Goal: Transaction & Acquisition: Purchase product/service

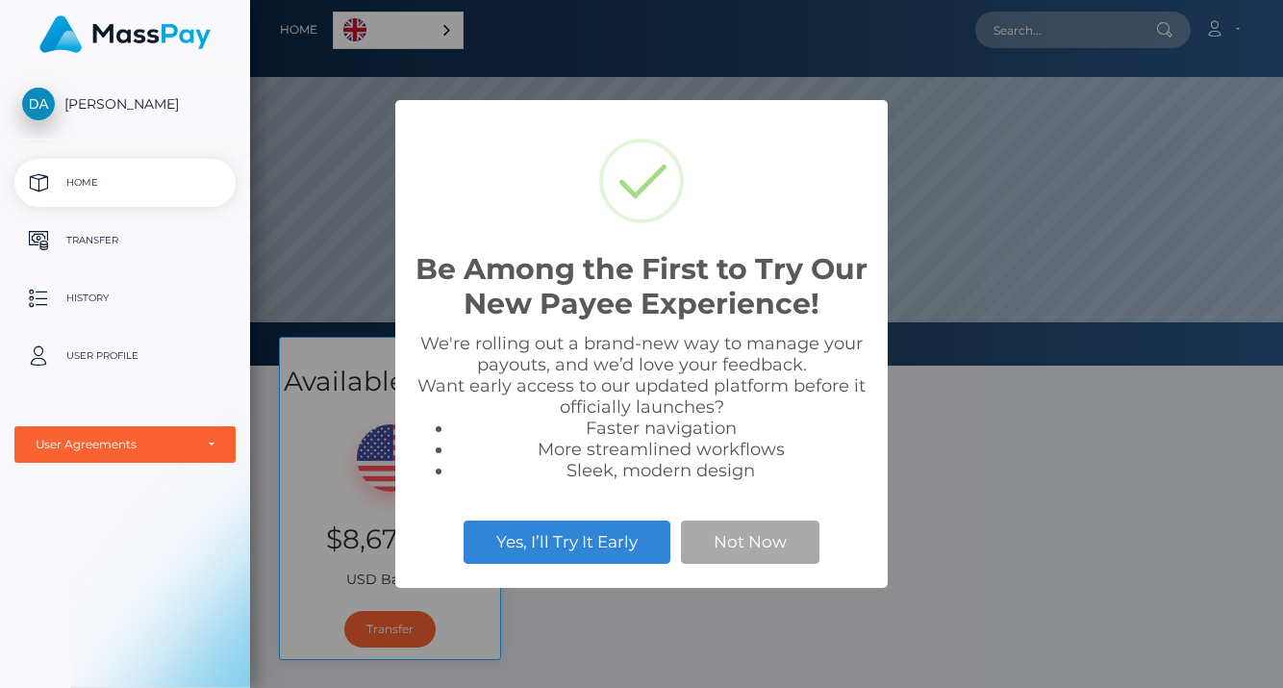
scroll to position [365, 1033]
click at [1077, 426] on div "Be Among the First to Try Our New Payee Experience! × We're rolling out a brand…" at bounding box center [641, 344] width 1283 height 688
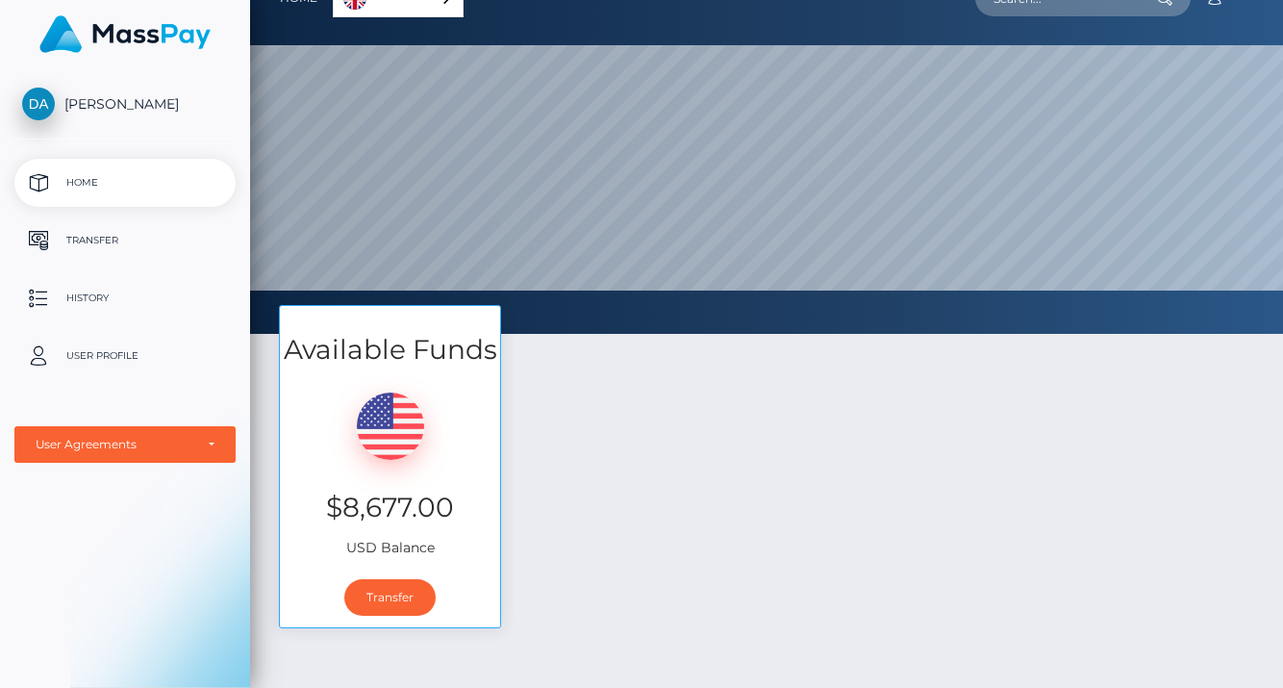
scroll to position [0, 0]
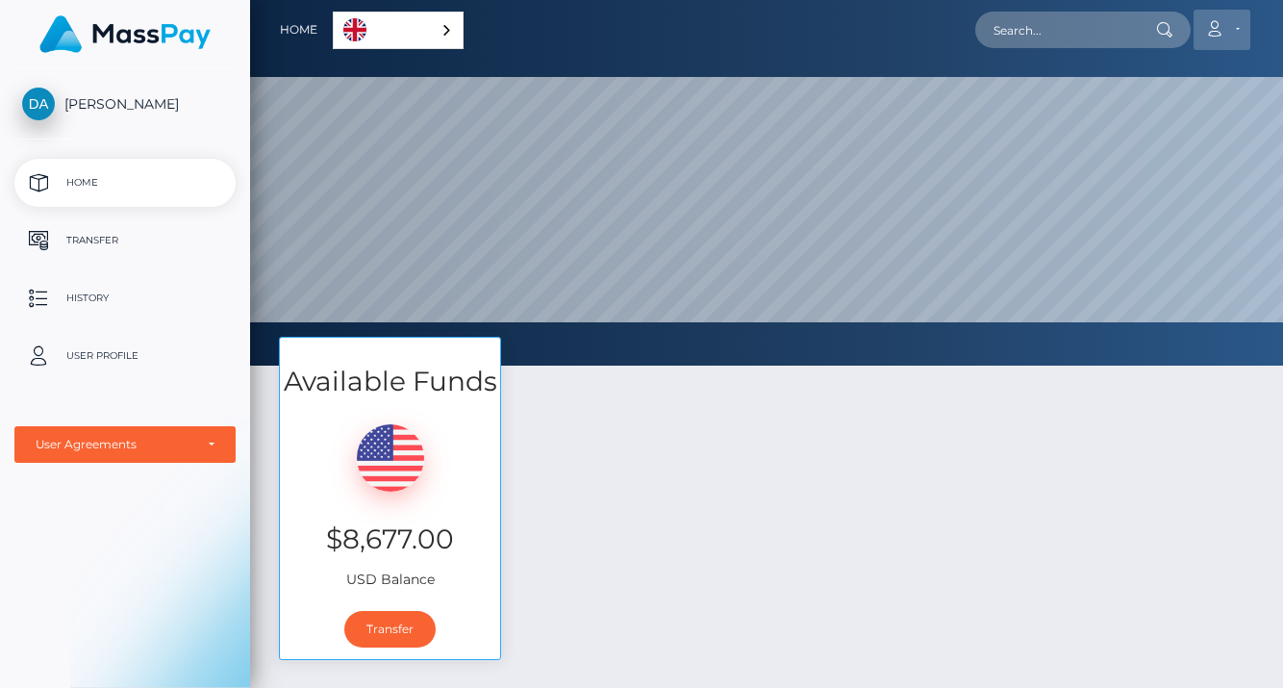
click at [1207, 31] on icon at bounding box center [1214, 28] width 20 height 15
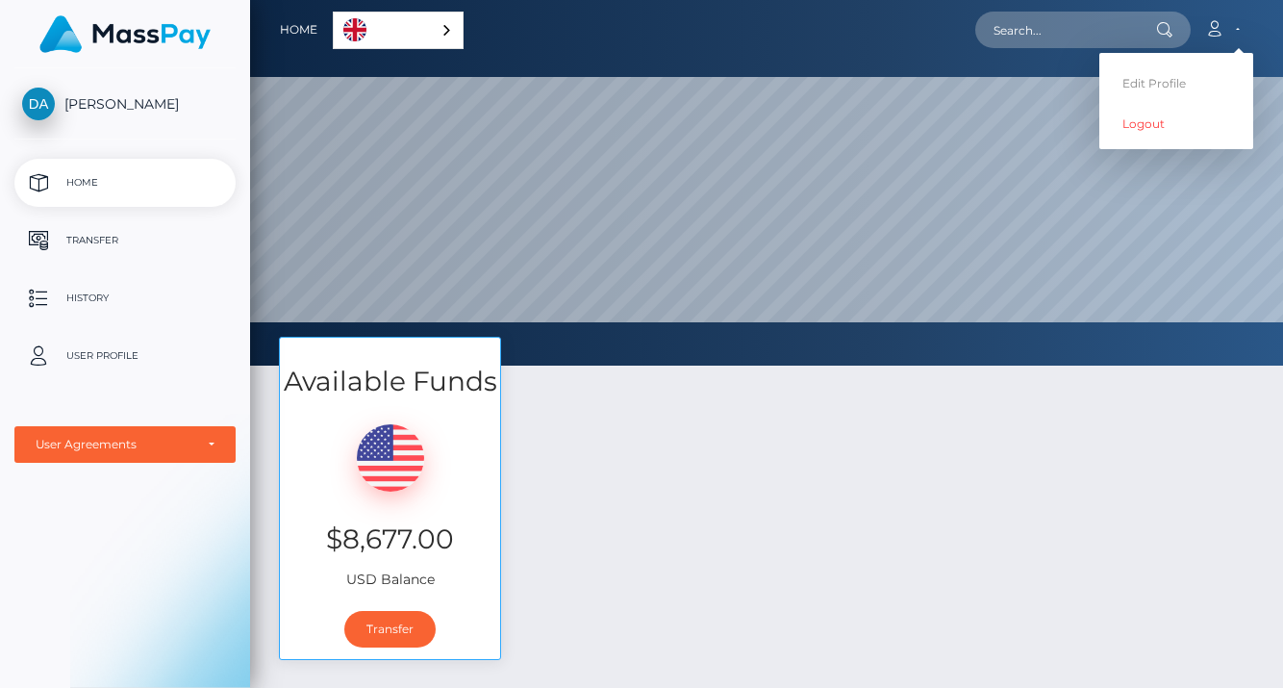
click at [725, 454] on div "Available Funds $8,677.00 USD Balance Transfer" at bounding box center [766, 508] width 1004 height 342
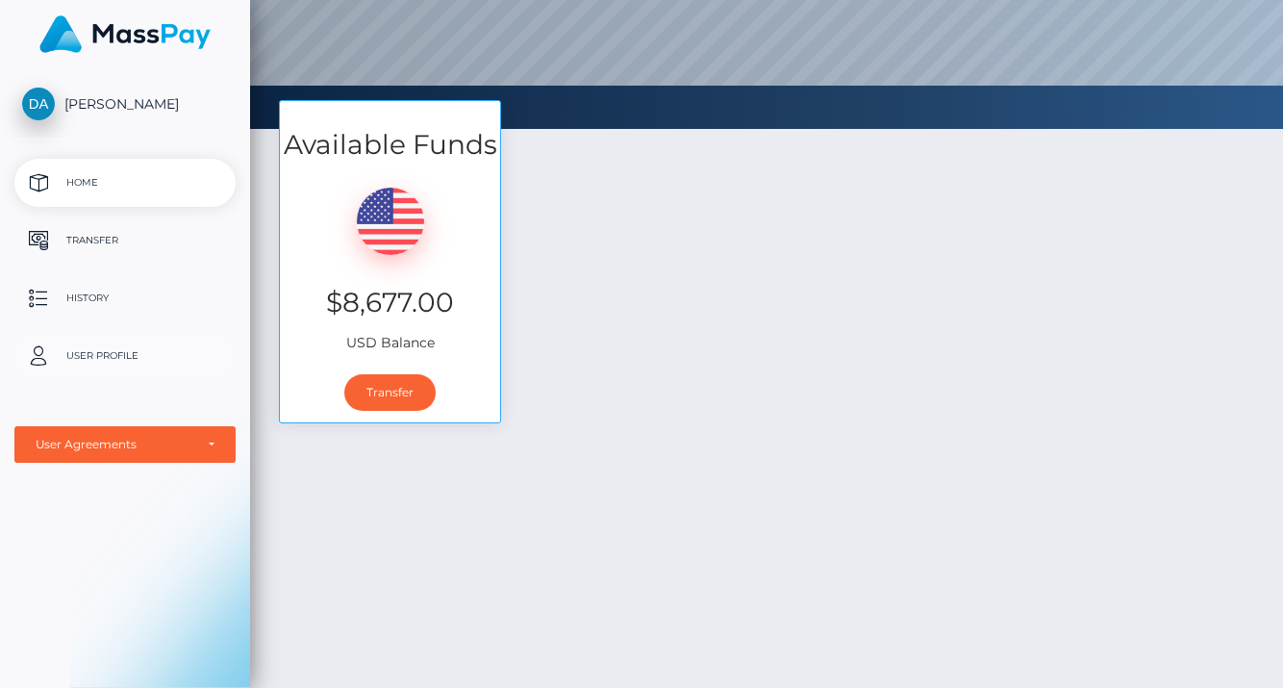
scroll to position [311, 0]
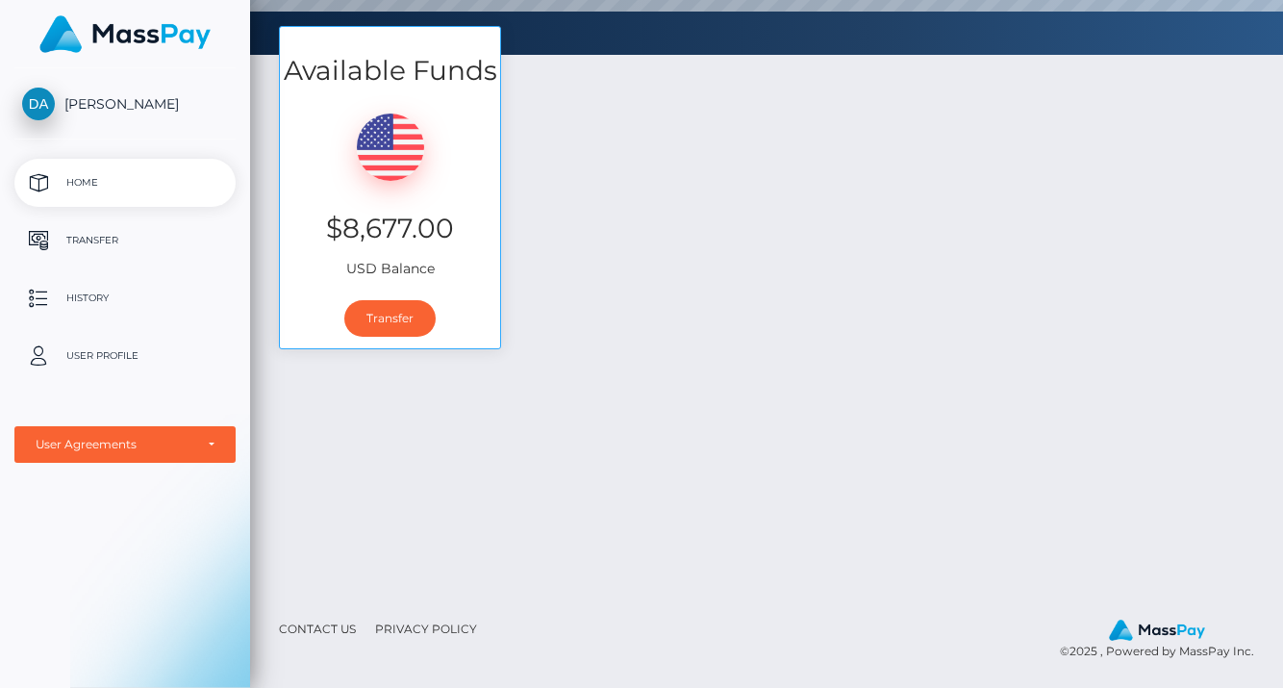
click at [333, 621] on link "Contact Us" at bounding box center [317, 629] width 92 height 30
click at [398, 322] on link "Transfer" at bounding box center [389, 318] width 91 height 37
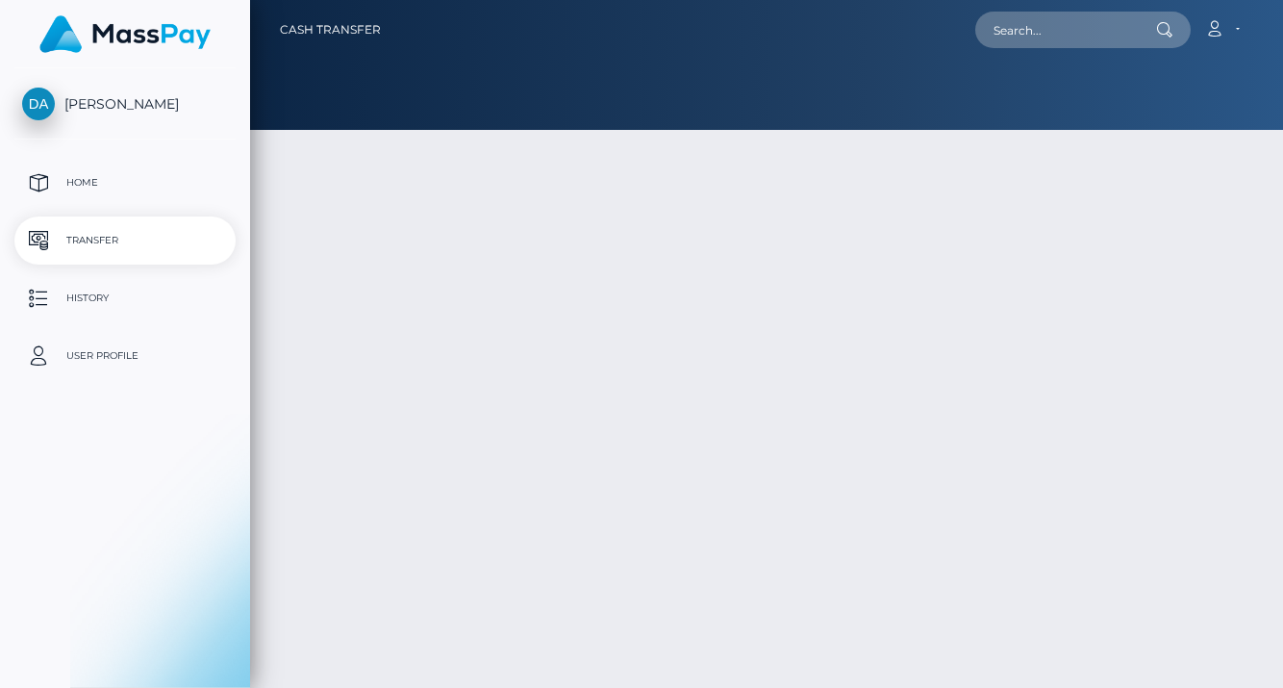
type input "8677"
select select
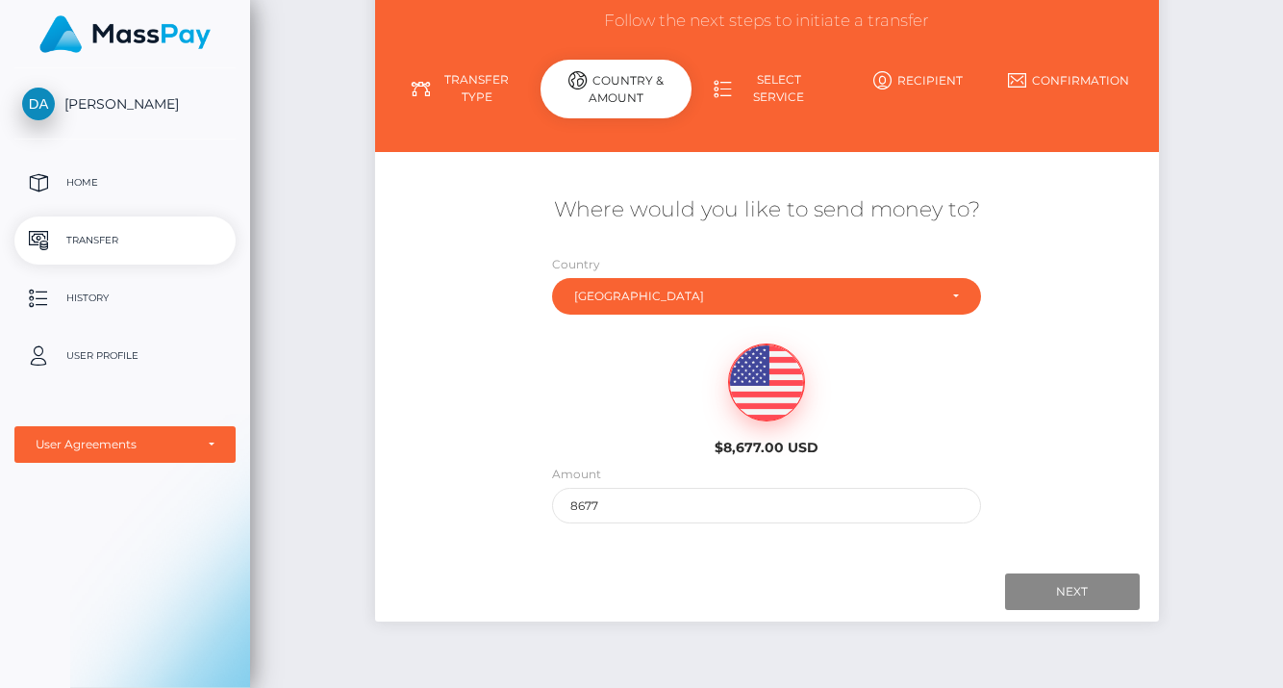
scroll to position [221, 0]
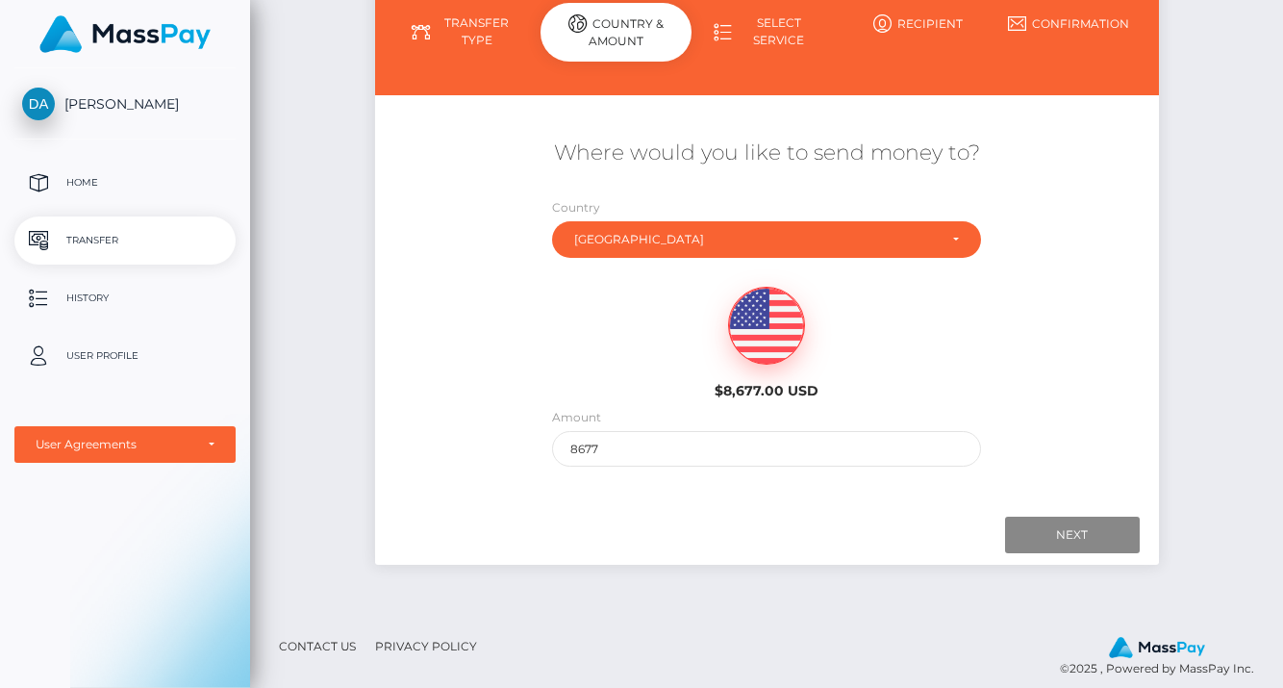
click at [325, 649] on link "Contact Us" at bounding box center [317, 646] width 92 height 30
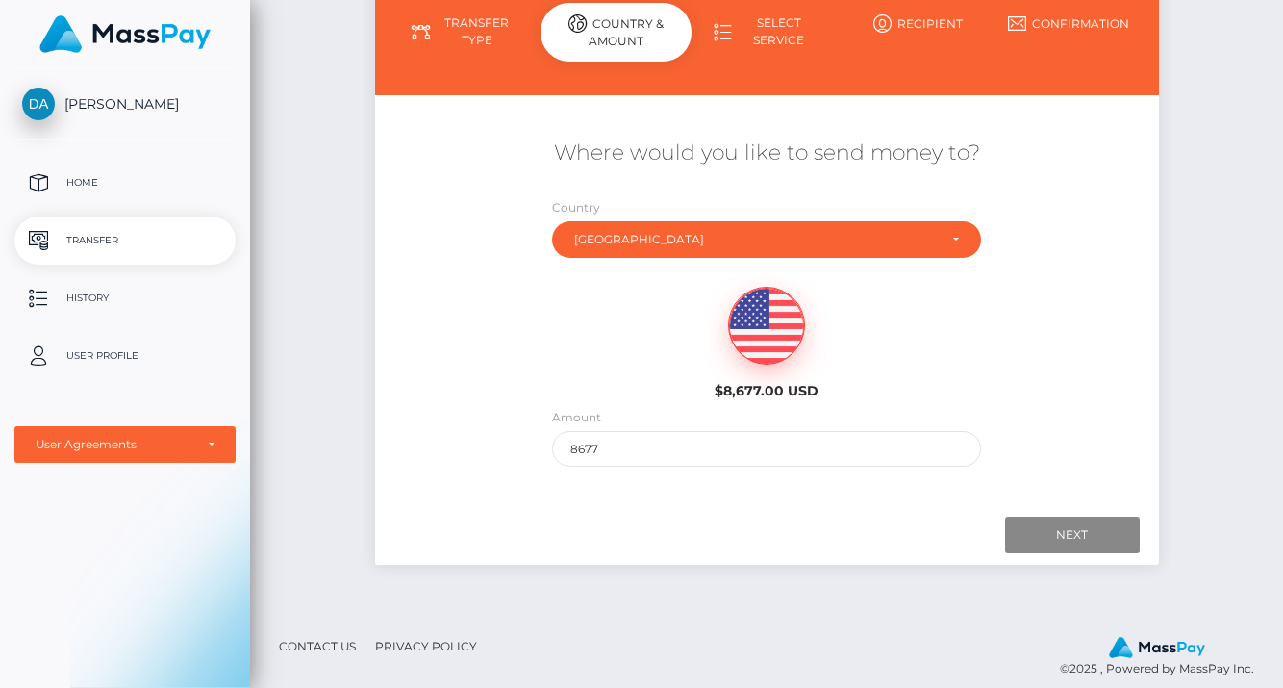
click at [325, 649] on link "Contact Us" at bounding box center [317, 646] width 92 height 30
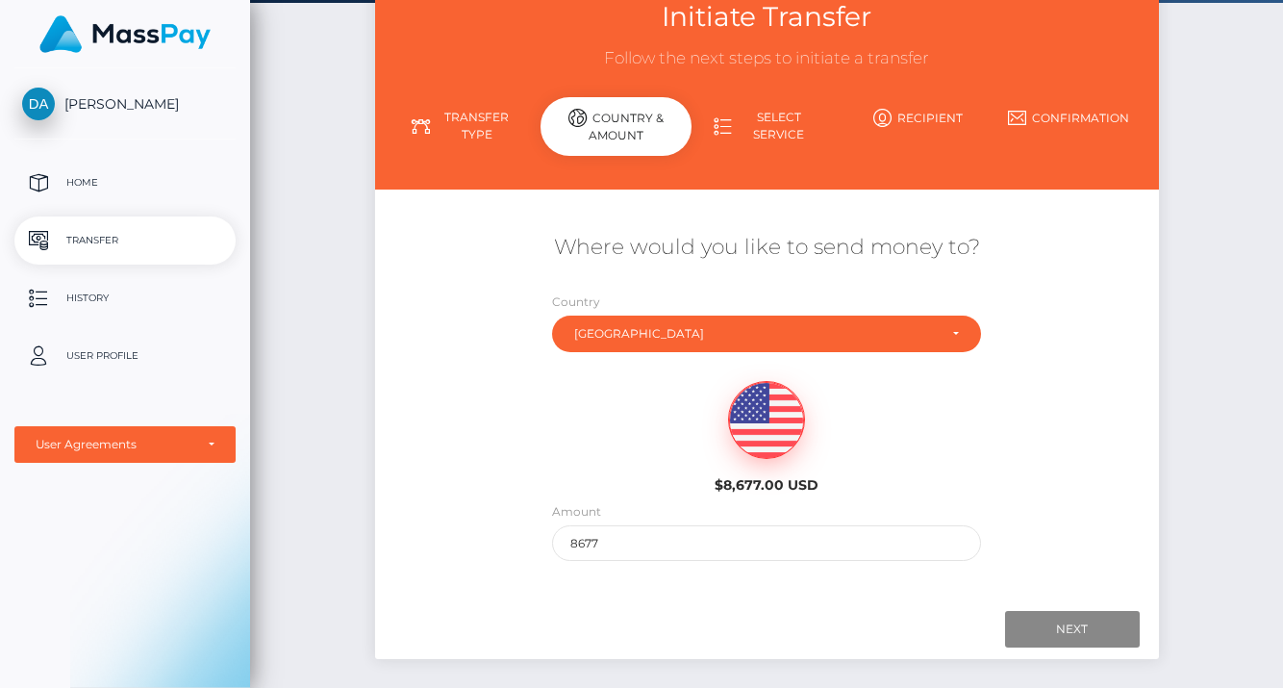
scroll to position [123, 0]
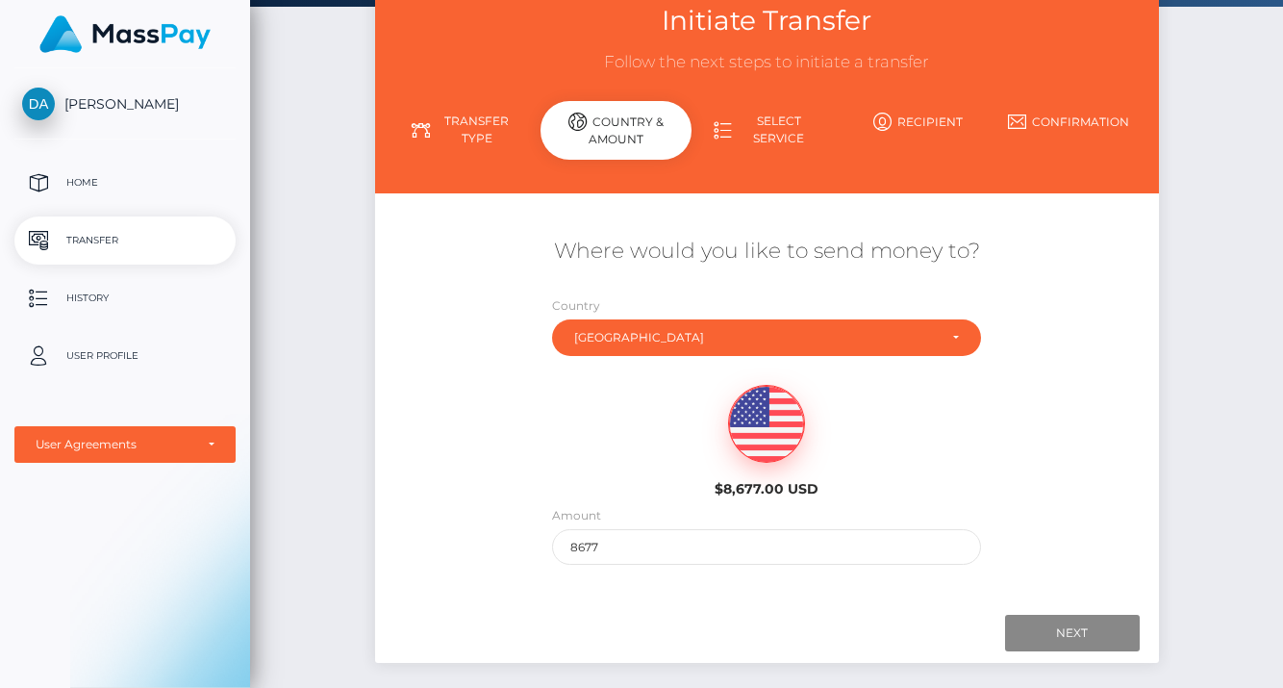
click at [215, 501] on div "Damian Ag Home Transfer History User Profile MassPay Card - USD MassPay Card - …" at bounding box center [125, 375] width 250 height 615
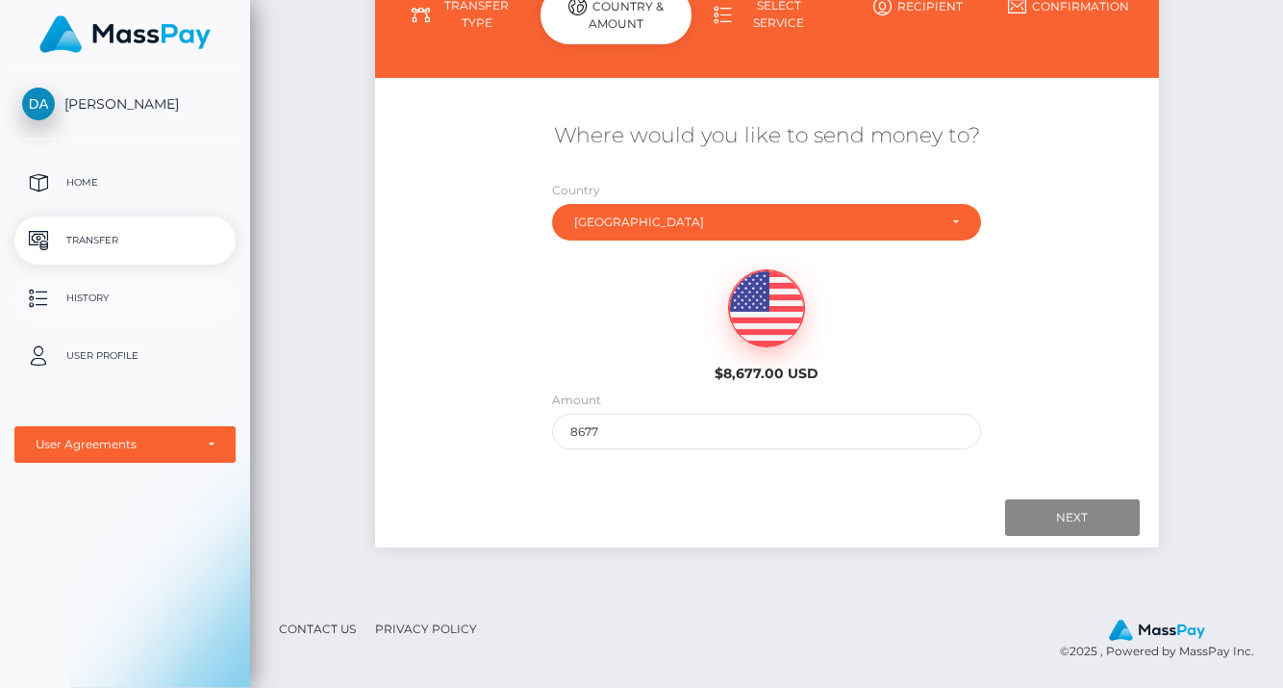
click at [109, 290] on p "History" at bounding box center [125, 298] width 206 height 29
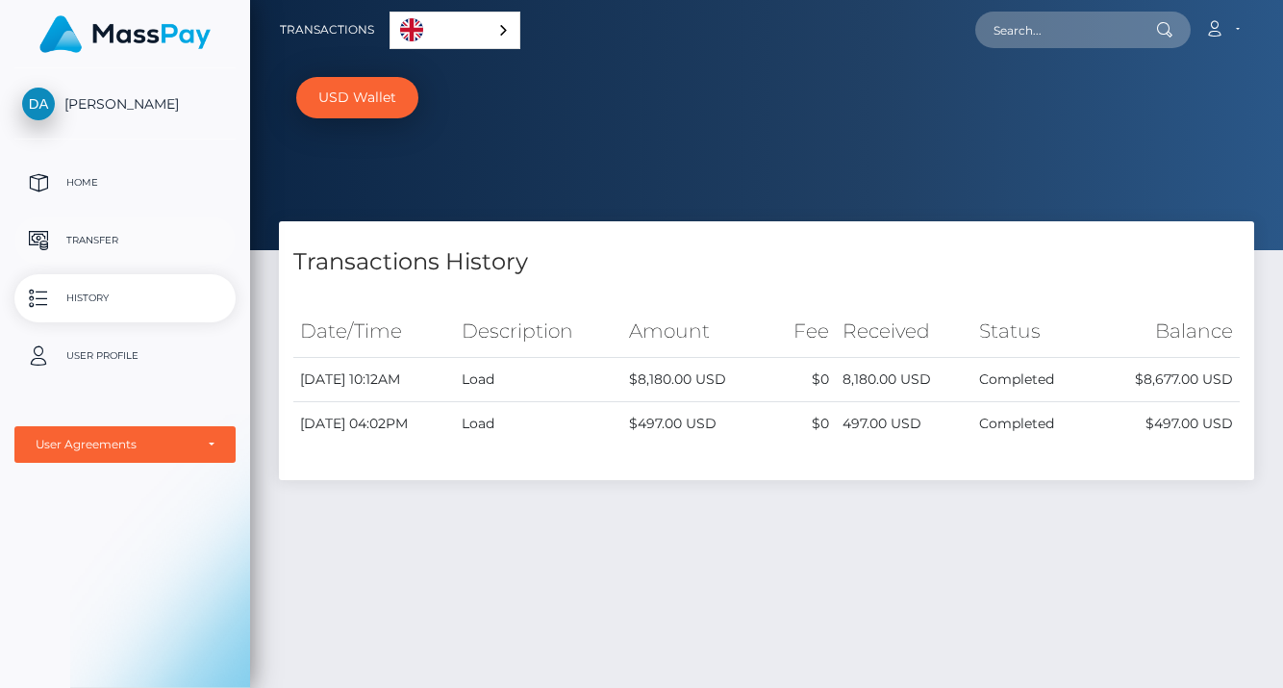
click at [135, 229] on p "Transfer" at bounding box center [125, 240] width 206 height 29
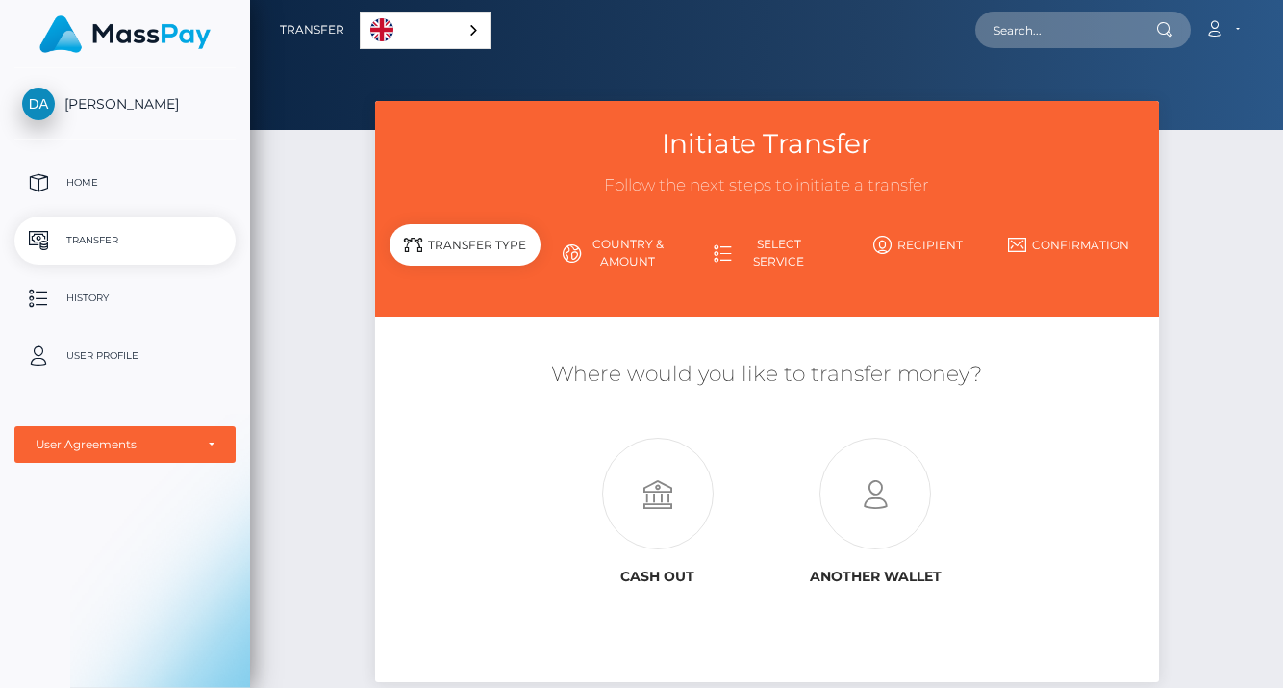
scroll to position [135, 0]
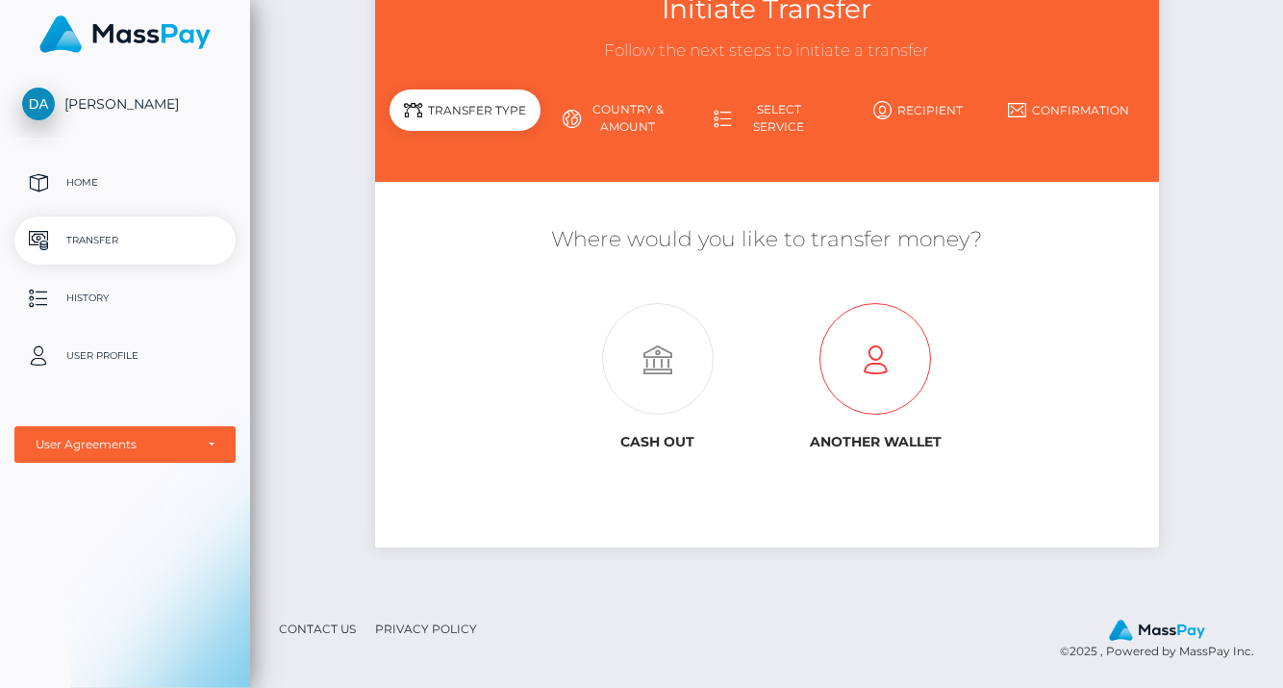
click at [869, 353] on icon at bounding box center [874, 360] width 217 height 112
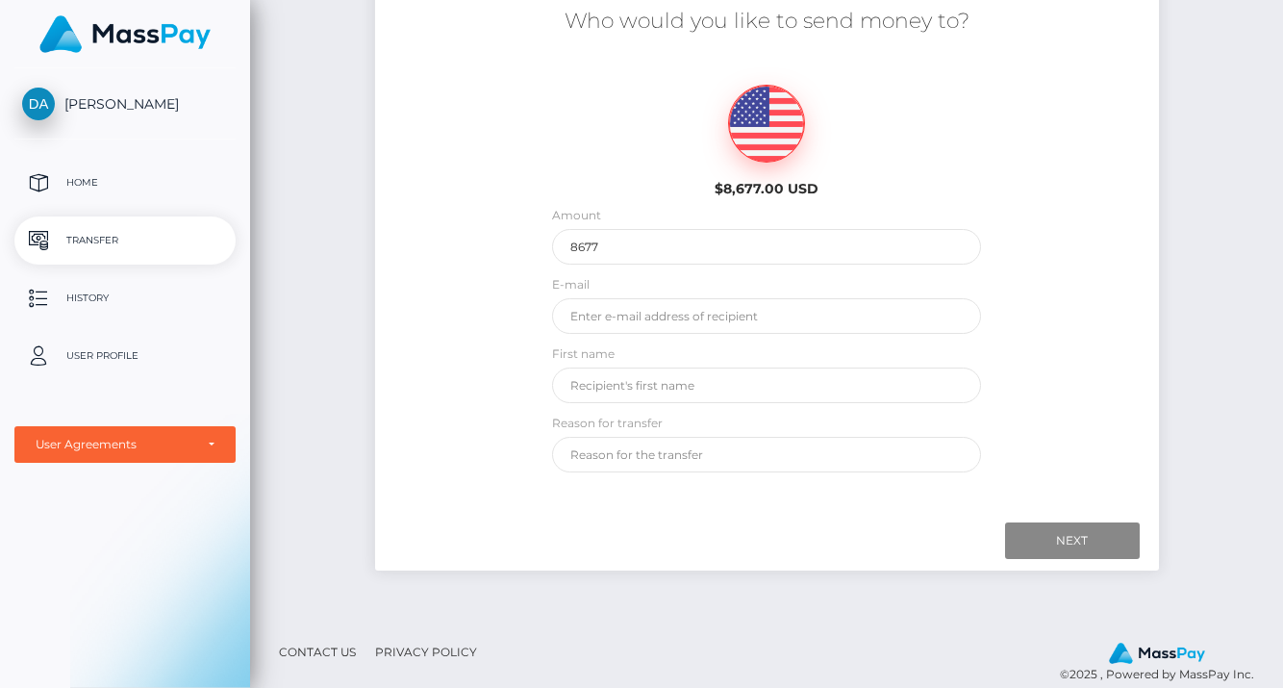
scroll to position [360, 0]
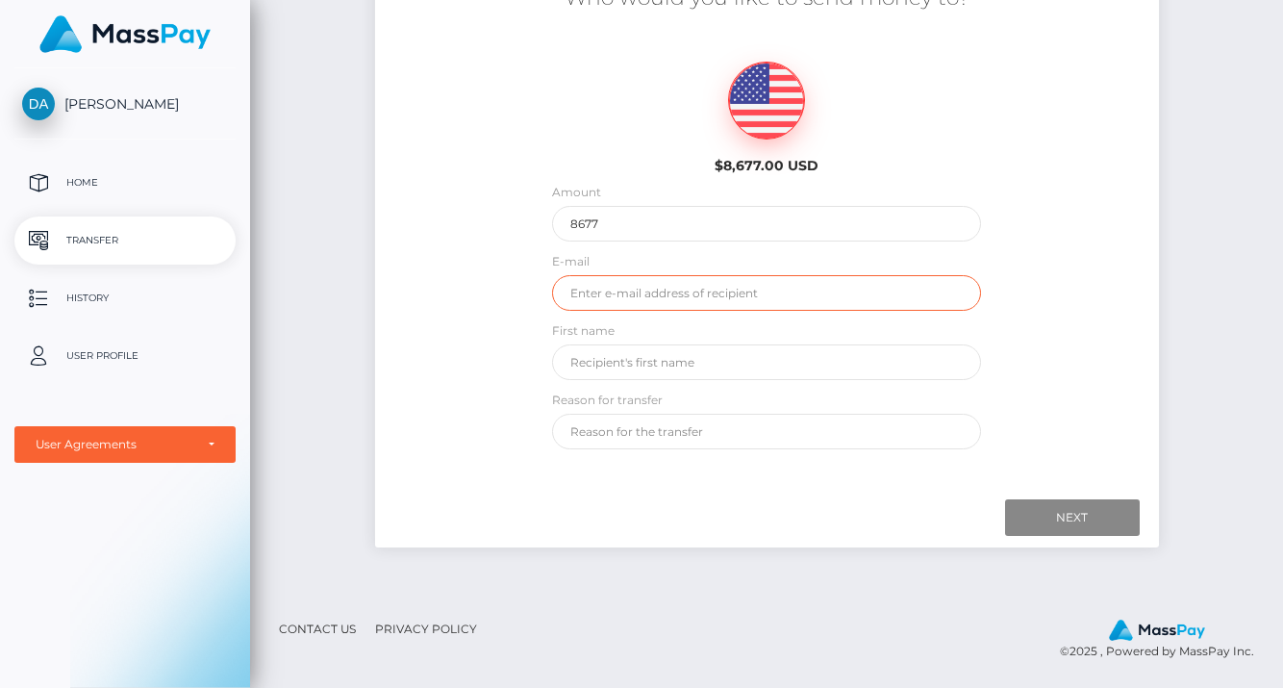
click at [727, 301] on input "email" at bounding box center [766, 293] width 428 height 36
click at [1155, 324] on div "Who would you like to send money to? $8,677.00 USD Amount 8677 E-mail First name" at bounding box center [767, 216] width 784 height 485
click at [689, 295] on input "email" at bounding box center [766, 293] width 428 height 36
type input "[EMAIL_ADDRESS][DOMAIN_NAME]"
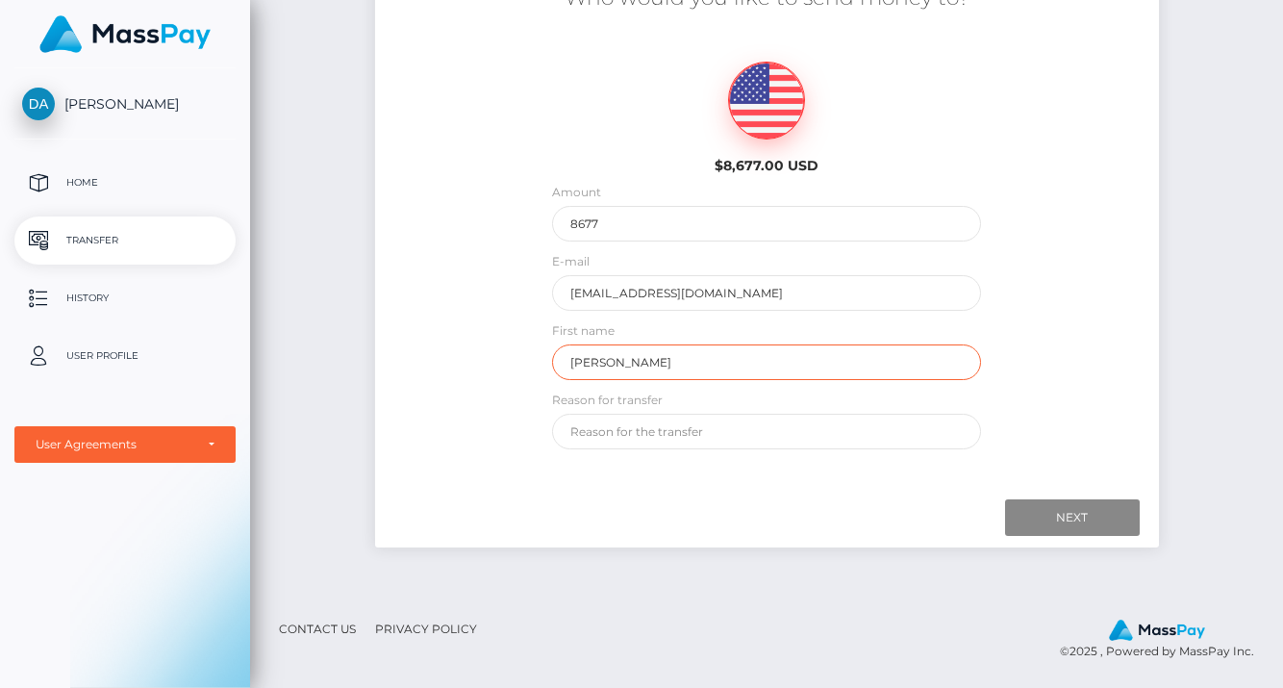
type input "Damian"
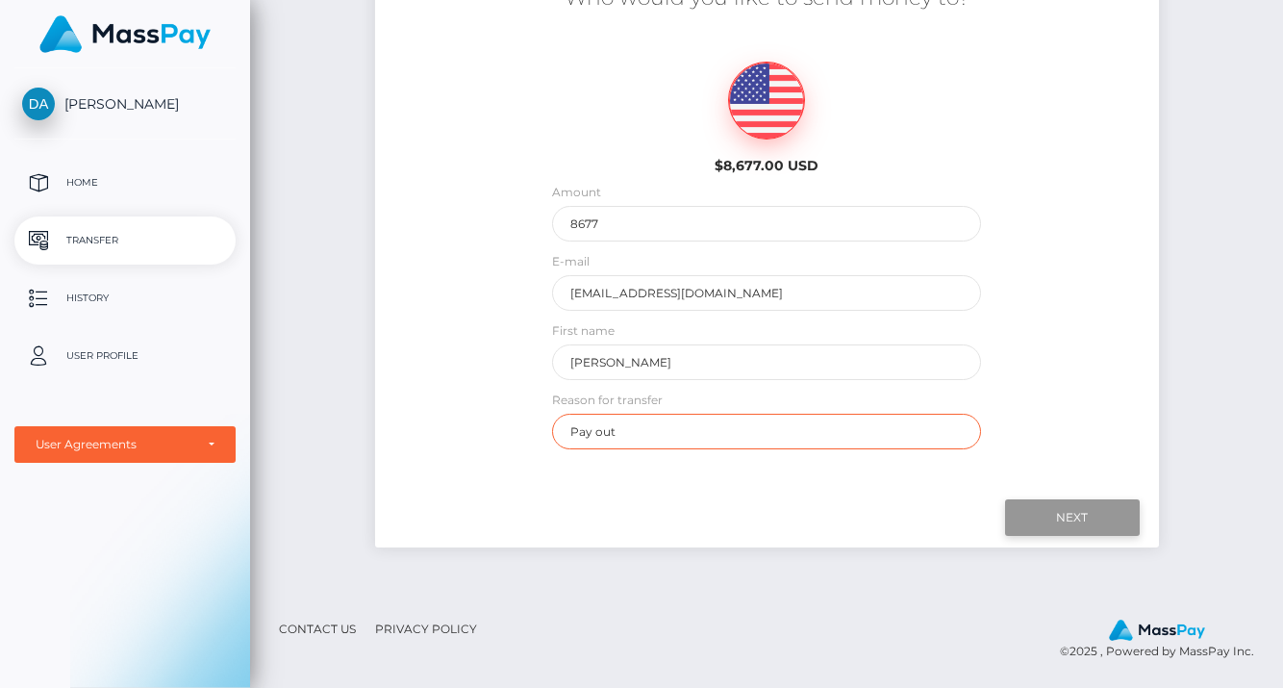
type input "Pay out"
click at [1086, 524] on input "Next" at bounding box center [1072, 517] width 135 height 37
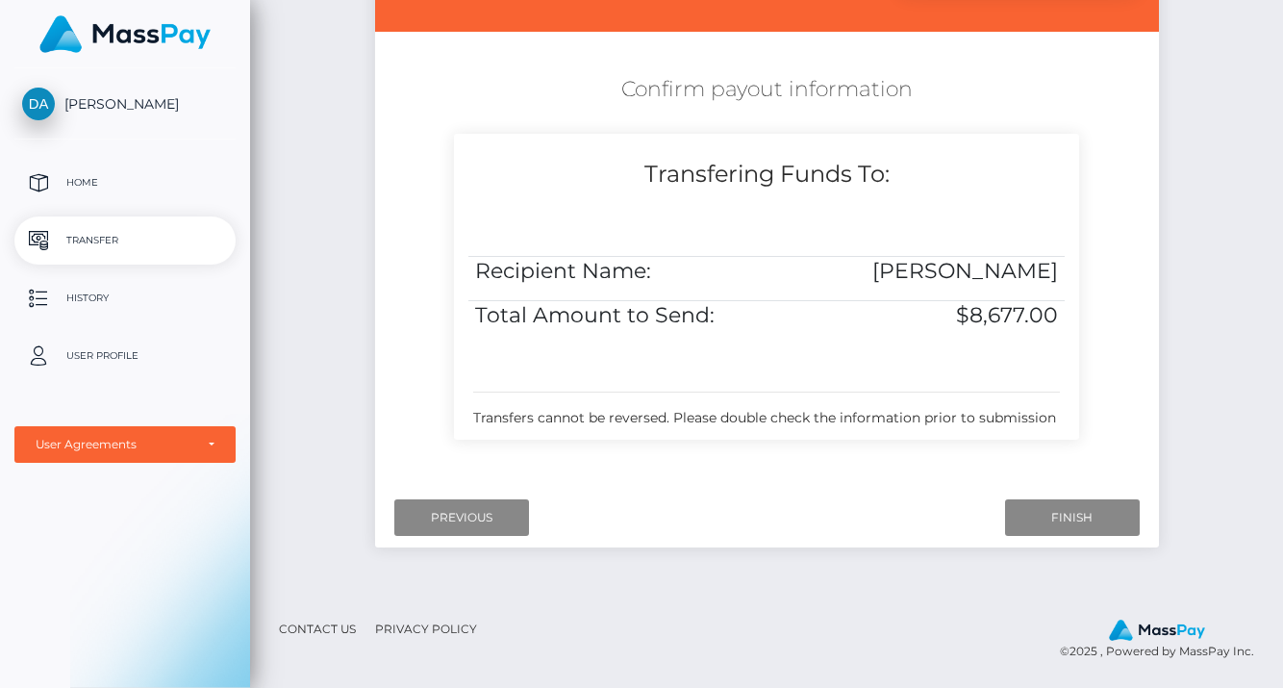
scroll to position [267, 0]
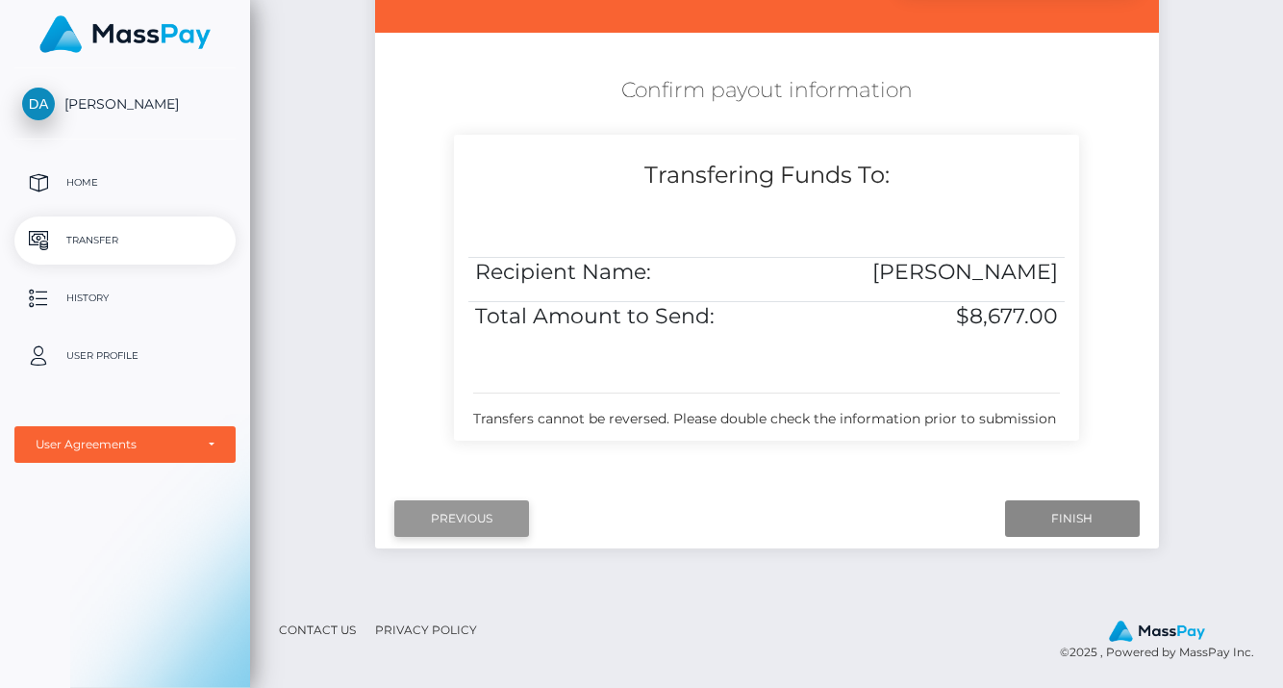
click at [486, 518] on input "Previous" at bounding box center [461, 518] width 135 height 37
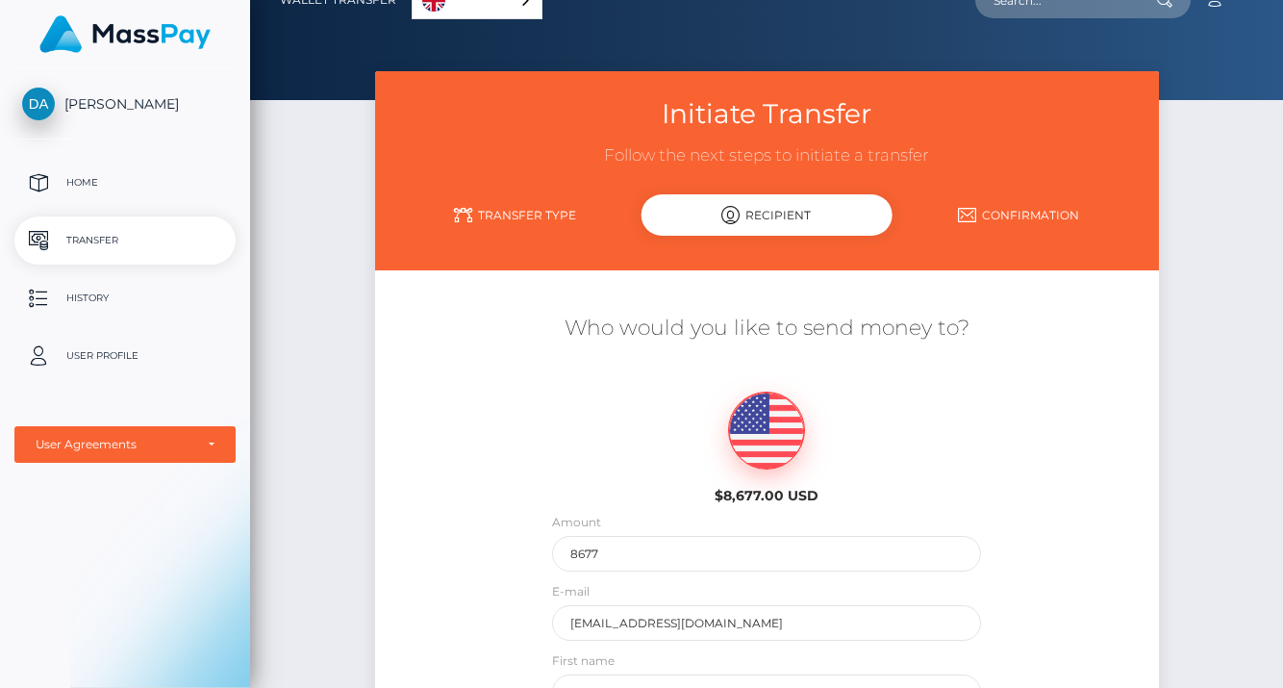
scroll to position [33, 0]
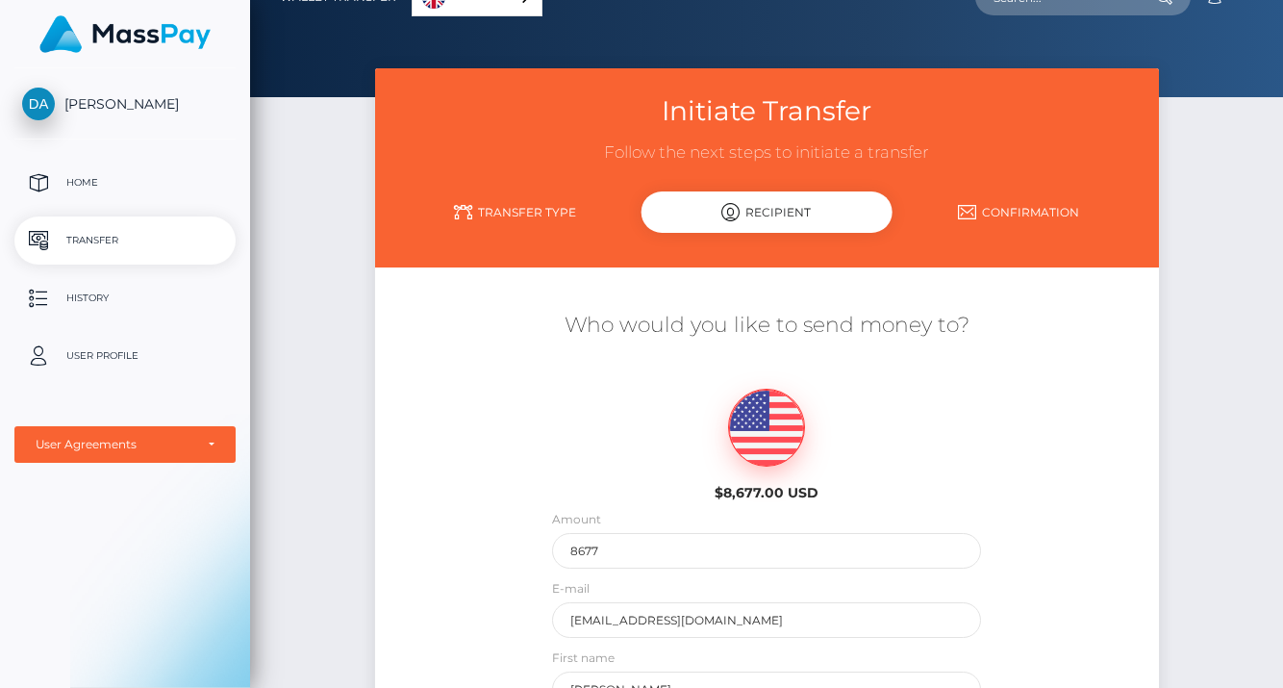
click at [520, 205] on link "Transfer Type" at bounding box center [515, 212] width 252 height 34
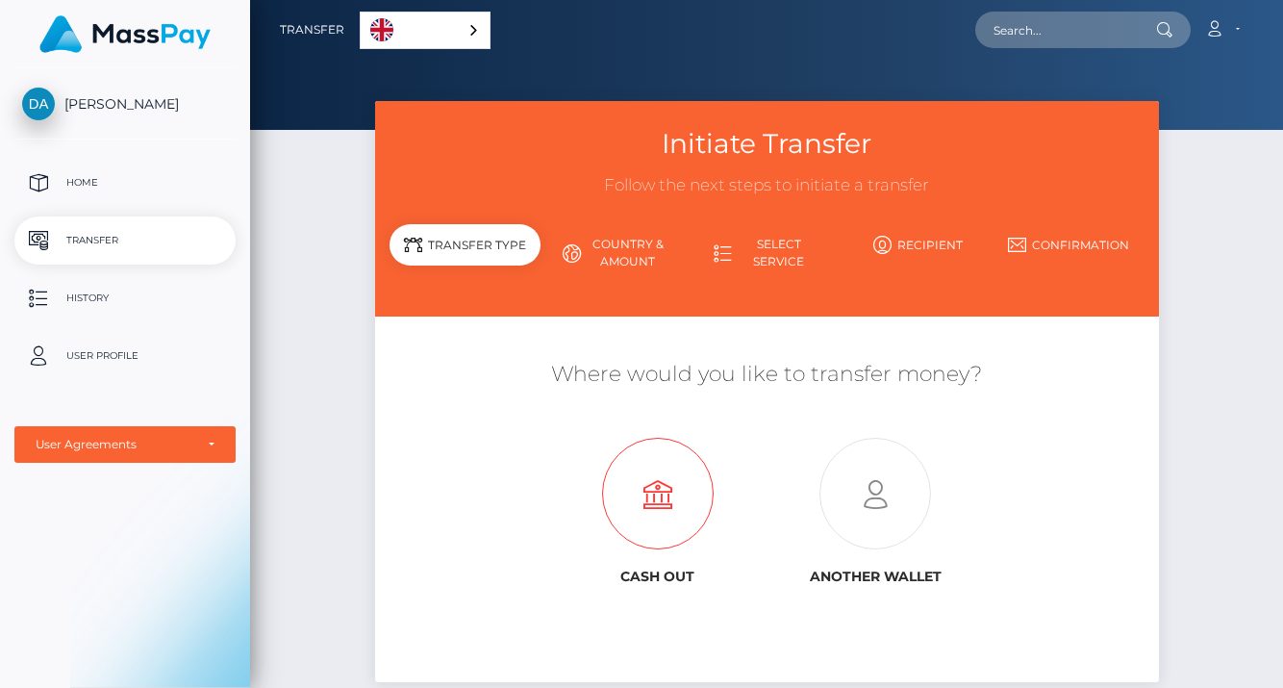
scroll to position [116, 0]
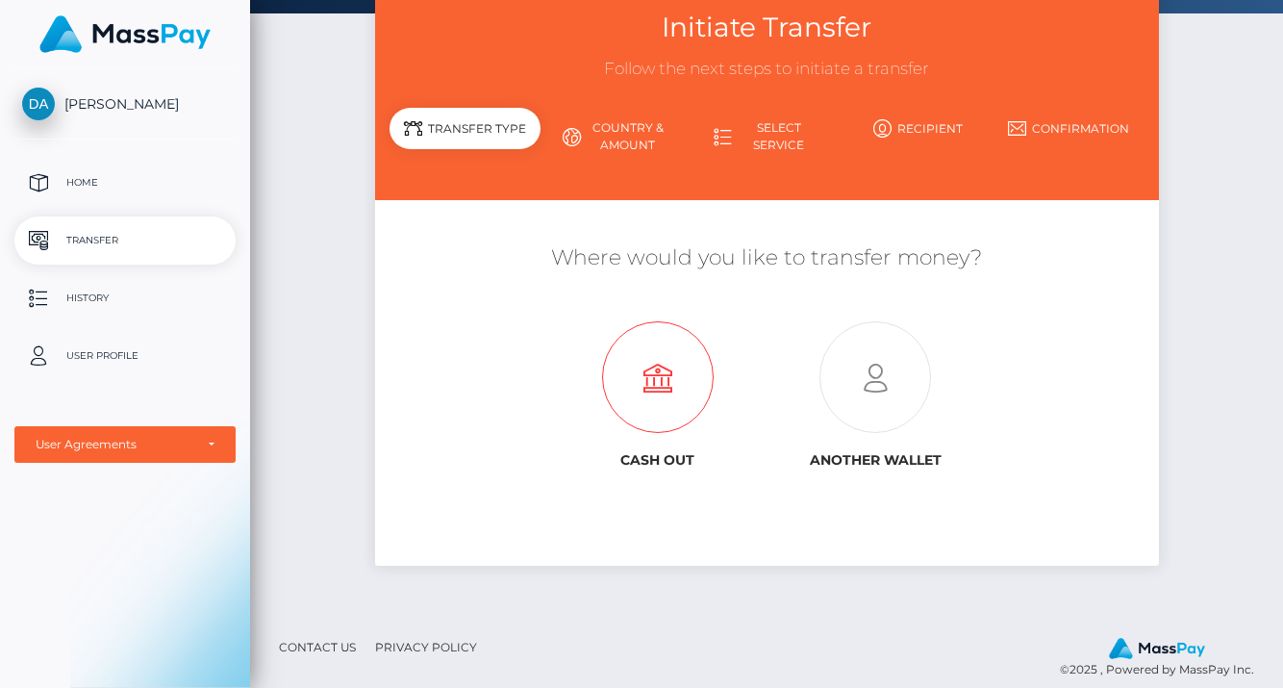
click at [662, 383] on icon at bounding box center [657, 378] width 217 height 112
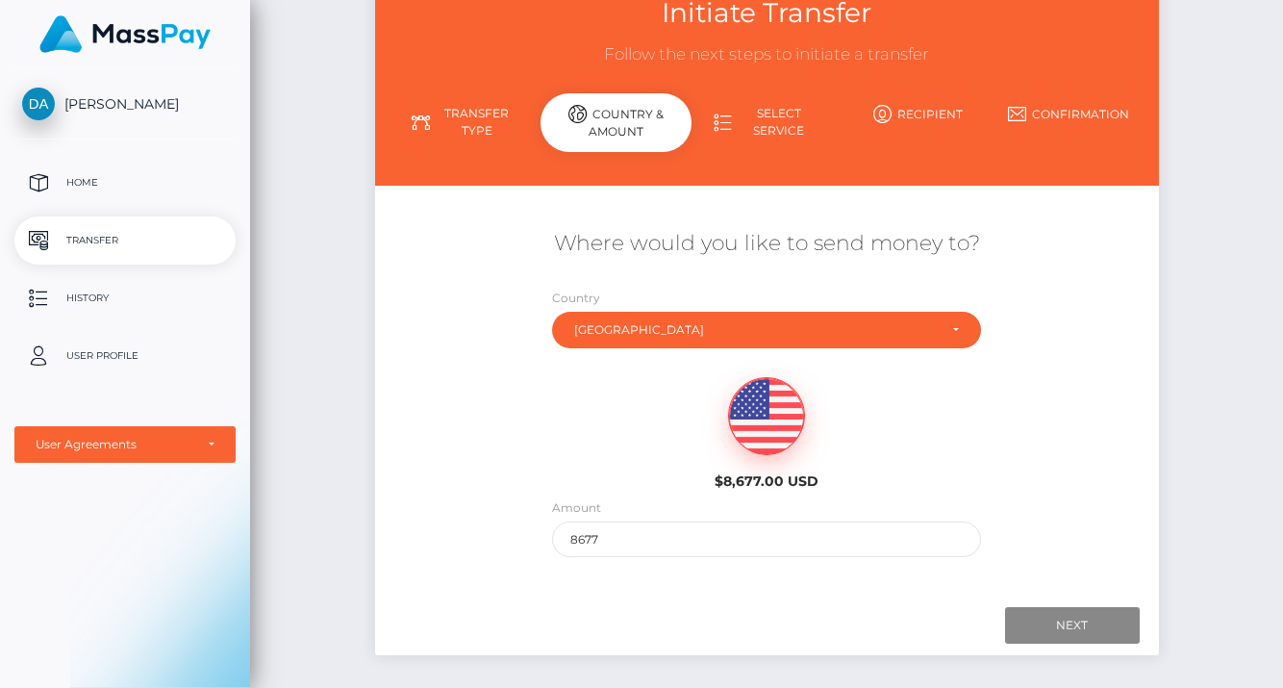
scroll to position [239, 0]
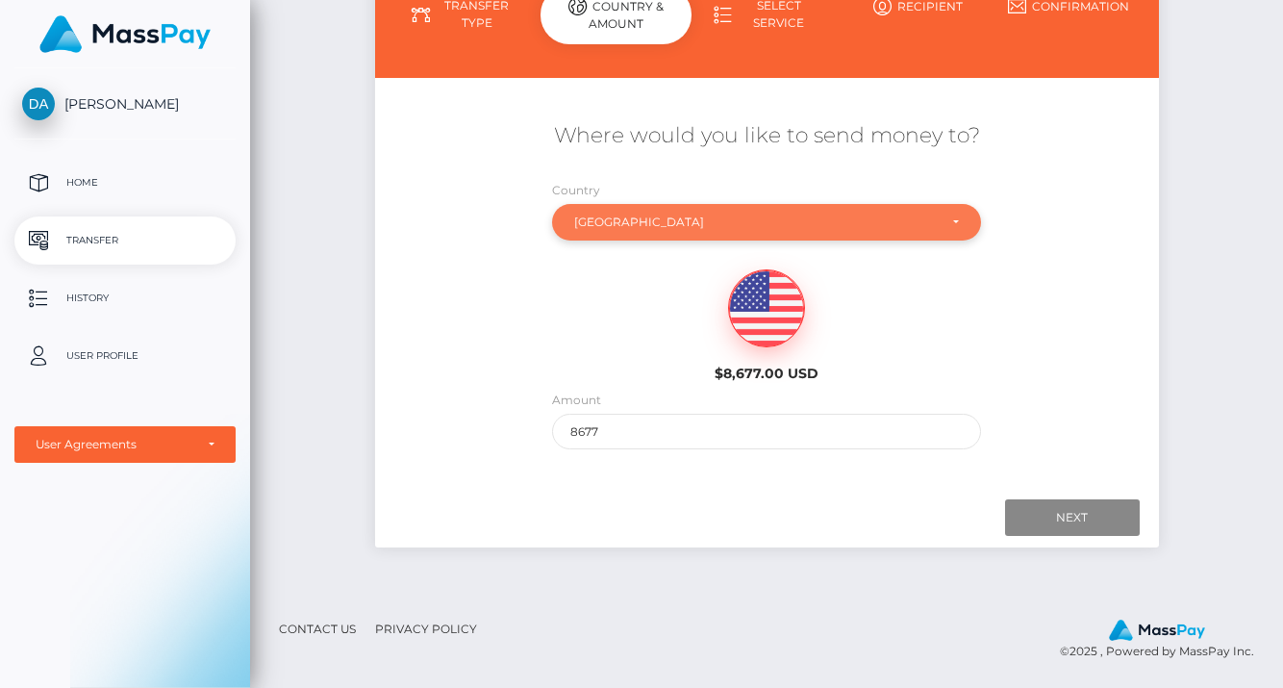
click at [684, 238] on div "[GEOGRAPHIC_DATA]" at bounding box center [766, 222] width 428 height 37
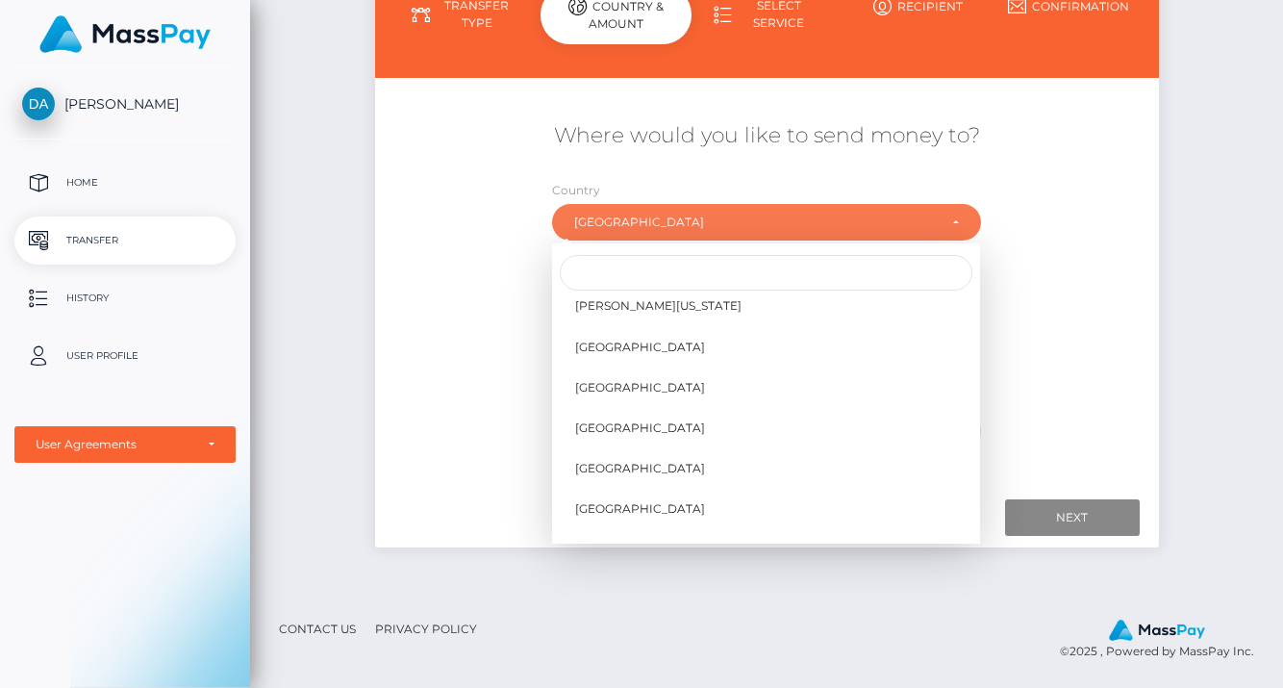
scroll to position [5367, 0]
click at [642, 277] on input "Search" at bounding box center [766, 273] width 413 height 36
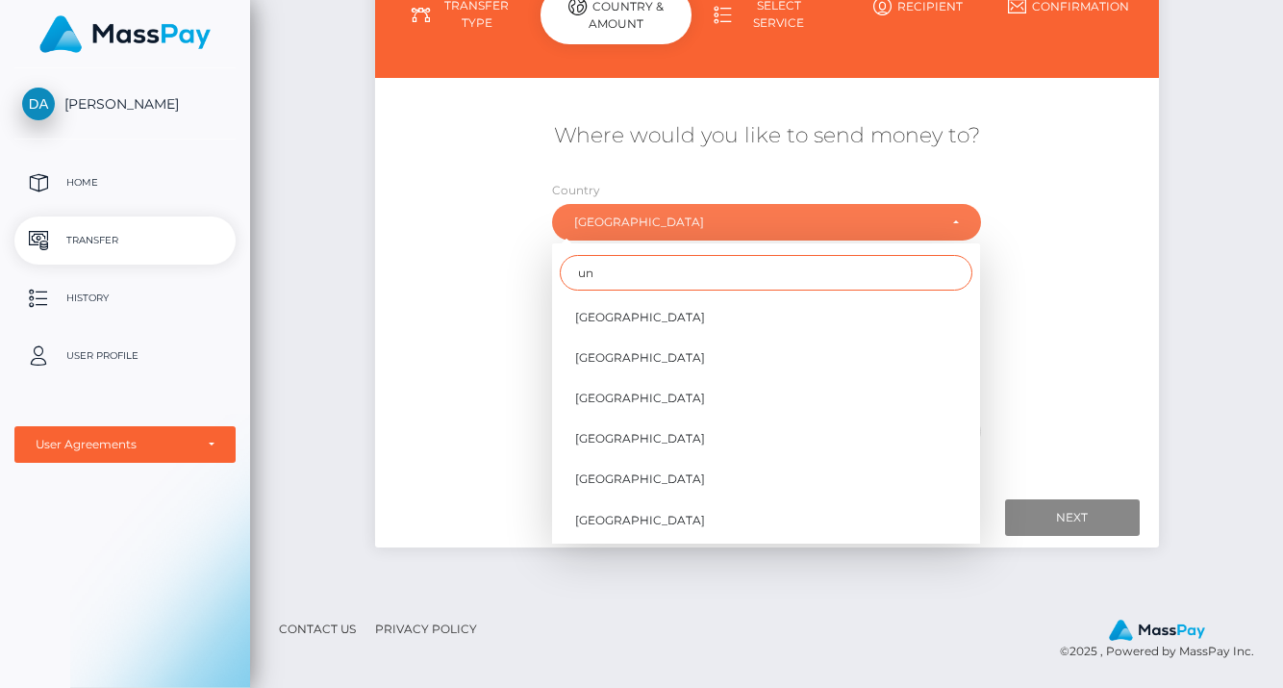
type input "u"
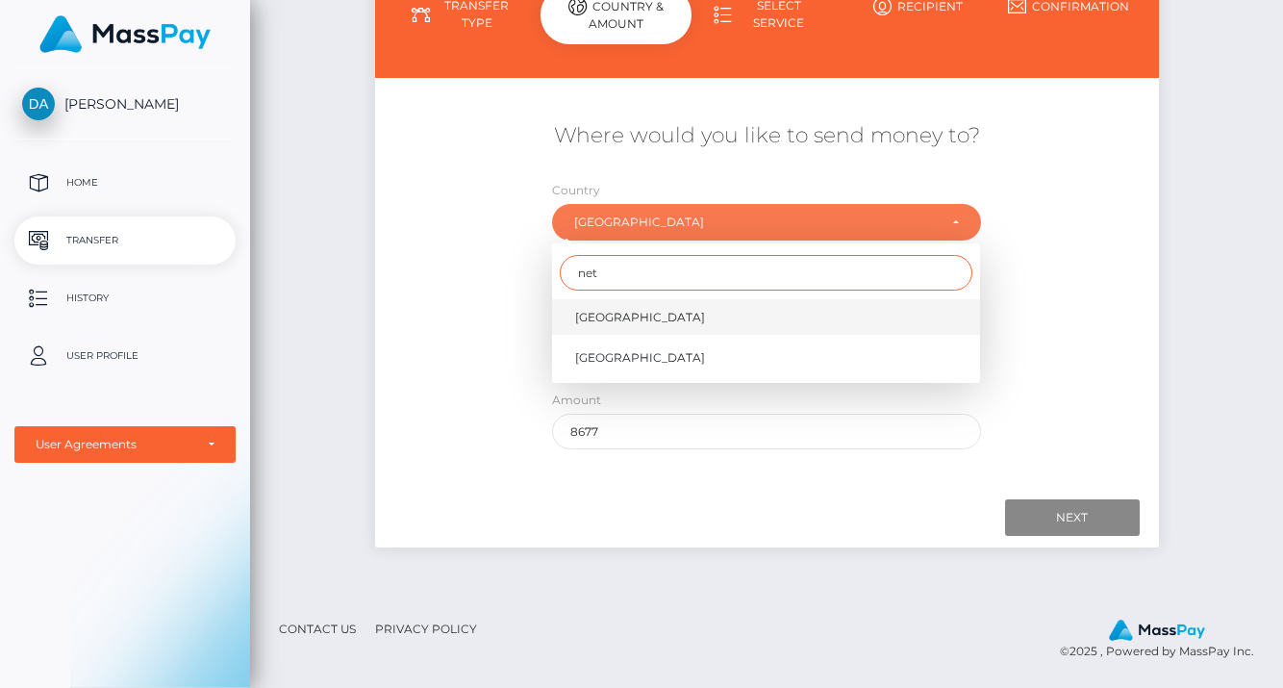
type input "net"
click at [636, 315] on span "Netherlands" at bounding box center [640, 317] width 130 height 17
select select "NLD"
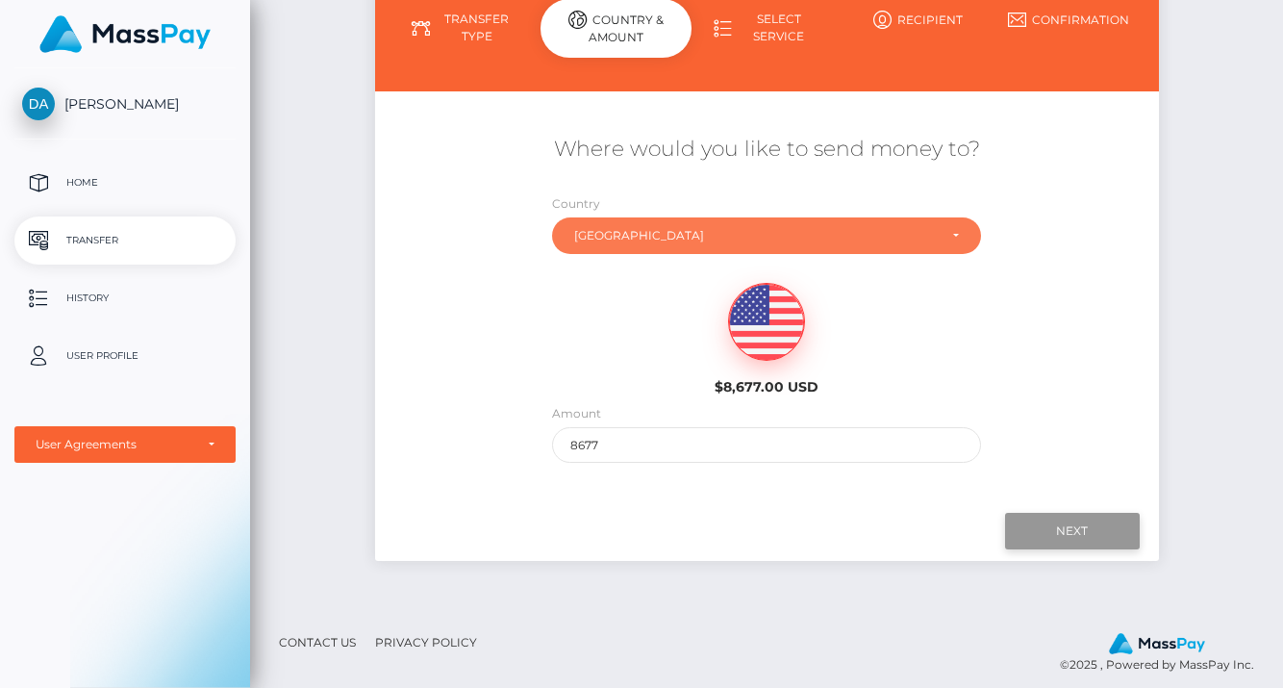
scroll to position [224, 0]
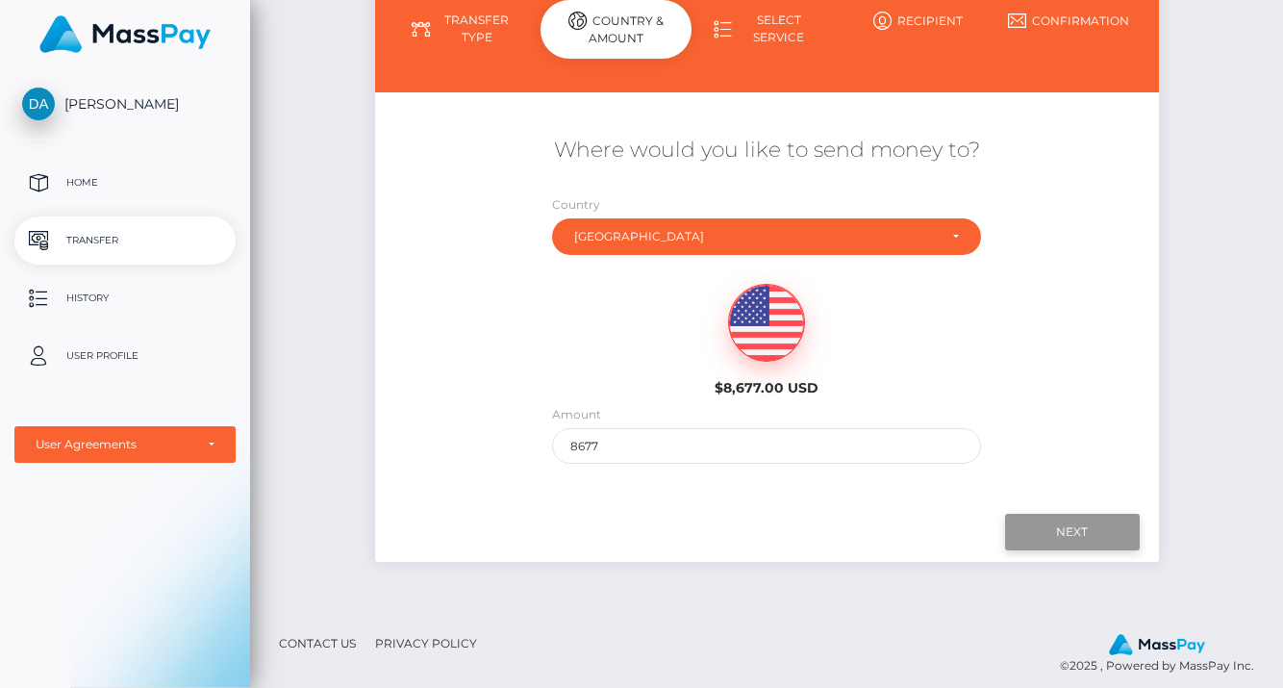
click at [1046, 530] on input "Next" at bounding box center [1072, 532] width 135 height 37
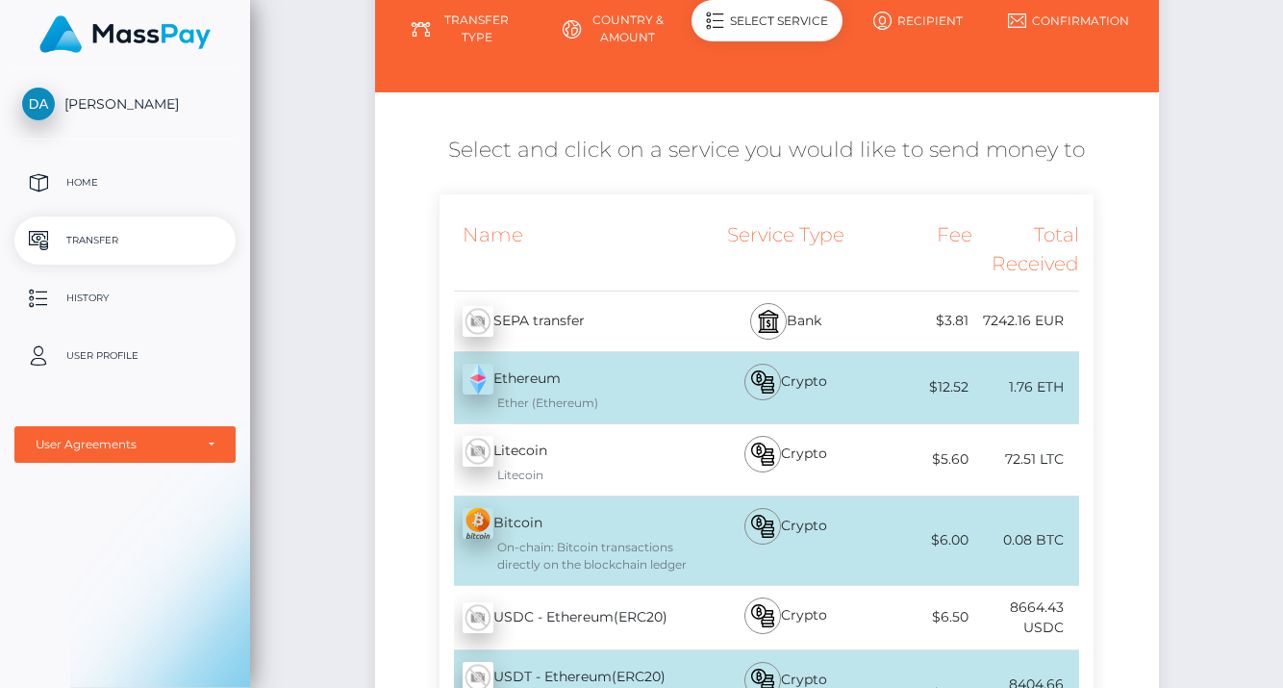
click at [1191, 296] on div "Initiate Transfer Follow the next steps to initiate a transfer Transfer Type Co…" at bounding box center [766, 492] width 1033 height 1231
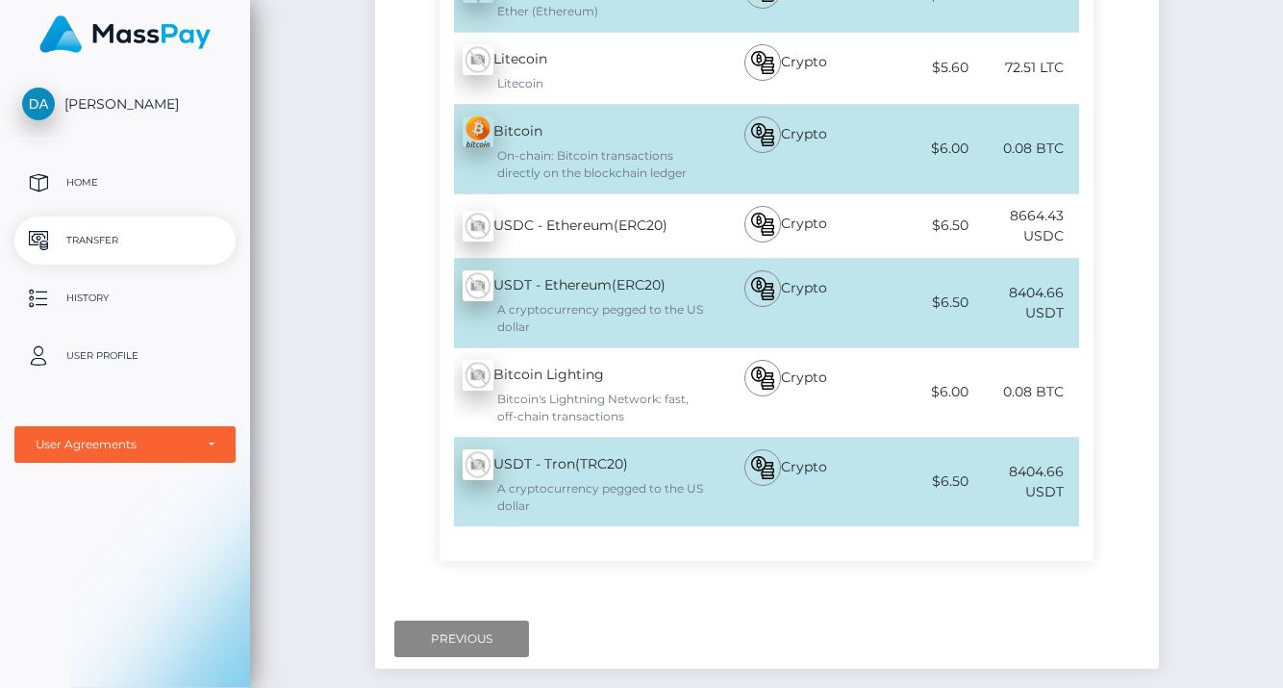
scroll to position [614, 0]
drag, startPoint x: 416, startPoint y: 456, endPoint x: 1083, endPoint y: 495, distance: 667.6
click at [1083, 495] on div "Name Service Type Fee Total Received SEPA transfer - EUR Ethereum - ETH - LTC" at bounding box center [767, 192] width 784 height 777
copy div "USDT - Tron(TRC20) - USDT A cryptocurrency pegged to the US dollar Crypto $6.50…"
click at [1121, 556] on div "Name Service Type Fee Total Received SEPA transfer - EUR Ethereum - ETH - LTC" at bounding box center [767, 192] width 784 height 777
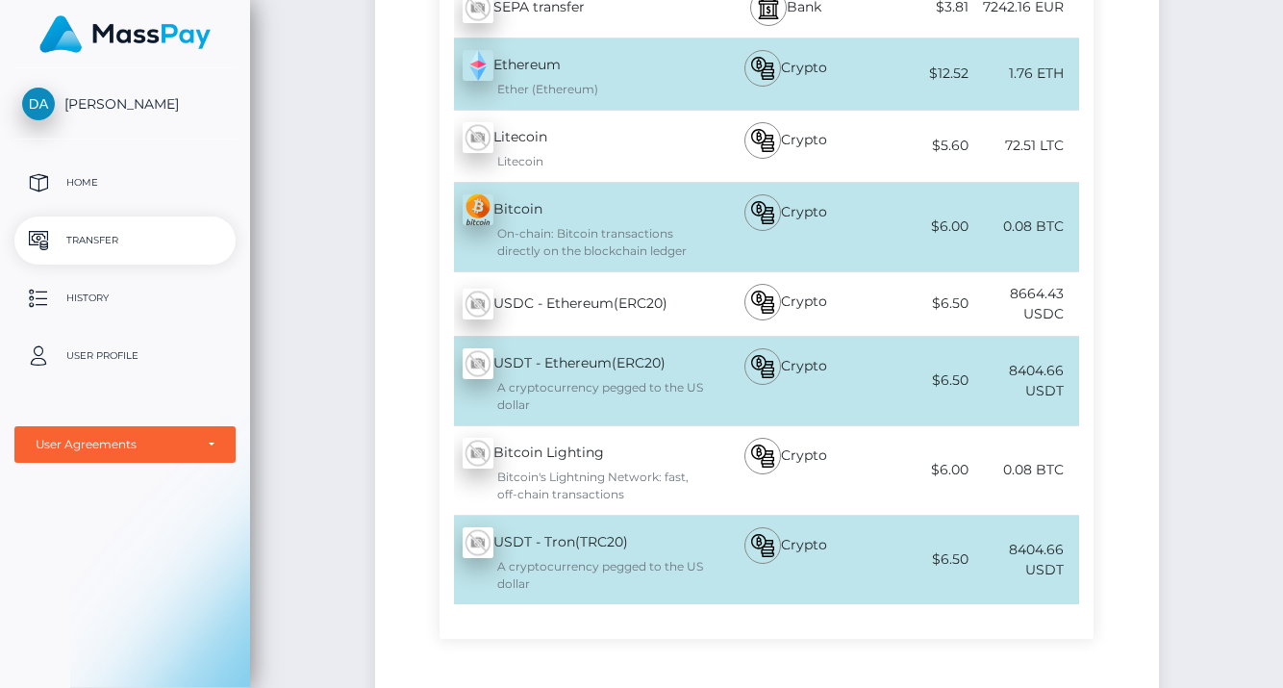
scroll to position [537, 0]
click at [1155, 495] on div "Name Service Type Fee Total Received SEPA transfer - EUR Ethereum - ETH - LTC" at bounding box center [767, 270] width 784 height 777
click at [897, 555] on div "$6.50" at bounding box center [918, 560] width 107 height 43
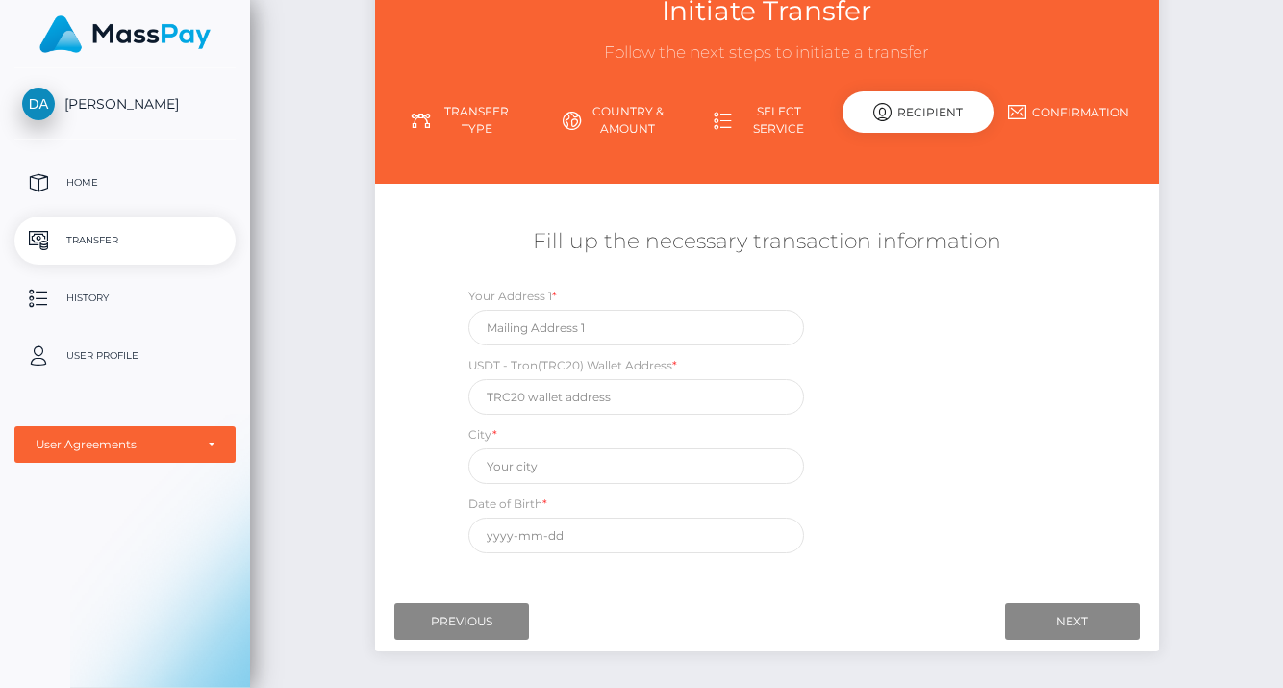
scroll to position [166, 0]
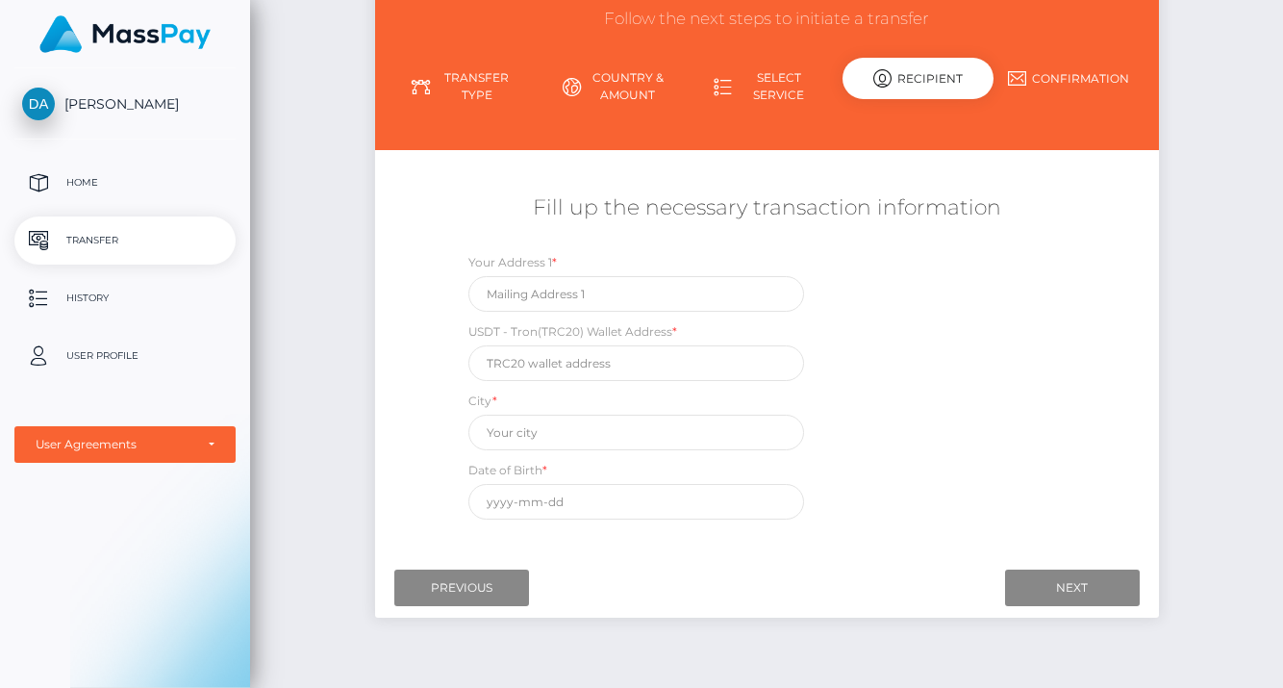
click at [1180, 420] on div "Initiate Transfer Follow the next steps to initiate a transfer Transfer Type Co…" at bounding box center [766, 300] width 1033 height 731
click at [632, 293] on input "text" at bounding box center [636, 294] width 336 height 36
click at [693, 433] on input "text" at bounding box center [636, 432] width 336 height 36
click at [499, 505] on input "text" at bounding box center [636, 502] width 336 height 36
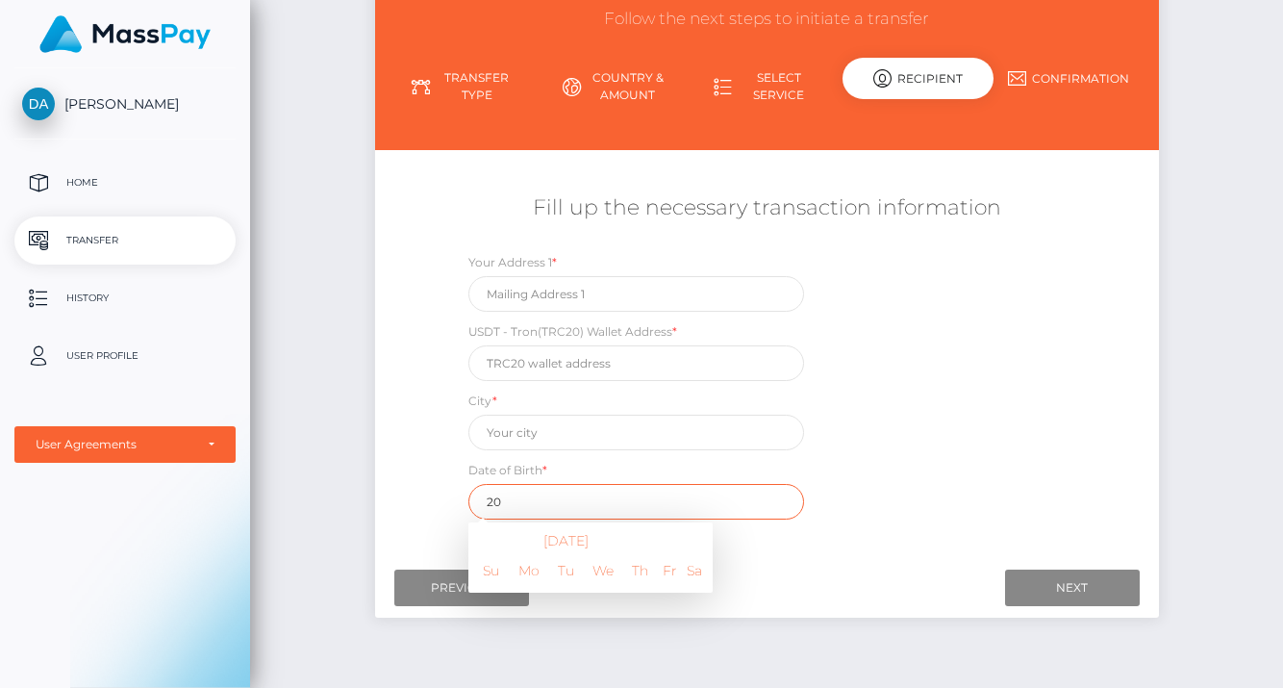
type input "2"
type input "10-07-1997"
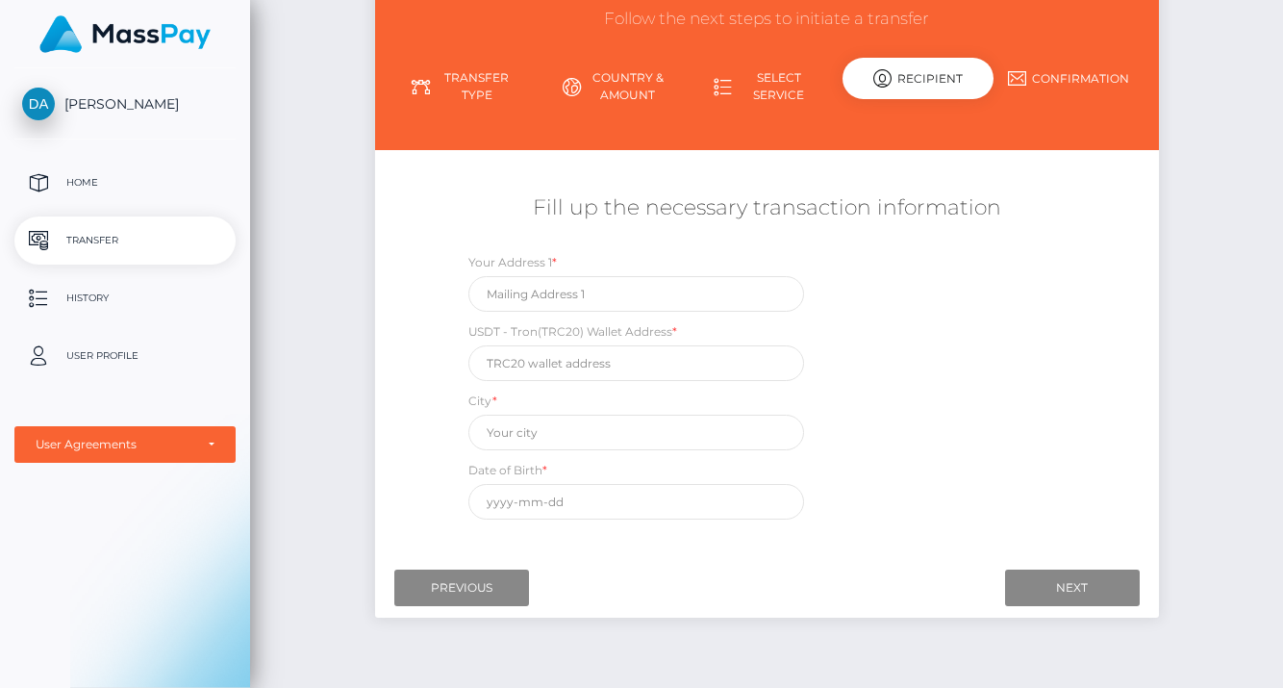
click at [917, 474] on div "Your Address 1 * USDT - Tron(TRC20) Wallet Address * City * Date of Birth * Aug…" at bounding box center [765, 390] width 653 height 277
click at [632, 490] on input "text" at bounding box center [636, 502] width 336 height 36
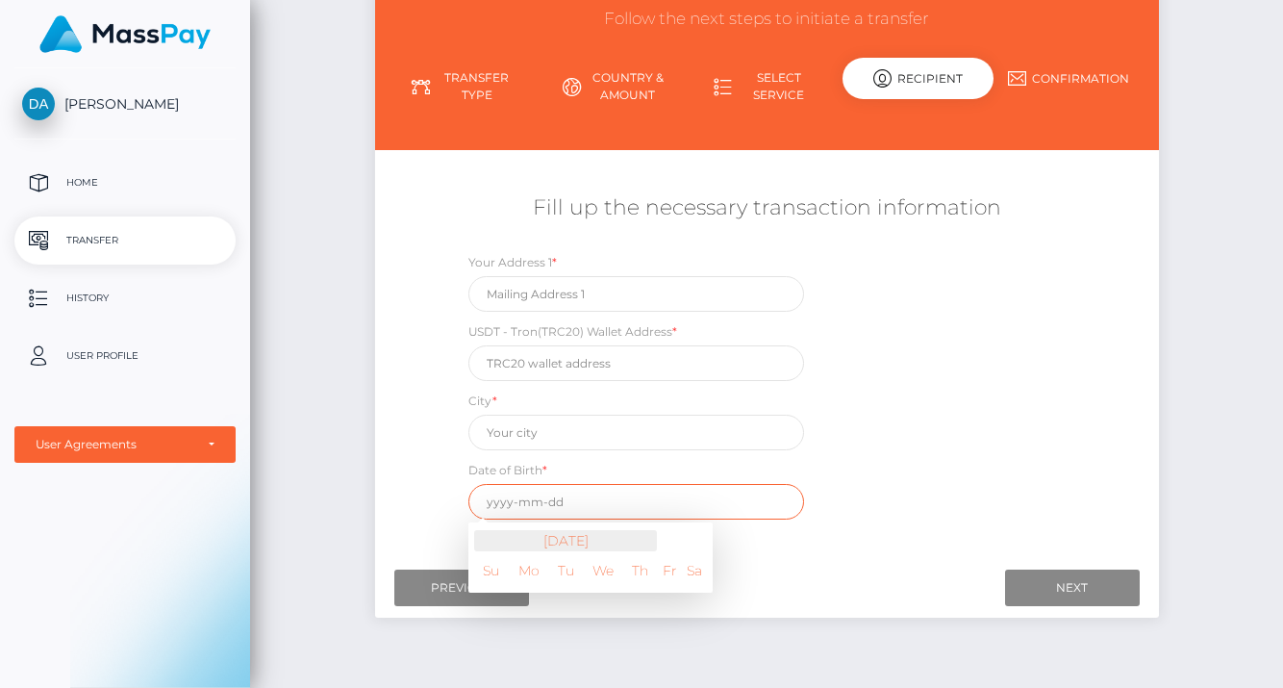
click at [581, 541] on th "[DATE]" at bounding box center [565, 540] width 183 height 21
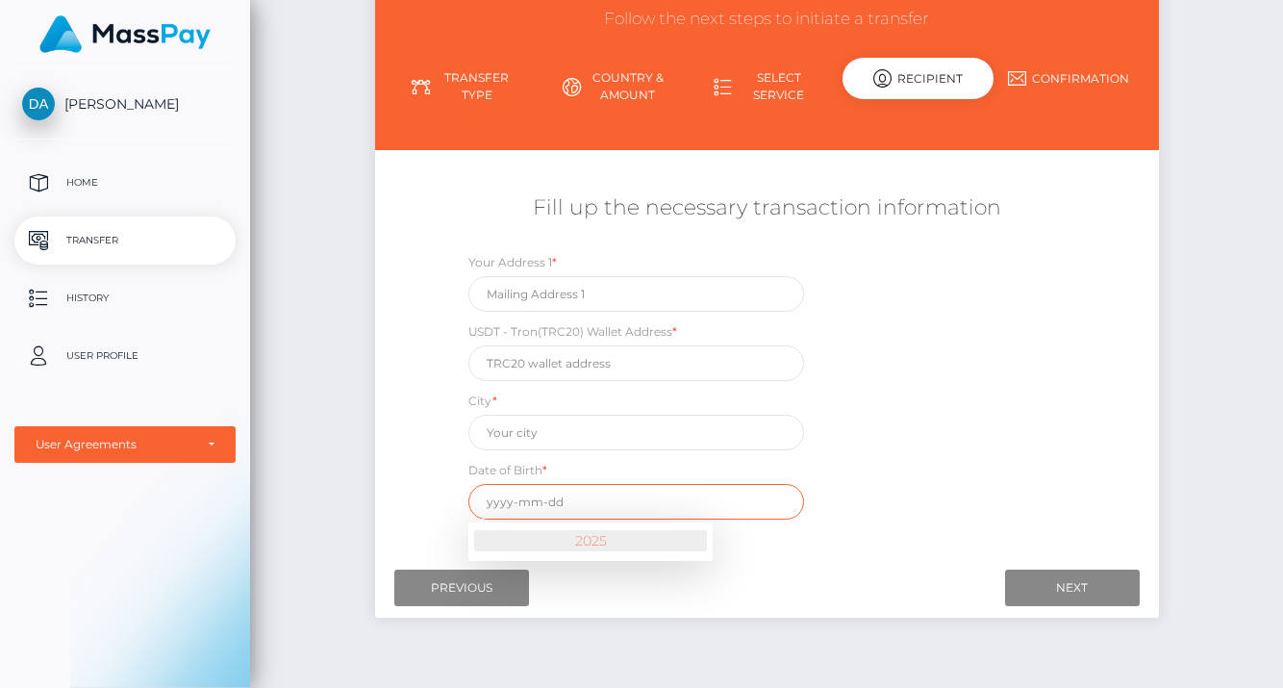
scroll to position [237, 0]
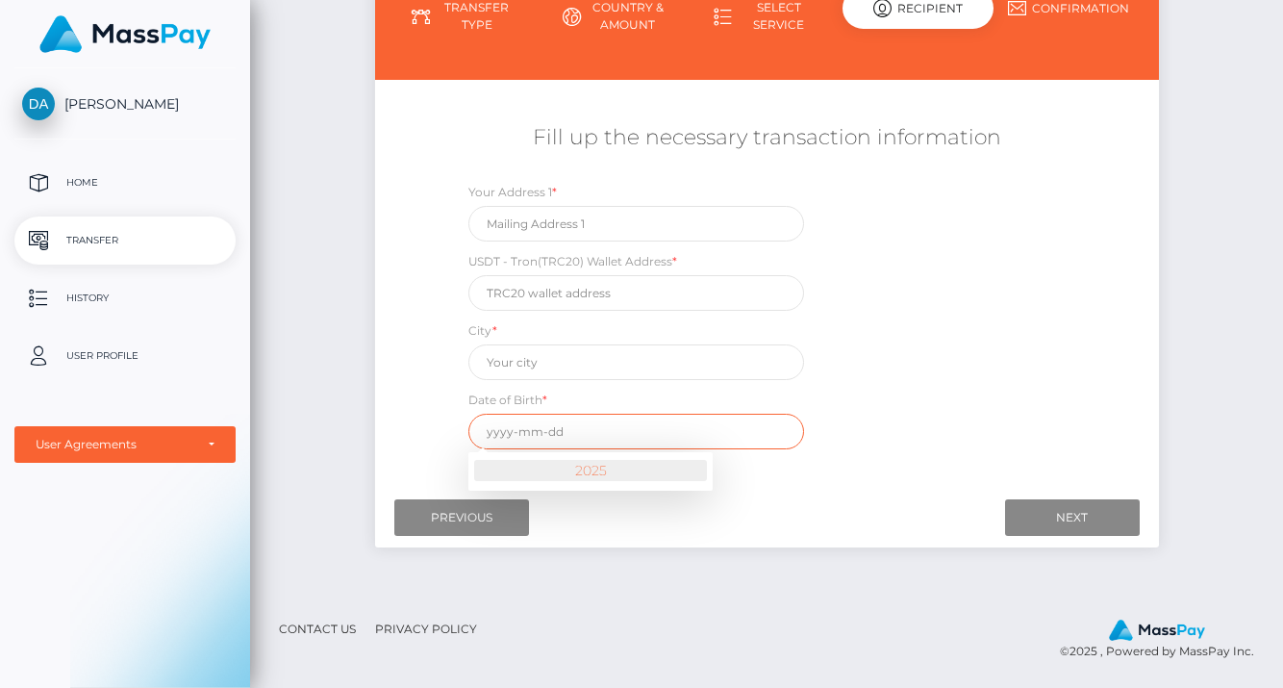
click at [618, 473] on th "2025" at bounding box center [590, 470] width 233 height 21
click at [490, 478] on span at bounding box center [488, 473] width 26 height 26
click at [489, 472] on span at bounding box center [488, 473] width 26 height 26
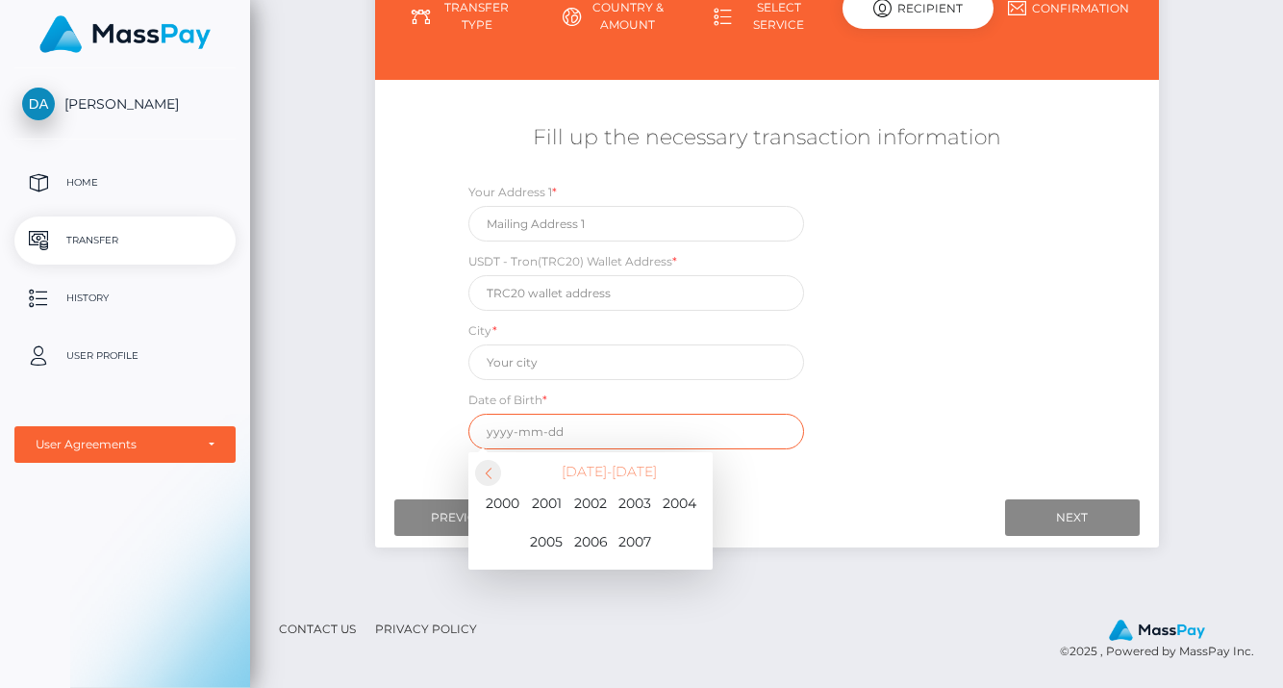
click at [489, 472] on span at bounding box center [488, 473] width 26 height 26
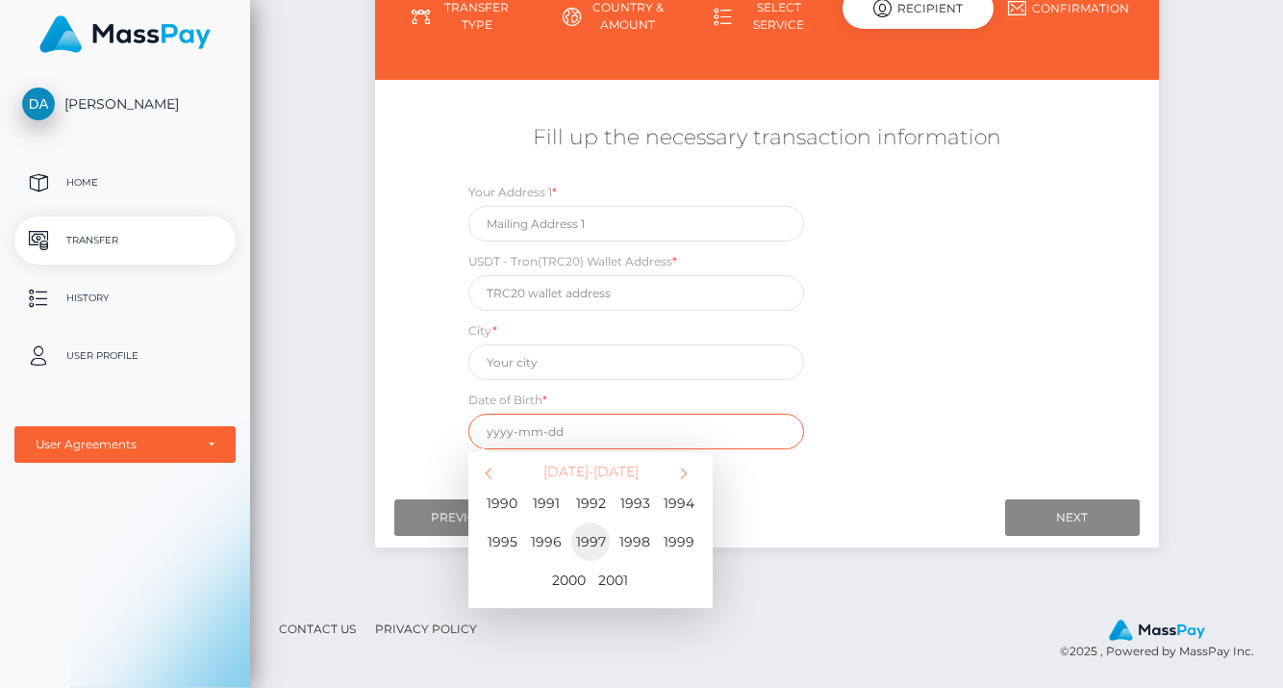
click at [601, 536] on span "1997" at bounding box center [590, 541] width 38 height 38
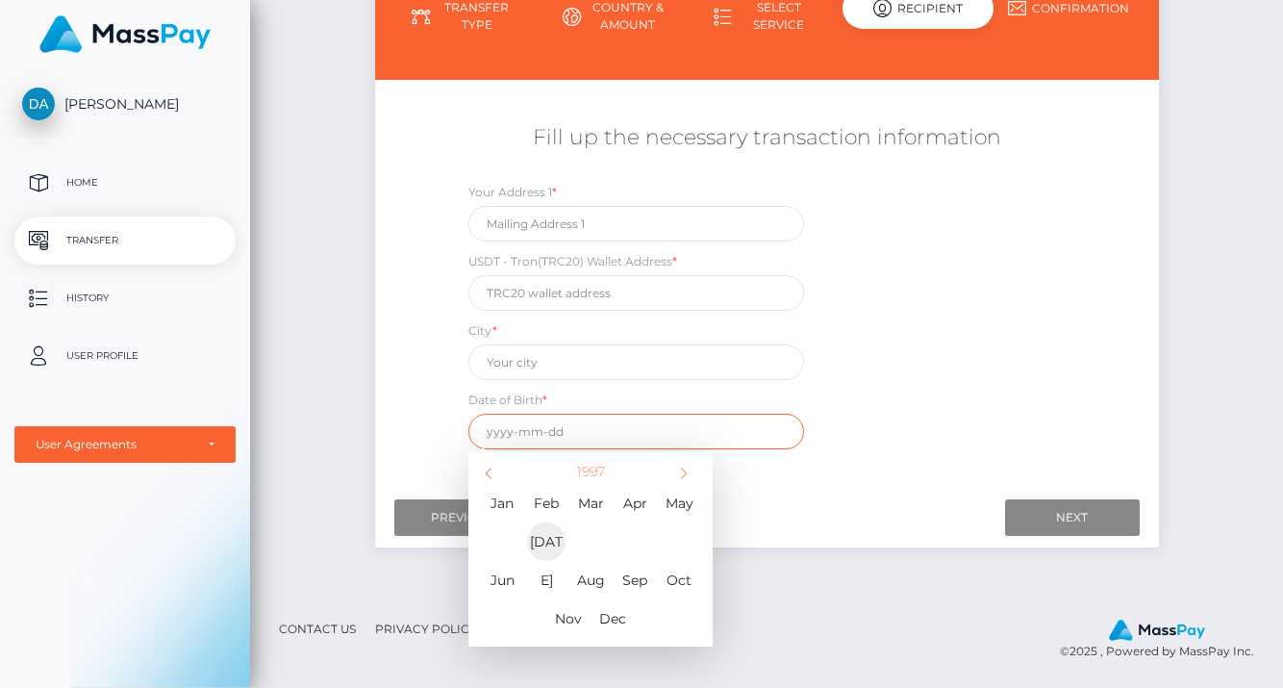
click at [551, 539] on span "[DATE]" at bounding box center [546, 541] width 38 height 38
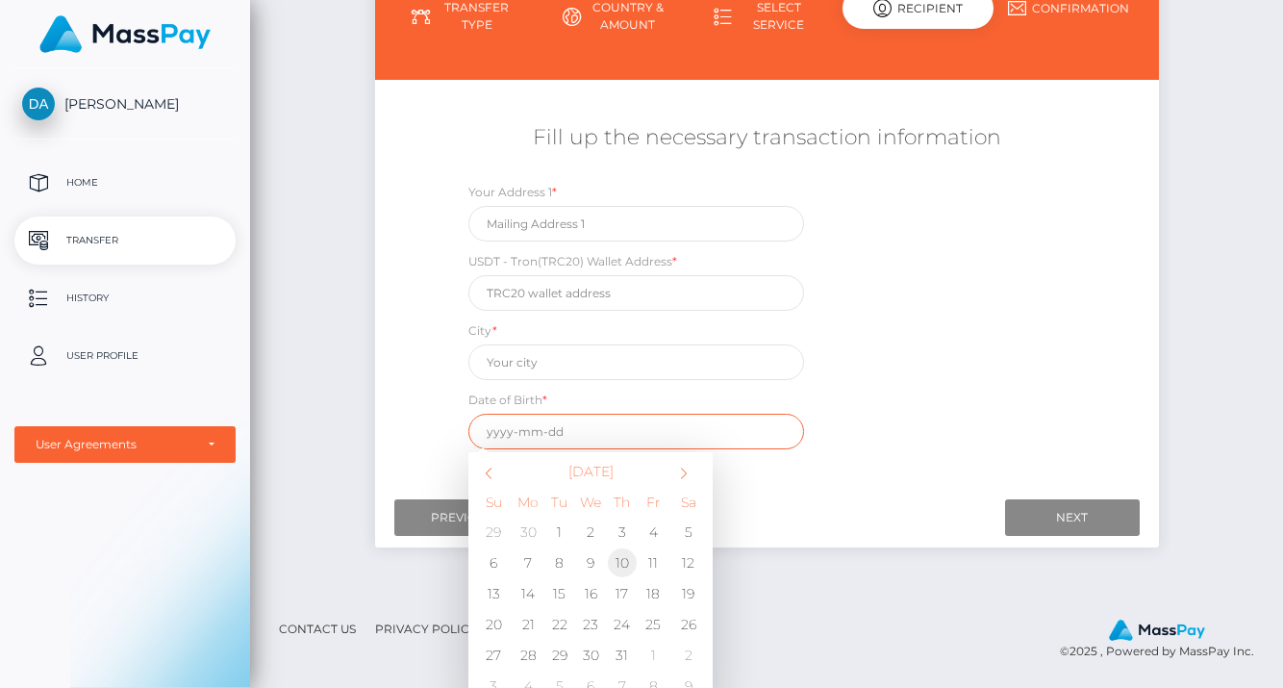
click at [625, 559] on td "10" at bounding box center [623, 562] width 32 height 31
type input "[DATE]"
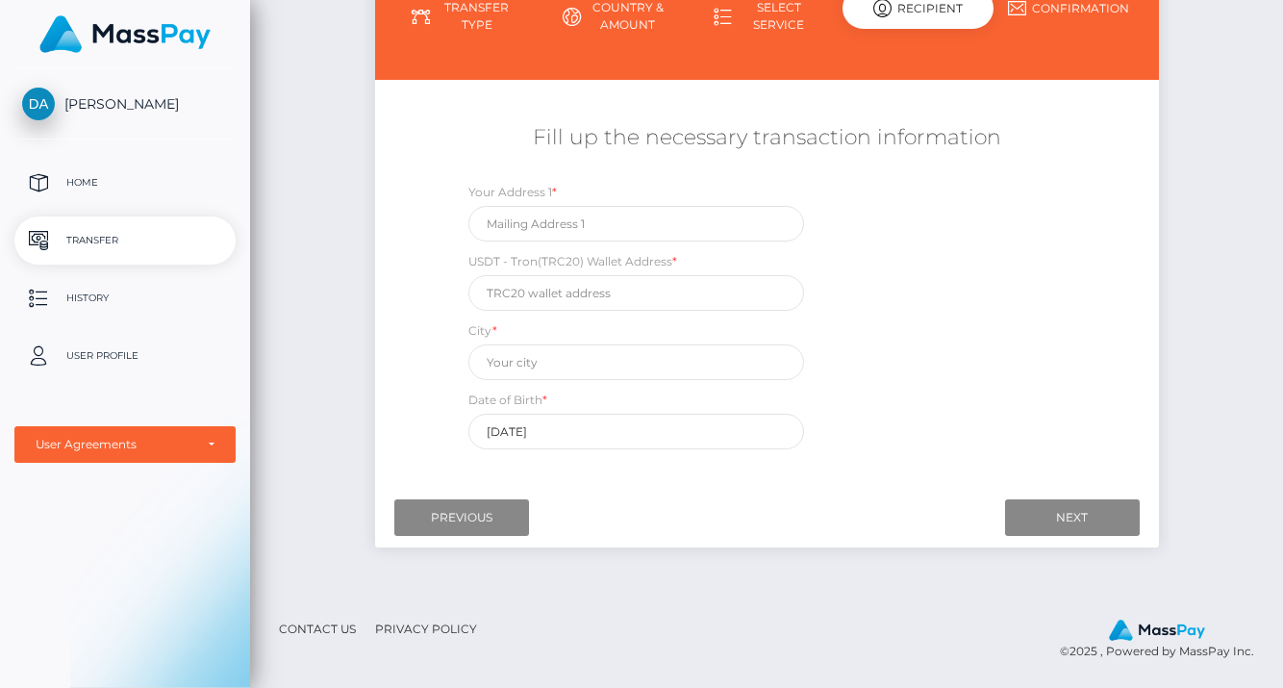
click at [1107, 260] on div "Fill up the necessary transaction information Your Address 1 * USDT - Tron(TRC2…" at bounding box center [767, 285] width 784 height 345
click at [560, 220] on input "text" at bounding box center [636, 224] width 336 height 36
click at [1073, 227] on div "Your Address 1 * USDT - Tron(TRC20) Wallet Address * City * Date of Birth * 199…" at bounding box center [765, 320] width 653 height 277
click at [637, 220] on input "text" at bounding box center [636, 224] width 336 height 36
type input "Contact@muchodineroagency.com"
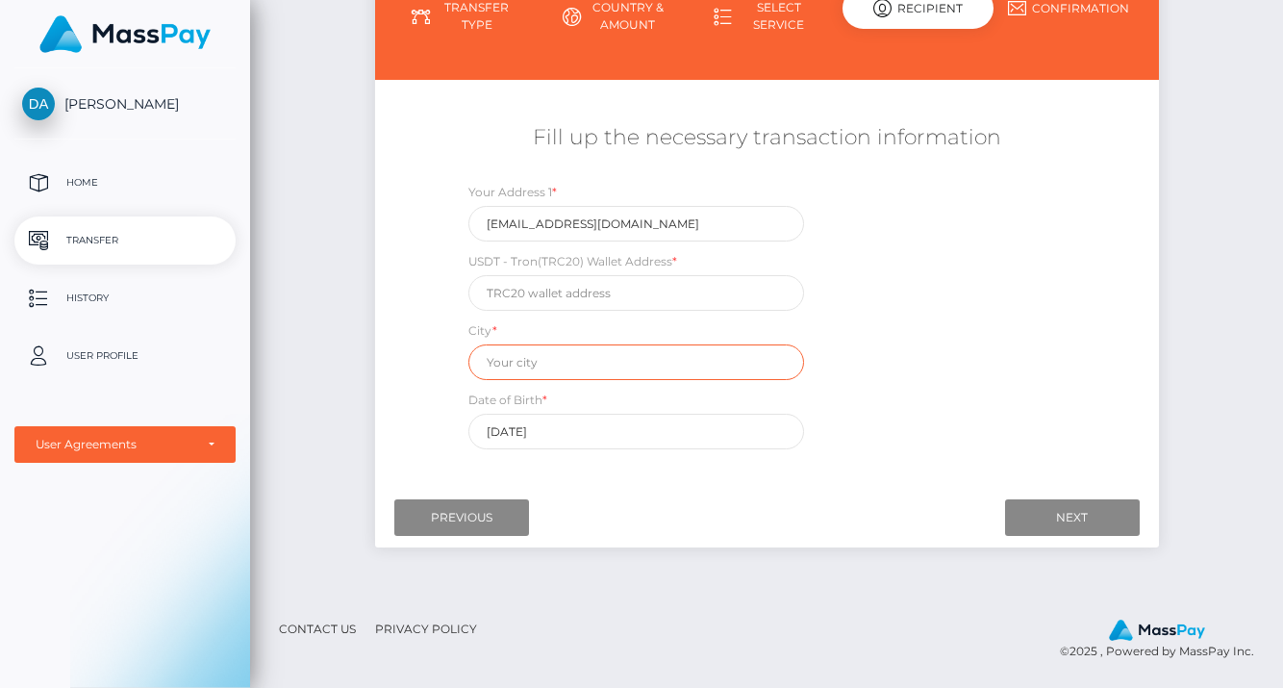
click at [535, 374] on input "text" at bounding box center [636, 362] width 336 height 36
type input "Dubai"
click at [942, 359] on div "Your Address 1 * Contact@muchodineroagency.com USDT - Tron(TRC20) Wallet Addres…" at bounding box center [765, 320] width 653 height 277
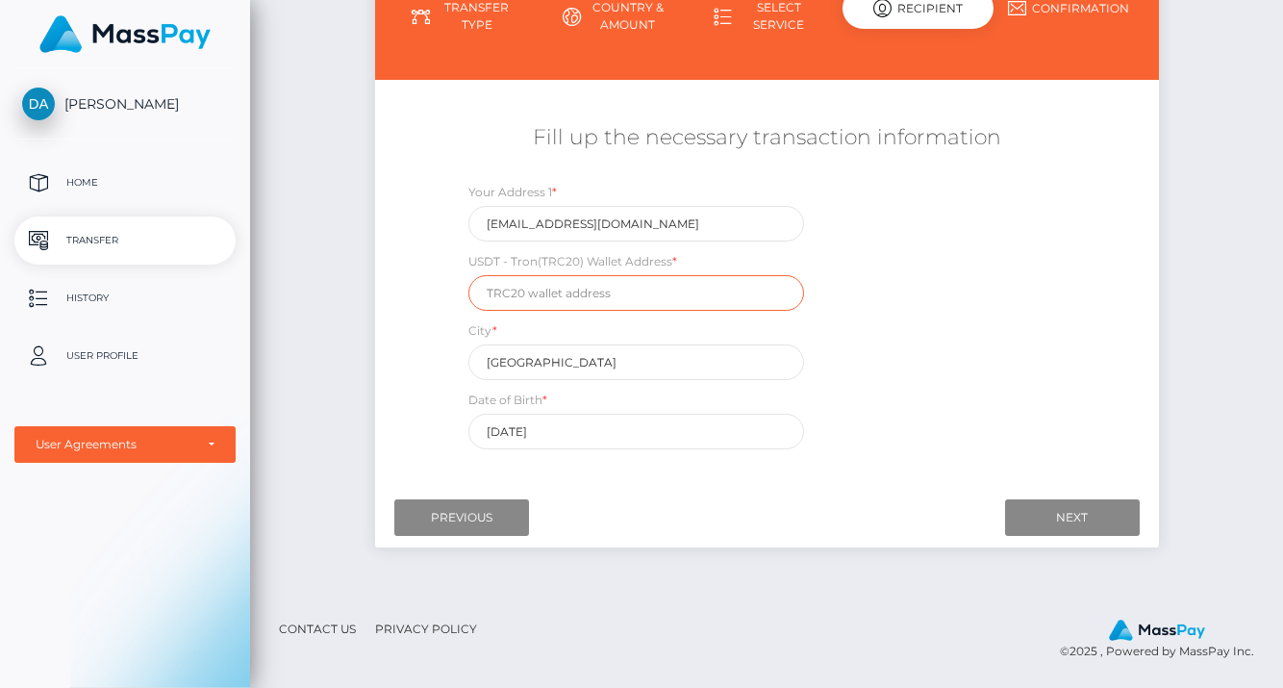
click at [570, 302] on input "text" at bounding box center [636, 293] width 336 height 36
click at [1090, 188] on div "Your Address 1 * Contact@muchodineroagency.com USDT - Tron(TRC20) Wallet Addres…" at bounding box center [765, 320] width 653 height 277
click at [577, 288] on input "text" at bounding box center [636, 293] width 336 height 36
paste input "TTq5zuN1vEVyrYqY5vhUcn9iwUKHttcFeM"
type input "TTq5zuN1vEVyrYqY5vhUcn9iwUKHttcFeM"
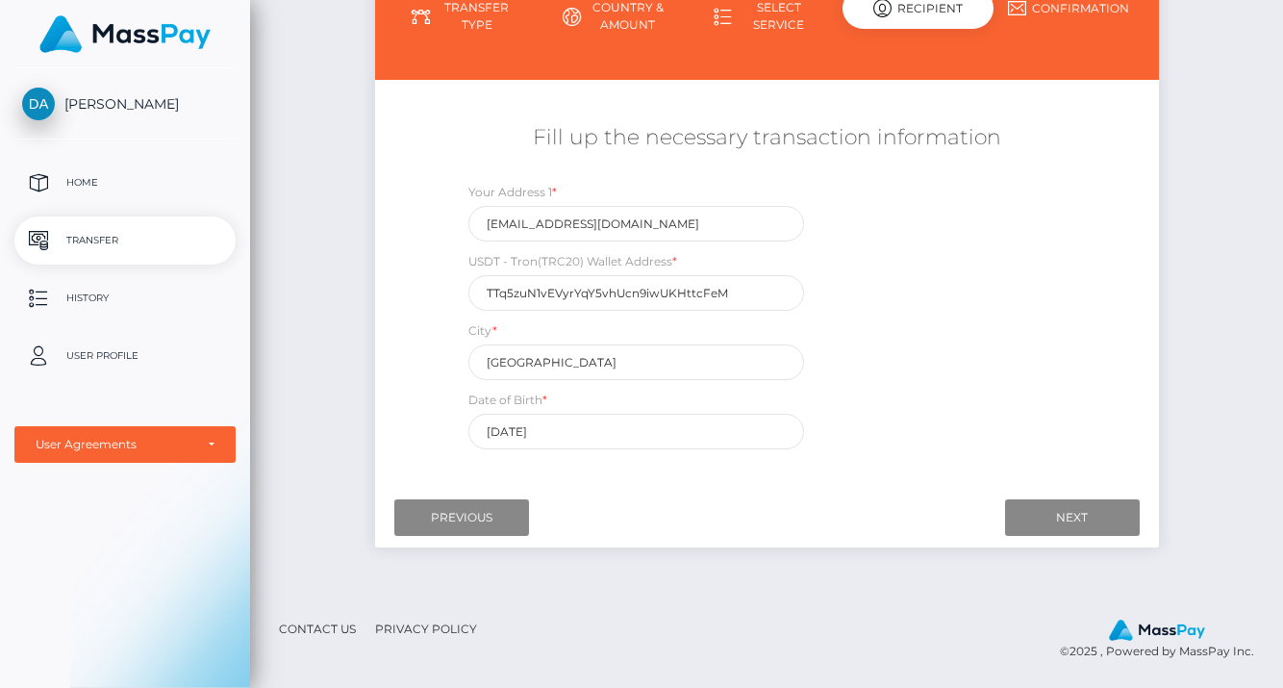
click at [916, 270] on div "Your Address 1 * Contact@muchodineroagency.com USDT - Tron(TRC20) Wallet Addres…" at bounding box center [765, 320] width 653 height 277
click at [1069, 514] on input "Next" at bounding box center [1072, 517] width 135 height 37
click at [705, 220] on input "Contact@muchodineroagency.com" at bounding box center [636, 224] width 336 height 36
click at [780, 224] on div "Your Address 1 * Contact@muchodineroagency.com" at bounding box center [636, 212] width 336 height 60
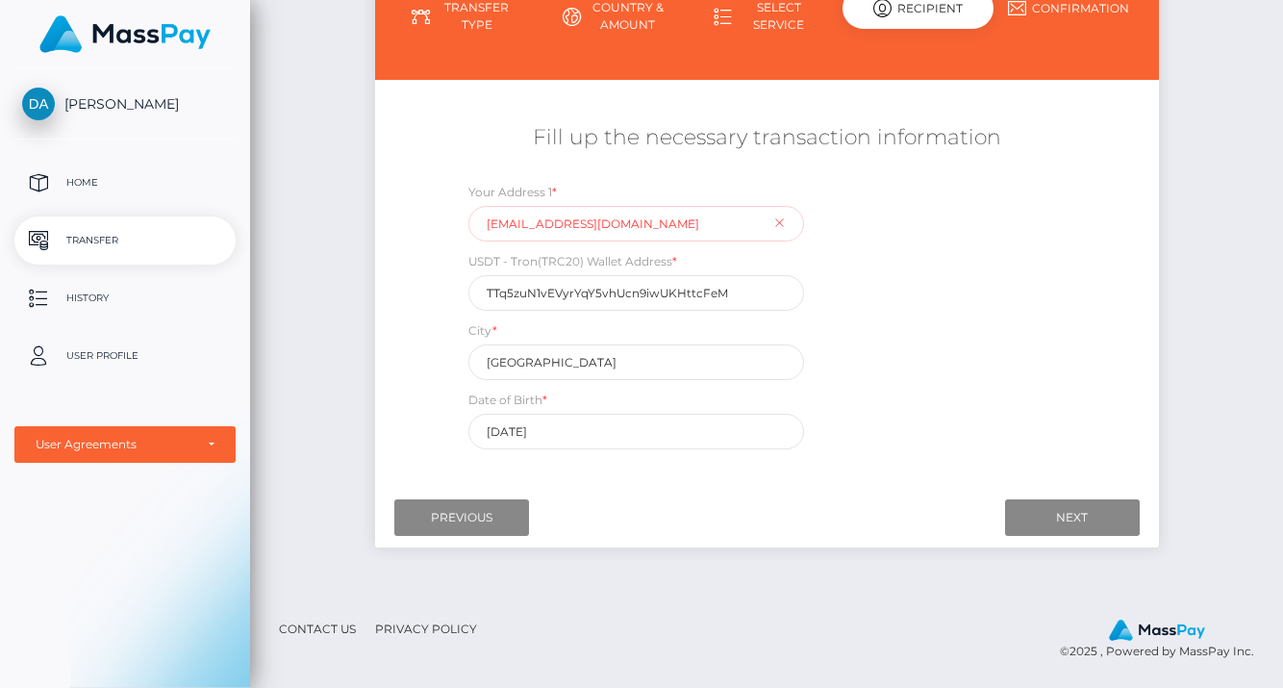
click at [722, 218] on input "Contact@muchodineroagency.com" at bounding box center [636, 224] width 336 height 36
type input "C"
click at [909, 274] on div "Your Address 1 * USDT - Tron(TRC20) Wallet Address * TTq5zuN1vEVyrYqY5vhUcn9iwU…" at bounding box center [765, 320] width 653 height 277
click at [1242, 359] on div "Initiate Transfer Follow the next steps to initiate a transfer Transfer Type Co…" at bounding box center [766, 229] width 1033 height 731
click at [32, 509] on div "[PERSON_NAME] Home Transfer History User Profile MassPay Card - USD MassPay Car…" at bounding box center [125, 375] width 250 height 615
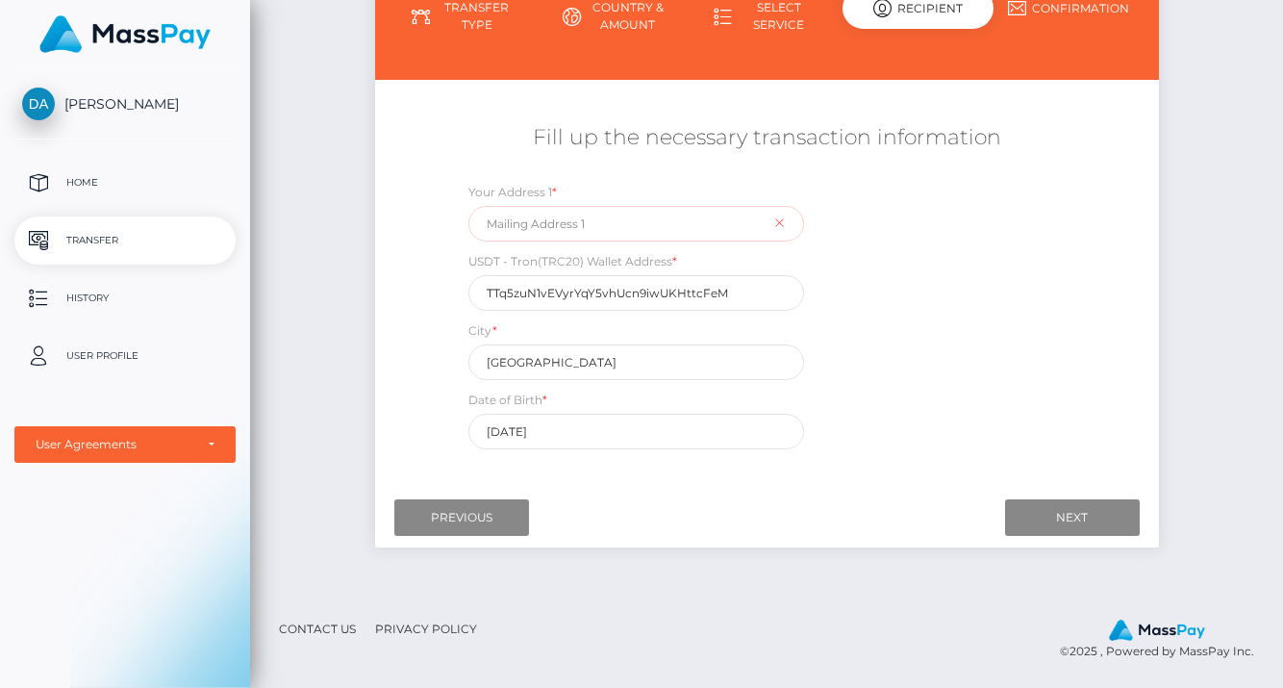
click at [585, 231] on input "text" at bounding box center [636, 224] width 336 height 36
click at [779, 224] on div "Your Address 1 *" at bounding box center [636, 212] width 336 height 60
click at [695, 222] on input "text" at bounding box center [636, 224] width 336 height 36
click at [965, 313] on div "Your Address 1 * damianhanegraaf97@gmail.com USDT - Tron(TRC20) Wallet Address …" at bounding box center [765, 320] width 653 height 277
click at [30, 529] on div "[PERSON_NAME] Home Transfer History User Profile MassPay Card - USD MassPay Car…" at bounding box center [125, 375] width 250 height 615
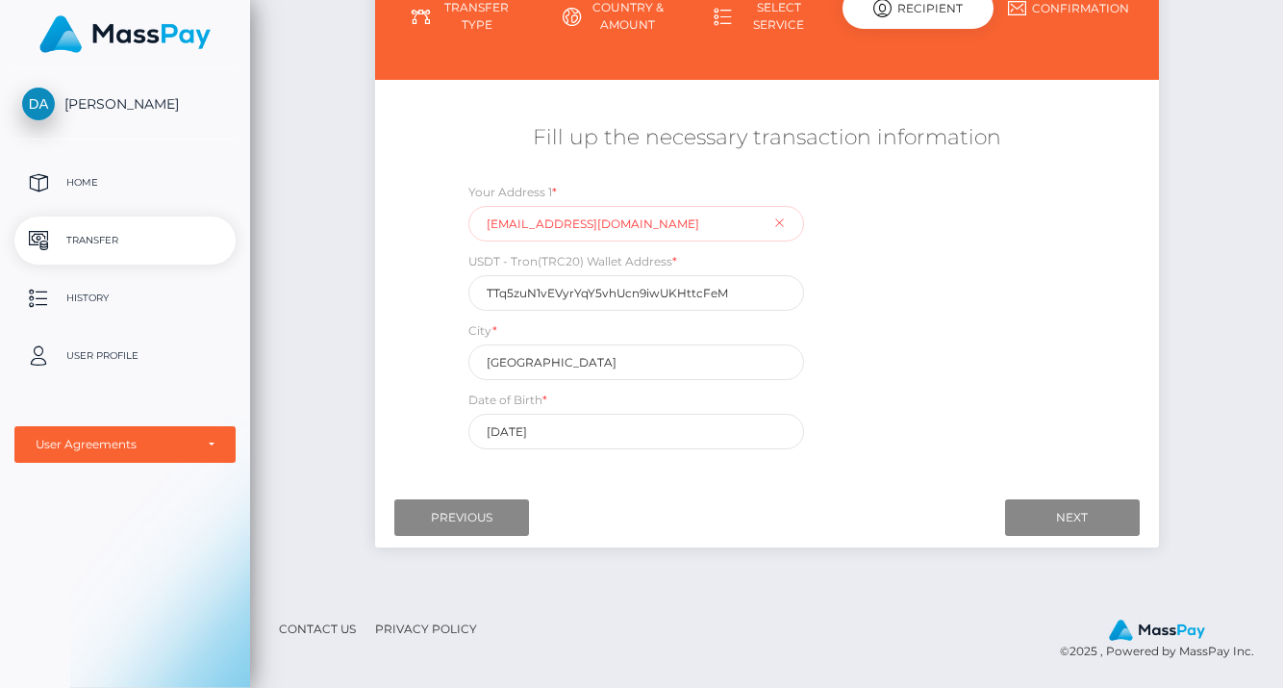
click at [781, 225] on div "Your Address 1 * damianhanegraaf97@gmail.com" at bounding box center [636, 212] width 336 height 60
click at [780, 224] on div "Your Address 1 * damianhanegraaf97@gmail.com" at bounding box center [636, 212] width 336 height 60
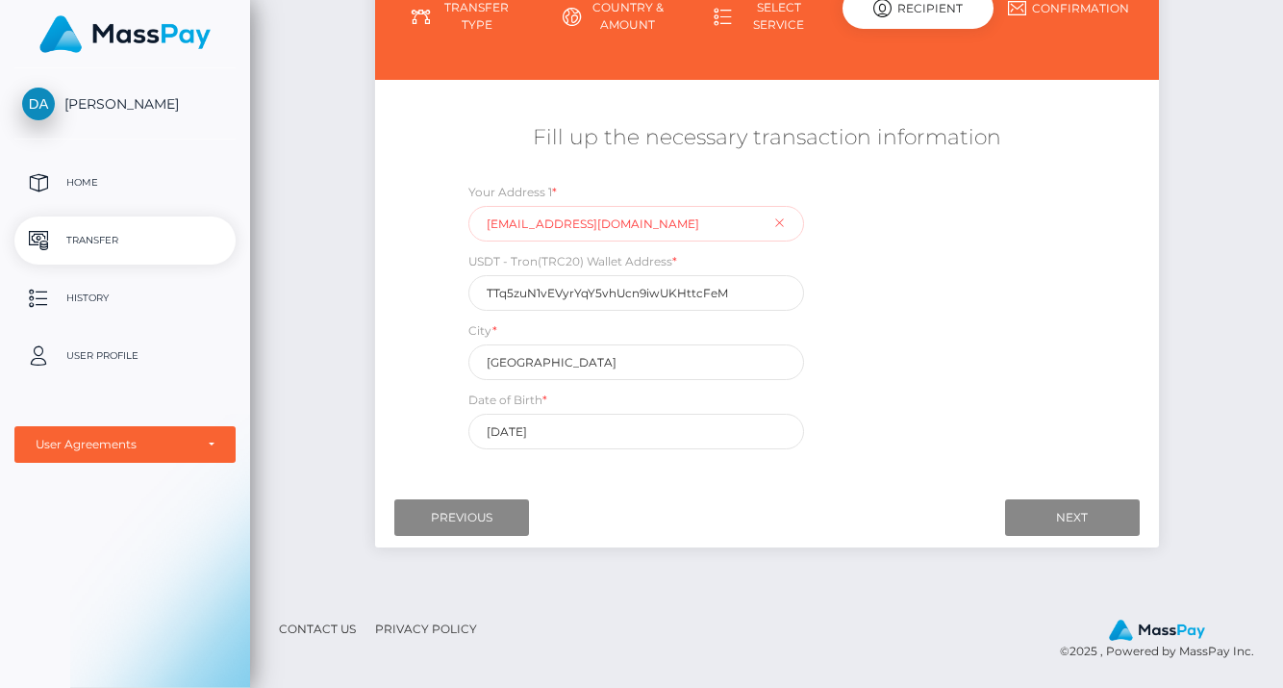
click at [706, 227] on input "damianhanegraaf97@gmail.com" at bounding box center [636, 224] width 336 height 36
type input "d"
click at [53, 556] on div "[PERSON_NAME] Home Transfer History User Profile MassPay Card - USD MassPay Car…" at bounding box center [125, 375] width 250 height 615
click at [520, 363] on input "Dubai" at bounding box center [636, 362] width 336 height 36
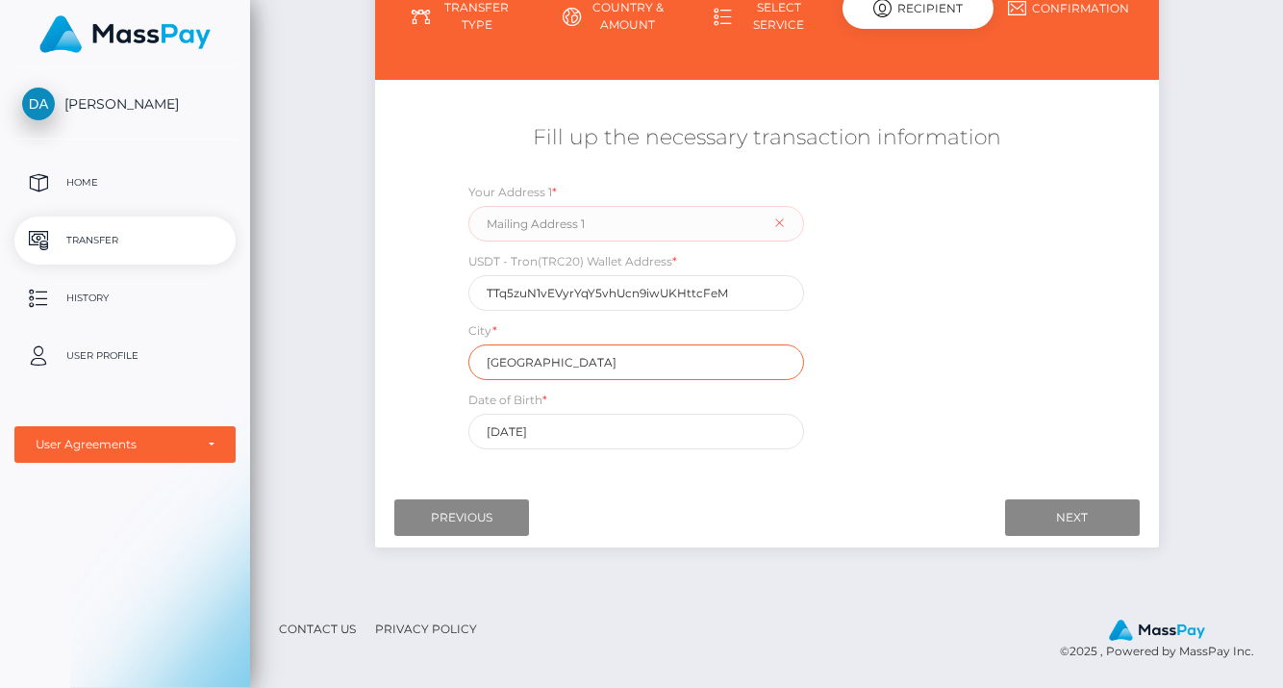
click at [520, 363] on input "Dubai" at bounding box center [636, 362] width 336 height 36
type input "London"
click at [572, 229] on input "text" at bounding box center [636, 224] width 336 height 36
click at [47, 537] on div "[PERSON_NAME] Home Transfer History User Profile MassPay Card - USD MassPay Car…" at bounding box center [125, 375] width 250 height 615
click at [510, 226] on input "text" at bounding box center [636, 224] width 336 height 36
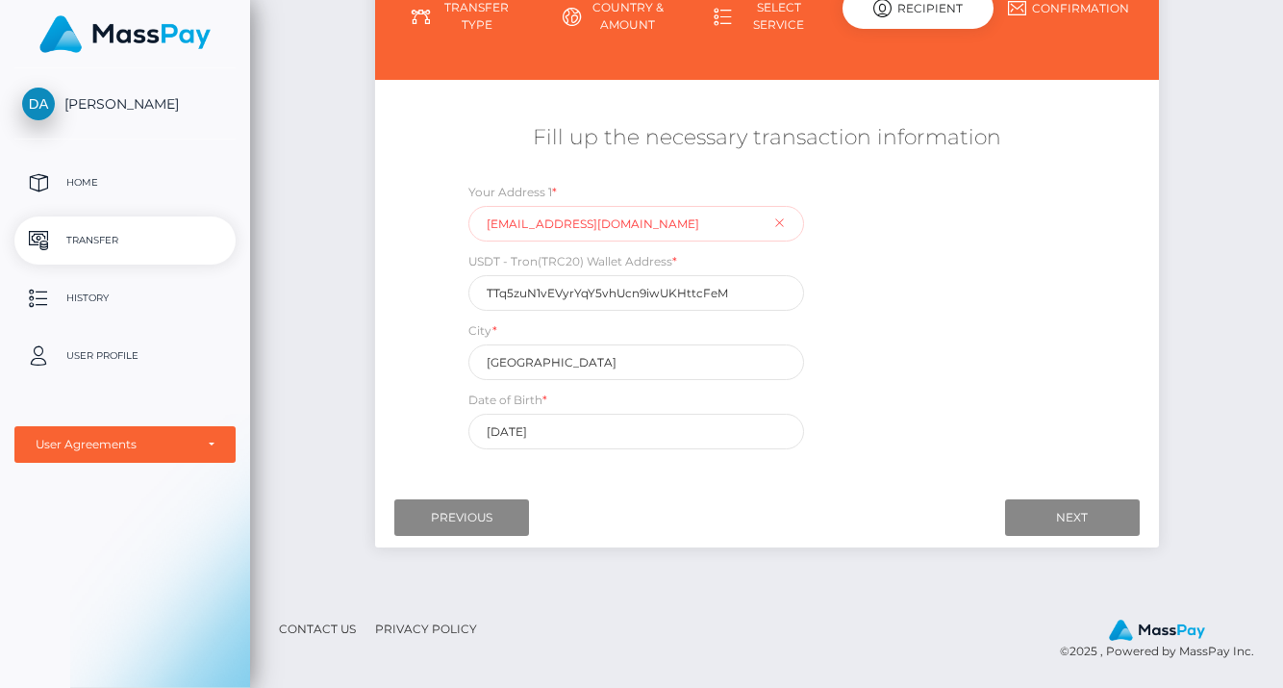
type input "administratie@muchodineroagency.com"
click at [859, 344] on div "Your Address 1 * administratie@muchodineroagency.com USDT - Tron(TRC20) Wallet …" at bounding box center [765, 320] width 653 height 277
click at [35, 550] on div "[PERSON_NAME] Home Transfer History User Profile MassPay Card - USD MassPay Car…" at bounding box center [125, 375] width 250 height 615
click at [770, 532] on div at bounding box center [766, 517] width 745 height 37
click at [1088, 516] on input "Next" at bounding box center [1072, 517] width 135 height 37
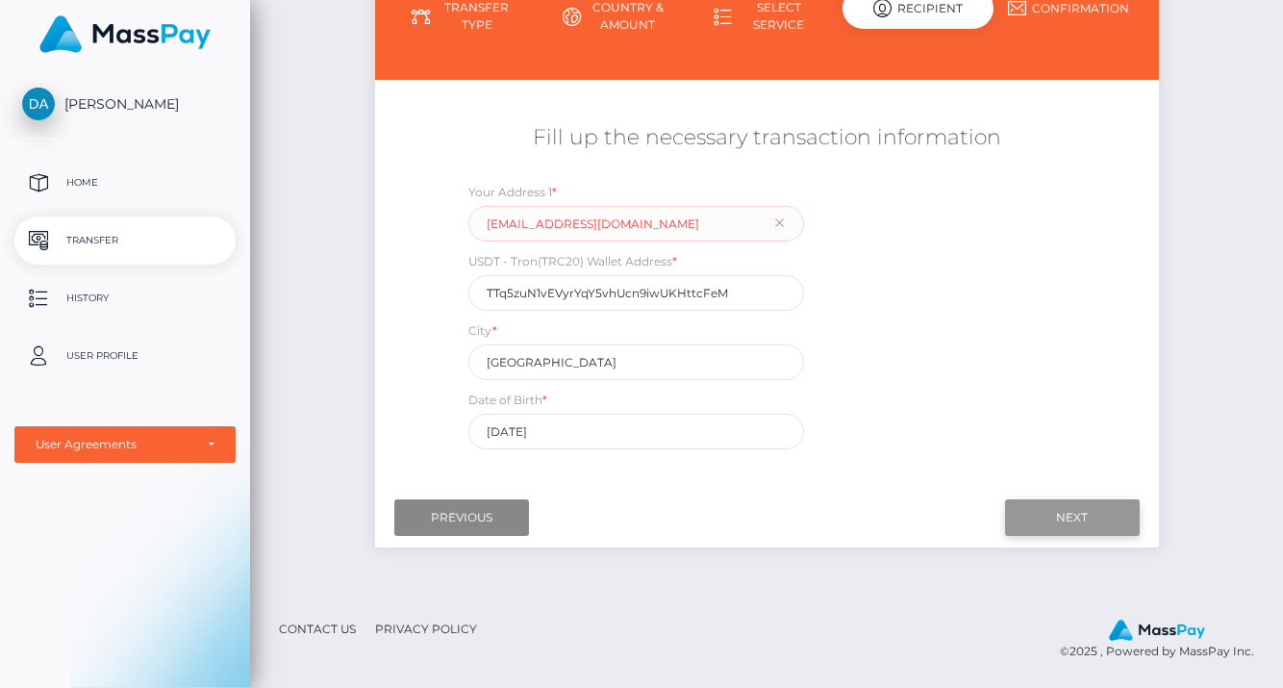
click at [1088, 516] on input "Next" at bounding box center [1072, 517] width 135 height 37
click at [924, 267] on div "Your Address 1 * administratie@muchodineroagency.com USDT - Tron(TRC20) Wallet …" at bounding box center [765, 320] width 653 height 277
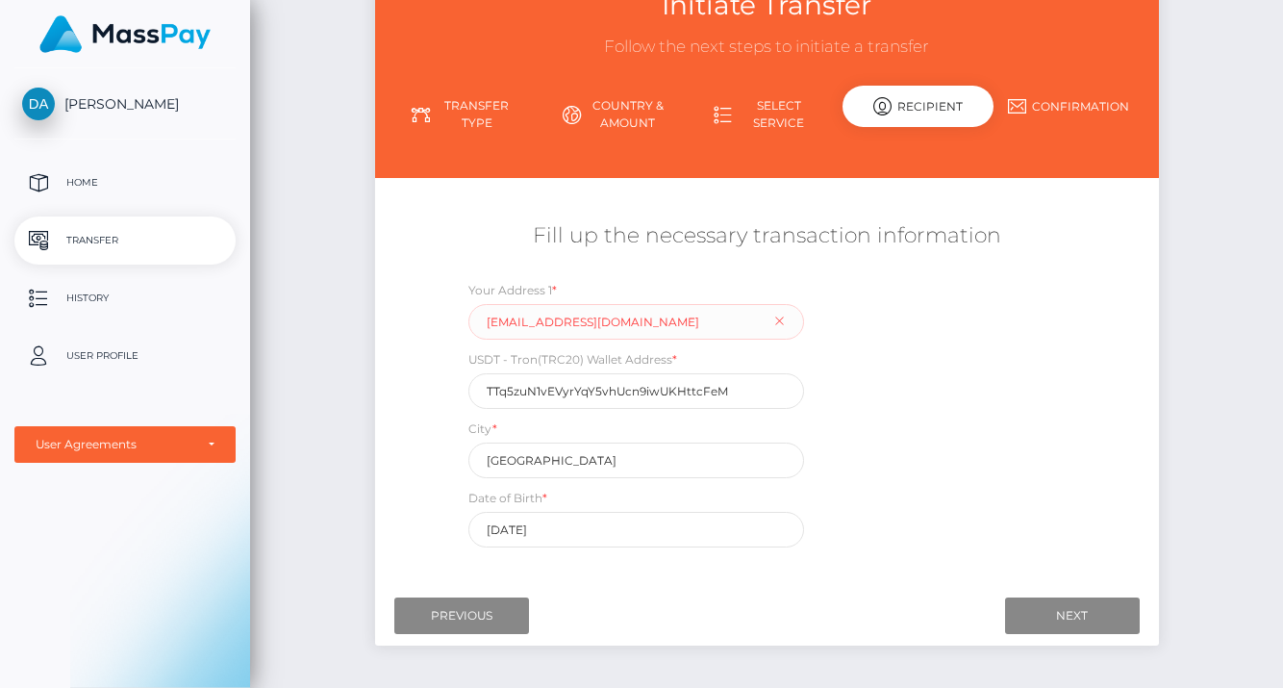
scroll to position [132, 0]
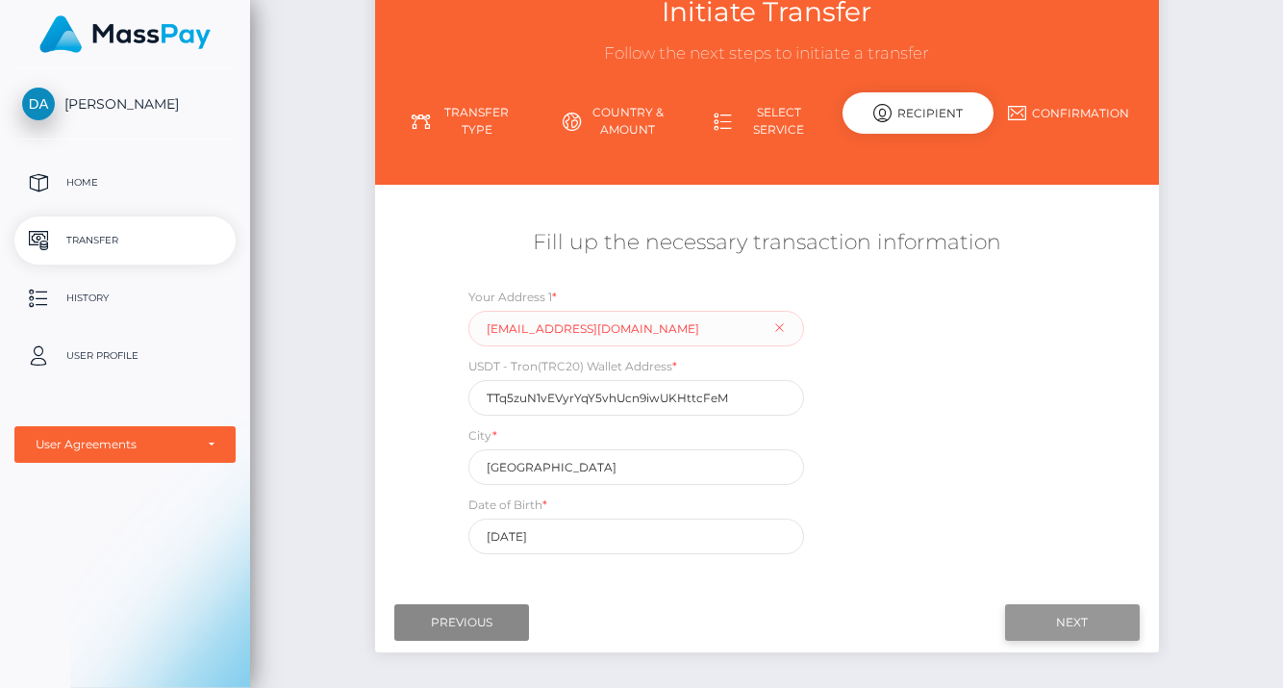
click at [1045, 627] on input "Next" at bounding box center [1072, 622] width 135 height 37
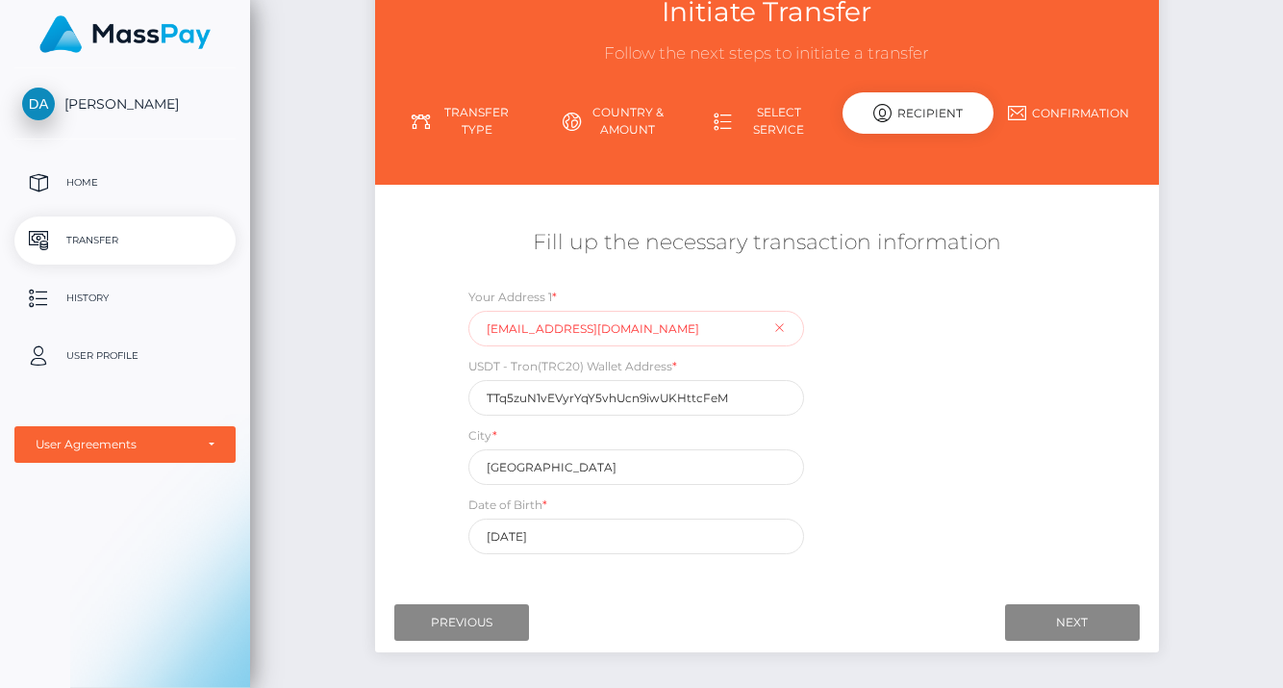
drag, startPoint x: 741, startPoint y: 328, endPoint x: 476, endPoint y: 326, distance: 265.4
click at [476, 327] on input "administratie@muchodineroagency.com" at bounding box center [636, 329] width 336 height 36
type input "London"
click at [940, 448] on div "Your Address 1 * London USDT - Tron(TRC20) Wallet Address * TTq5zuN1vEVyrYqY5vh…" at bounding box center [765, 425] width 653 height 277
click at [1068, 613] on input "Next" at bounding box center [1072, 622] width 135 height 37
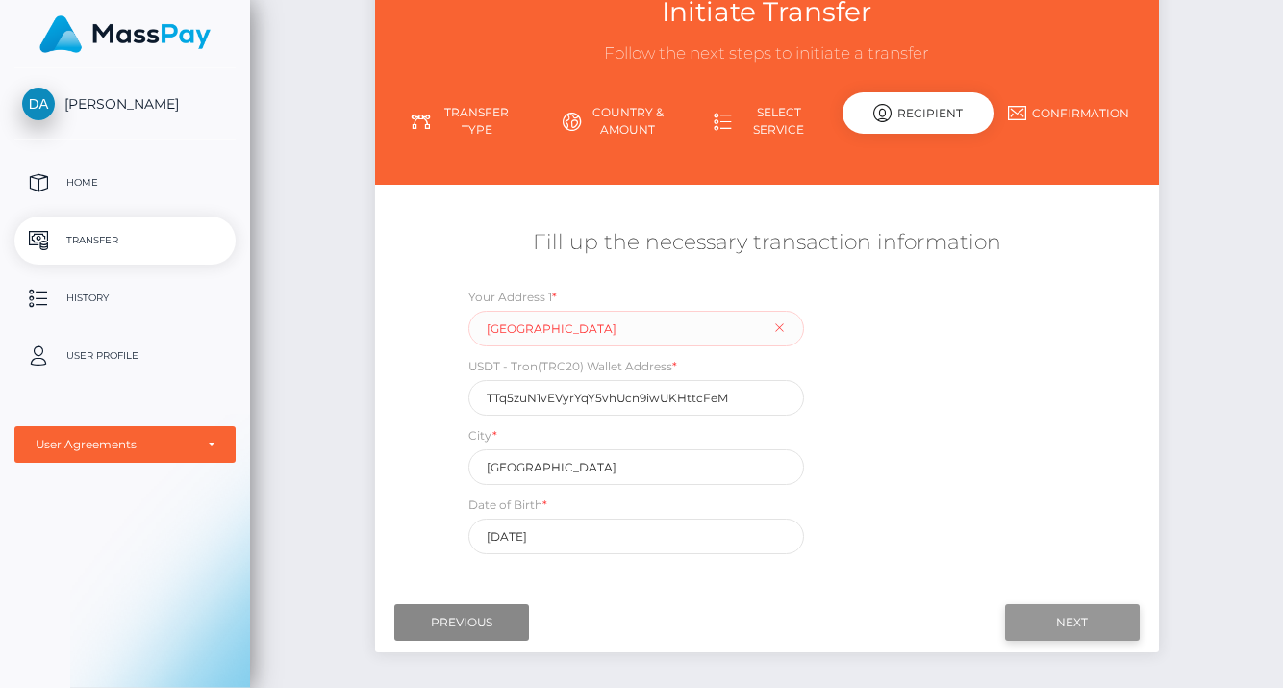
click at [1068, 613] on input "Next" at bounding box center [1072, 622] width 135 height 37
click at [605, 328] on input "London" at bounding box center [636, 329] width 336 height 36
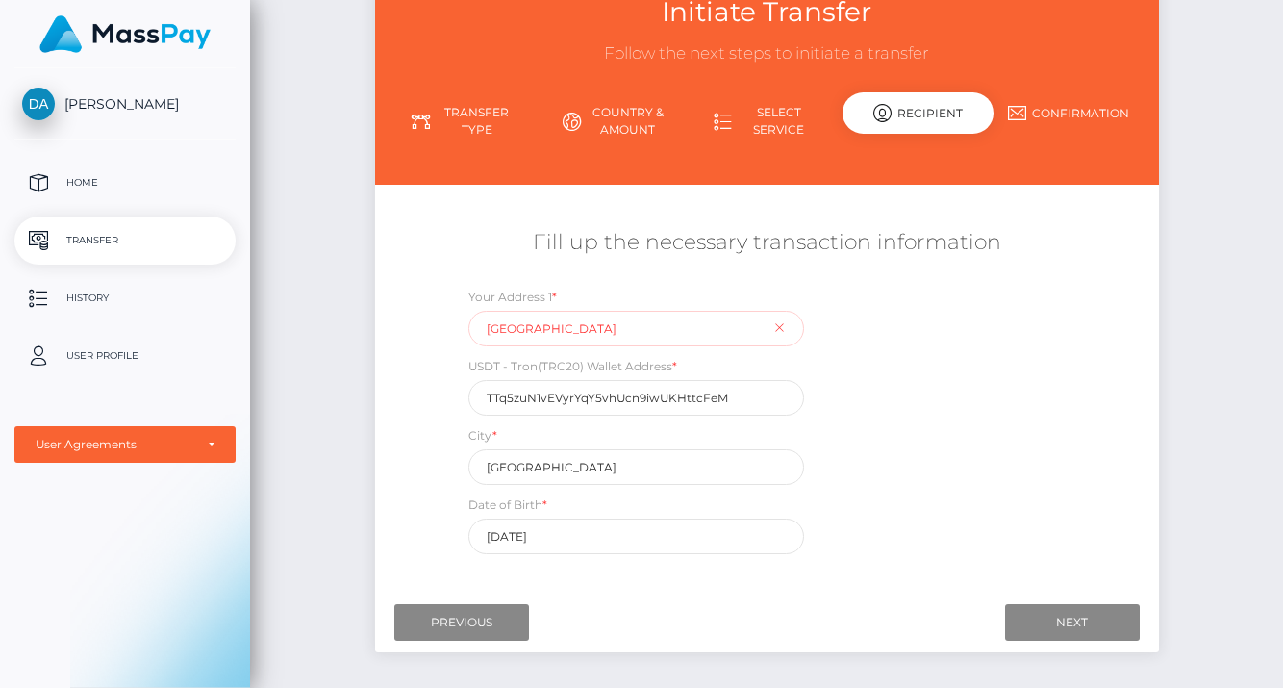
click at [605, 328] on input "London" at bounding box center [636, 329] width 336 height 36
click at [781, 334] on div "Your Address 1 *" at bounding box center [636, 317] width 336 height 60
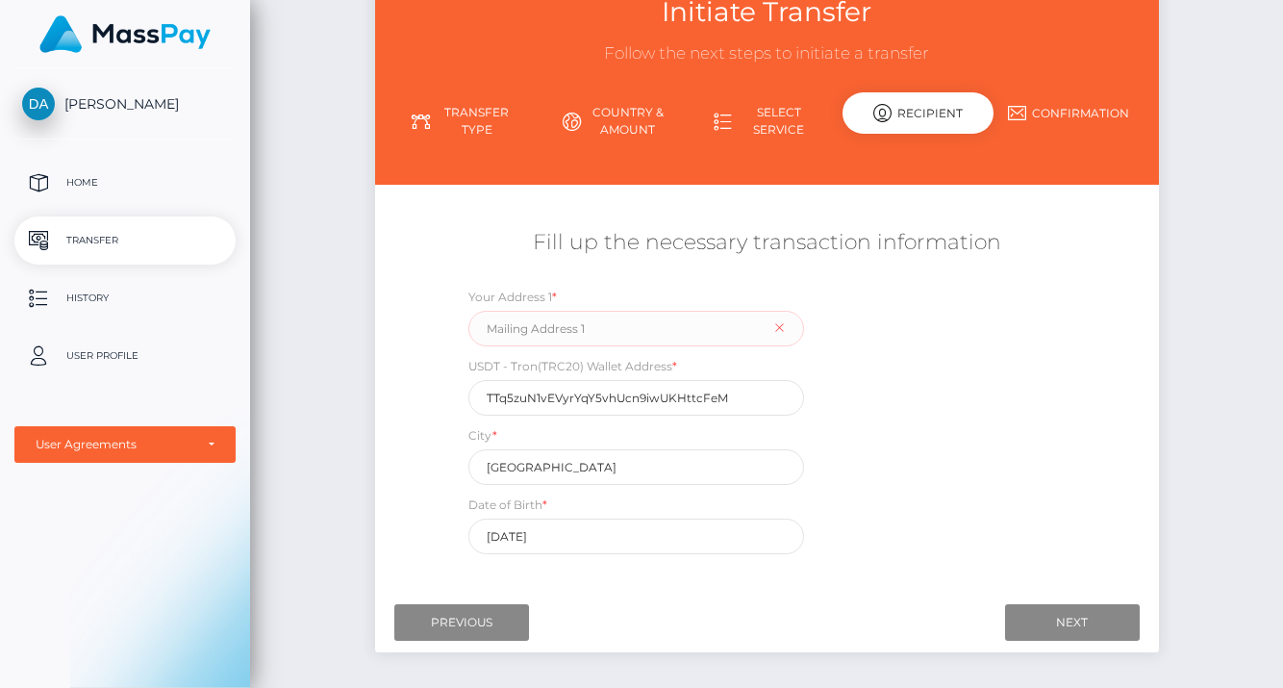
click at [851, 358] on div "Your Address 1 * USDT - Tron(TRC20) Wallet Address * TTq5zuN1vEVyrYqY5vhUcn9iwU…" at bounding box center [765, 425] width 653 height 277
click at [1100, 626] on input "Next" at bounding box center [1072, 622] width 135 height 37
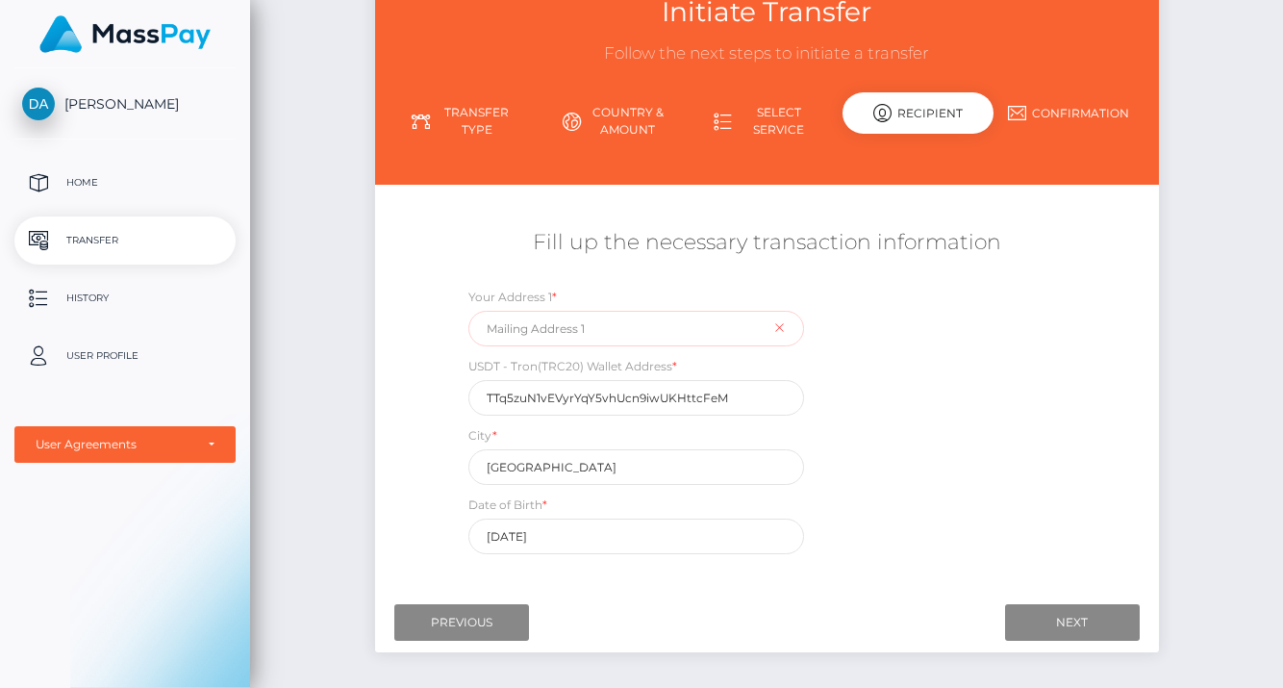
click at [671, 333] on input "text" at bounding box center [636, 329] width 336 height 36
type input "[EMAIL_ADDRESS][DOMAIN_NAME]"
click at [958, 360] on div "Your Address 1 * contact@muchodineroagency.com USDT - Tron(TRC20) Wallet Addres…" at bounding box center [765, 425] width 653 height 277
click at [1059, 625] on input "Next" at bounding box center [1072, 622] width 135 height 37
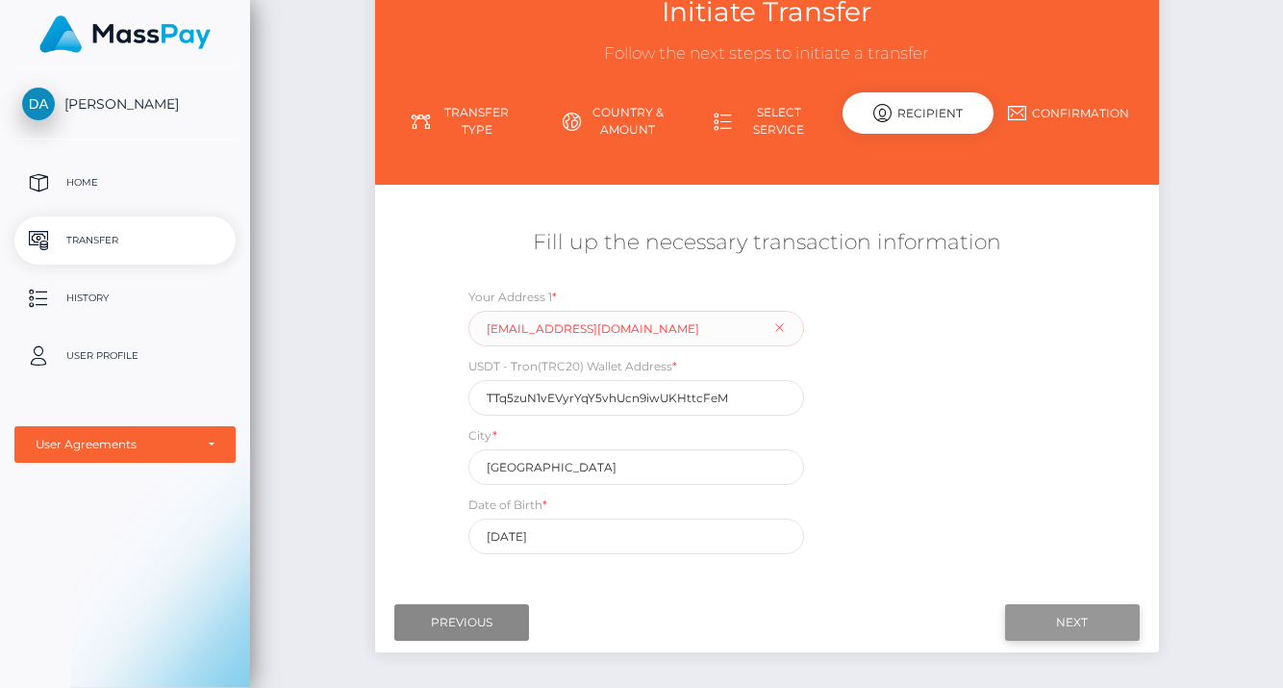
click at [1059, 625] on input "Next" at bounding box center [1072, 622] width 135 height 37
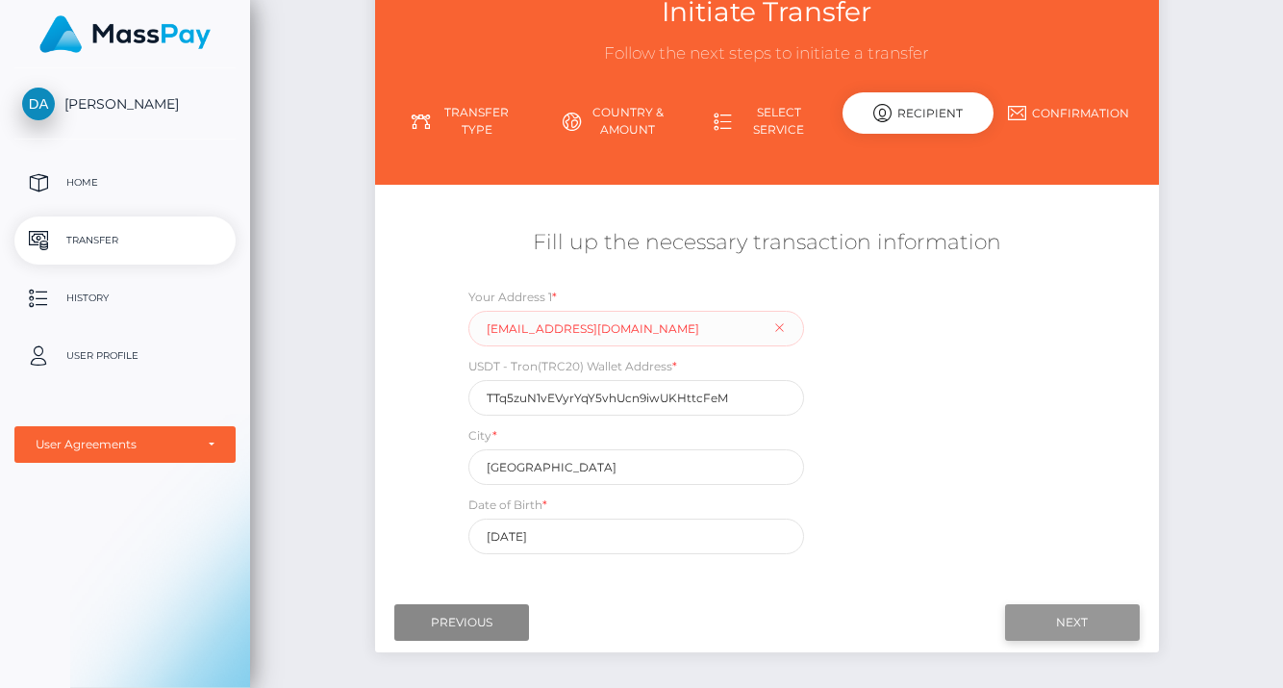
click at [1059, 625] on input "Next" at bounding box center [1072, 622] width 135 height 37
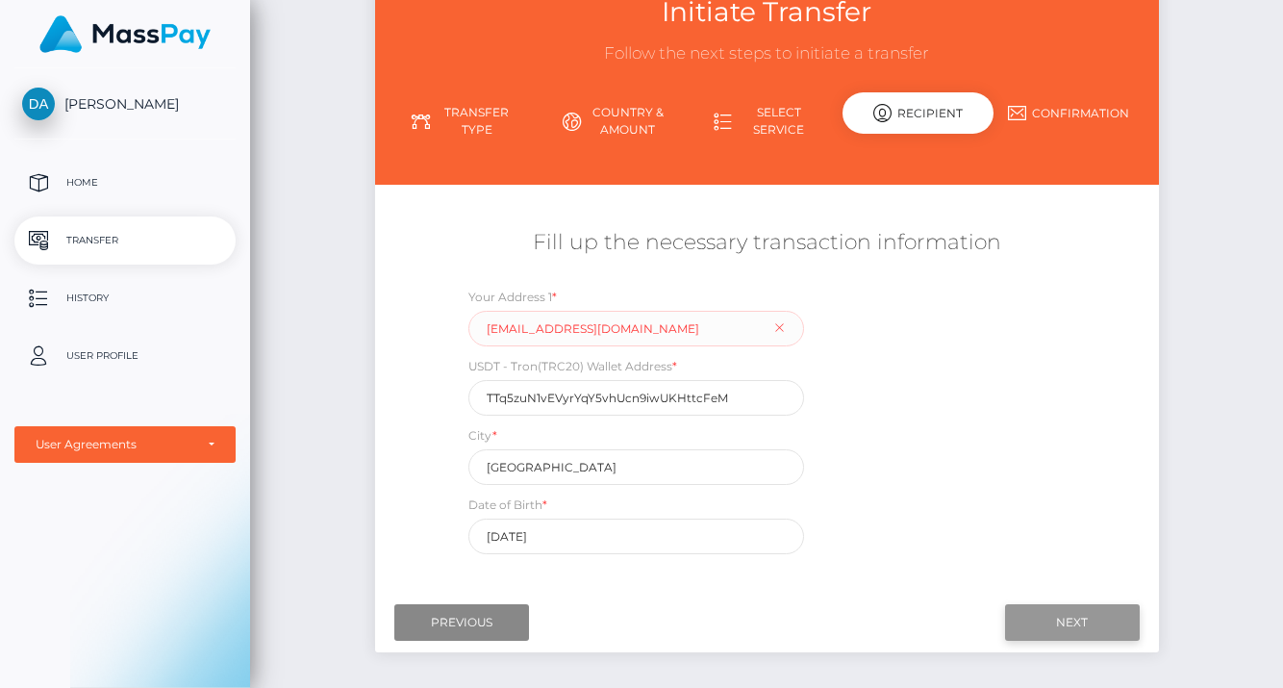
click at [1059, 625] on input "Next" at bounding box center [1072, 622] width 135 height 37
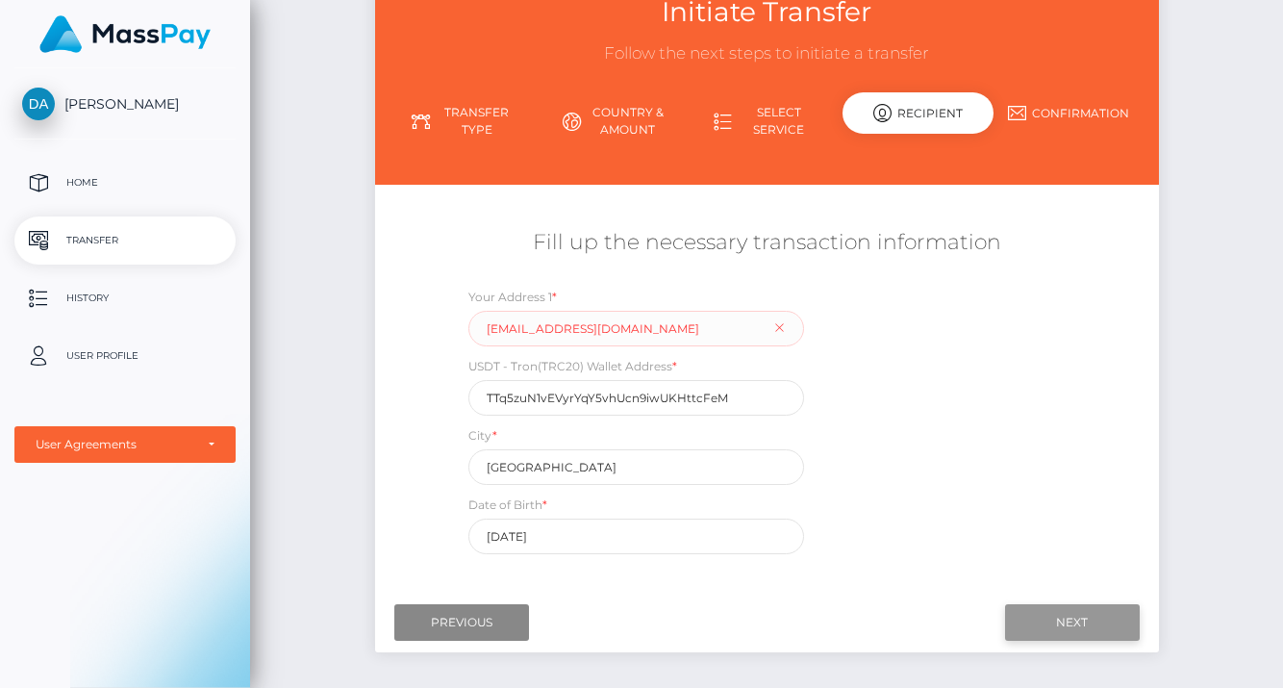
click at [1059, 625] on input "Next" at bounding box center [1072, 622] width 135 height 37
click at [48, 581] on div "[PERSON_NAME] Home Transfer History User Profile MassPay Card - USD MassPay Car…" at bounding box center [125, 375] width 250 height 615
click at [974, 421] on div "Your Address 1 * contact@muchodineroagency.com USDT - Tron(TRC20) Wallet Addres…" at bounding box center [765, 425] width 653 height 277
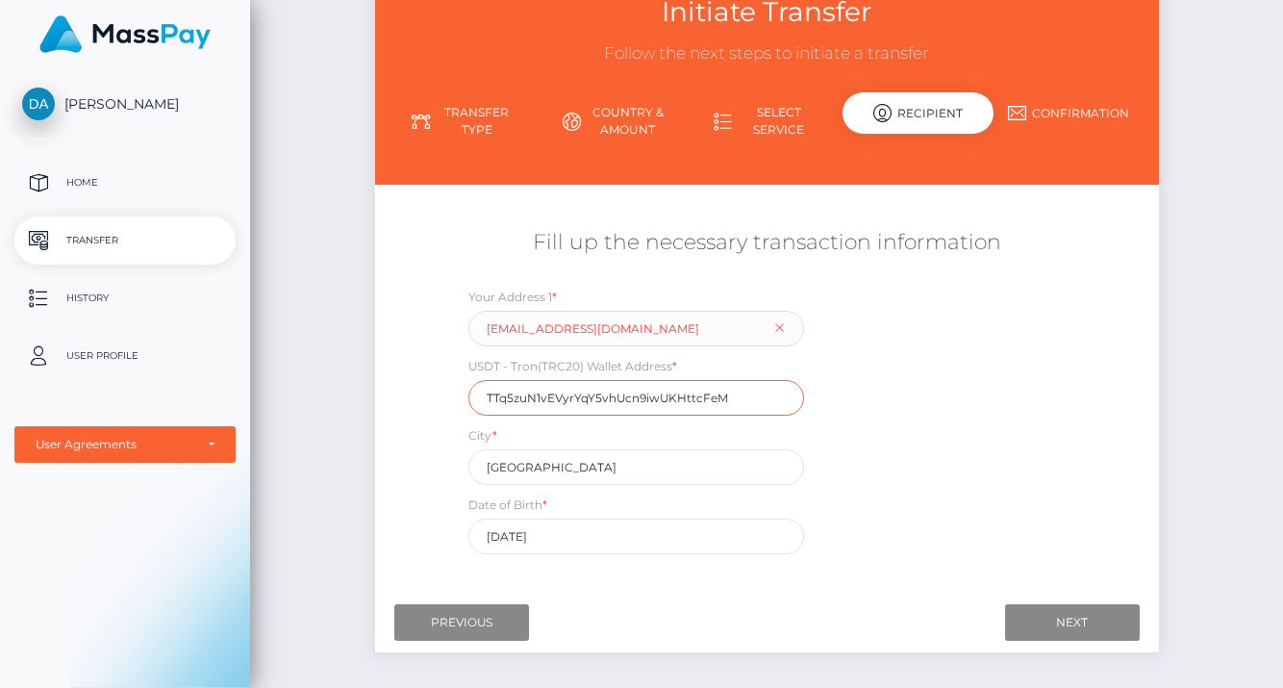
click at [604, 407] on input "TTq5zuN1vEVyrYqY5vhUcn9iwUKHttcFeM" at bounding box center [636, 398] width 336 height 36
click at [900, 463] on div "Your Address 1 * contact@muchodineroagency.com USDT - Tron(TRC20) Wallet Addres…" at bounding box center [765, 425] width 653 height 277
click at [464, 617] on input "Previous" at bounding box center [461, 622] width 135 height 37
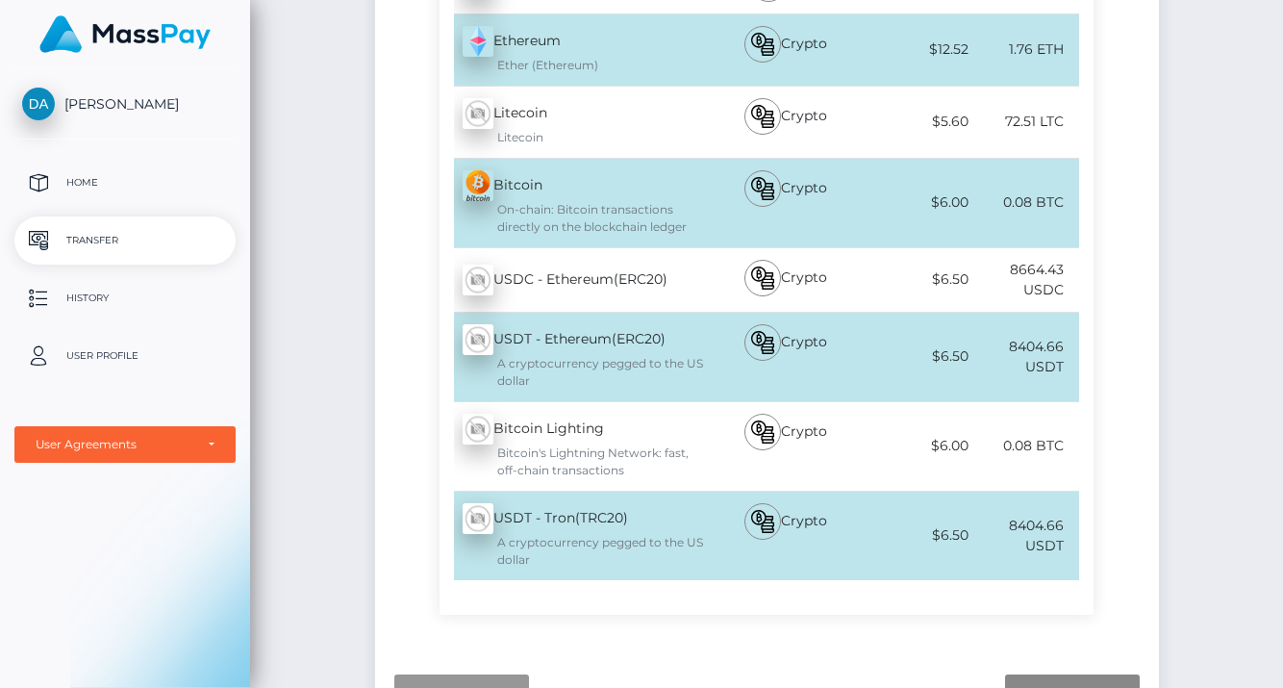
scroll to position [737, 0]
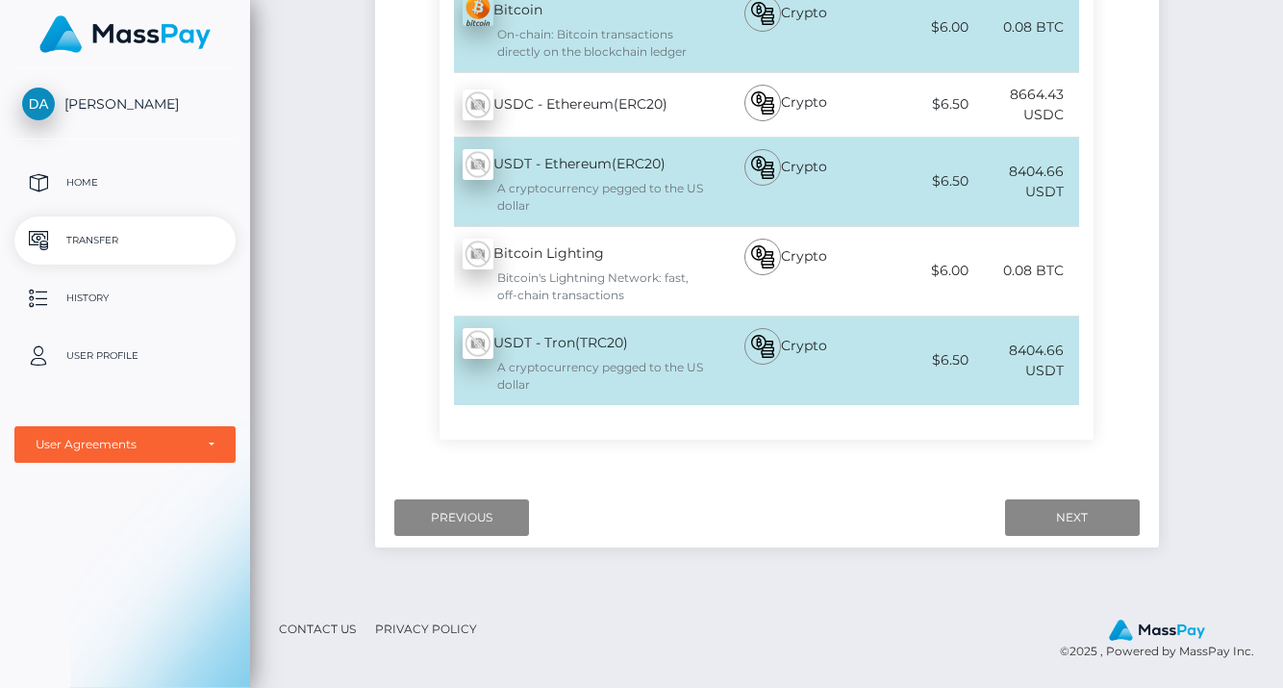
click at [914, 342] on div "$6.50" at bounding box center [918, 359] width 107 height 43
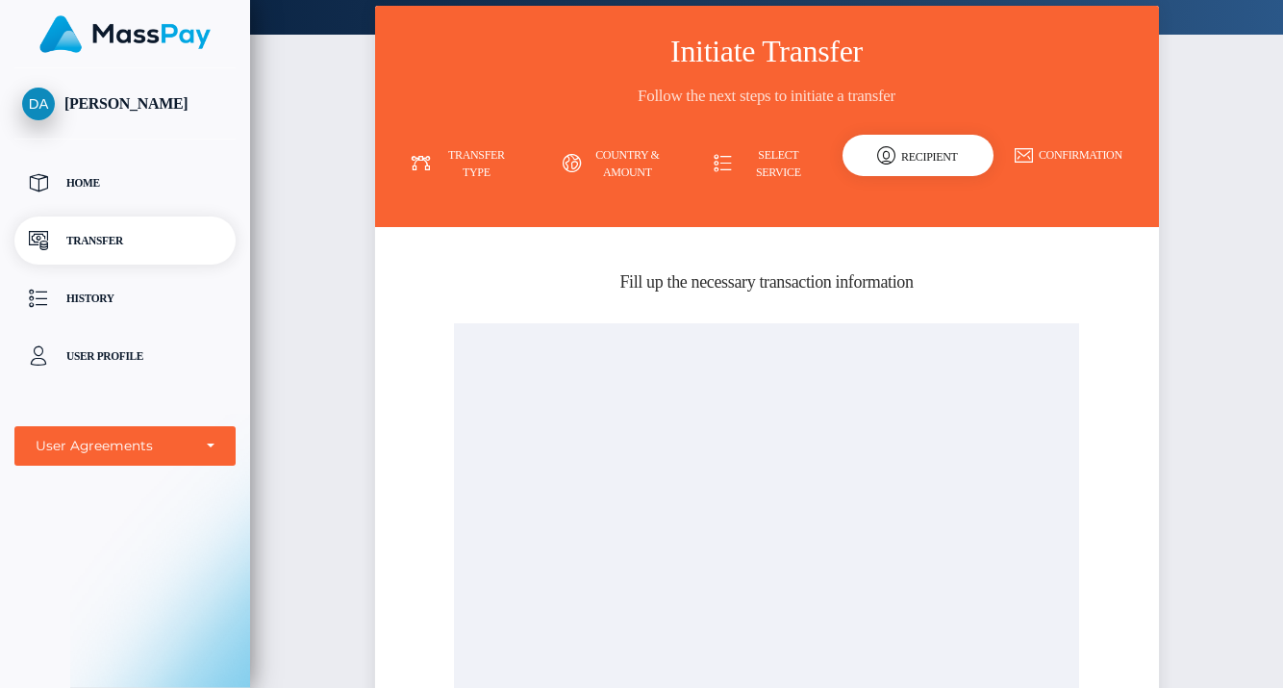
scroll to position [0, 0]
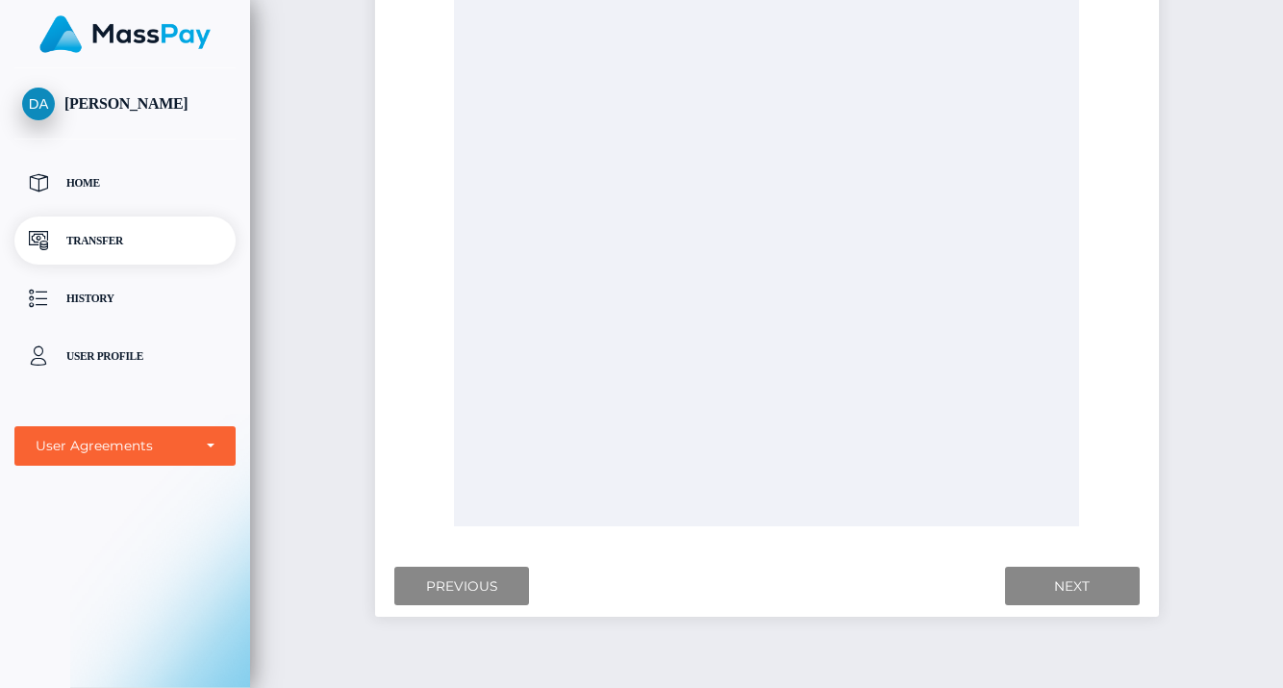
click at [801, 322] on div at bounding box center [766, 182] width 624 height 688
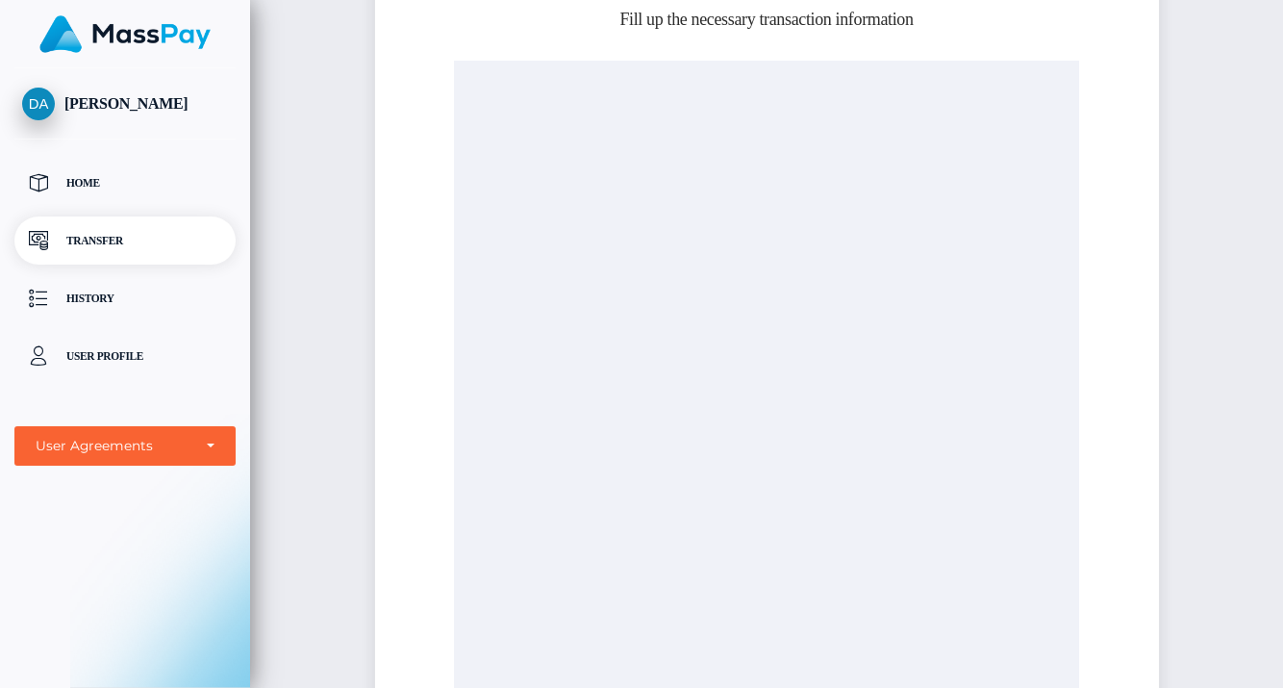
scroll to position [492, 0]
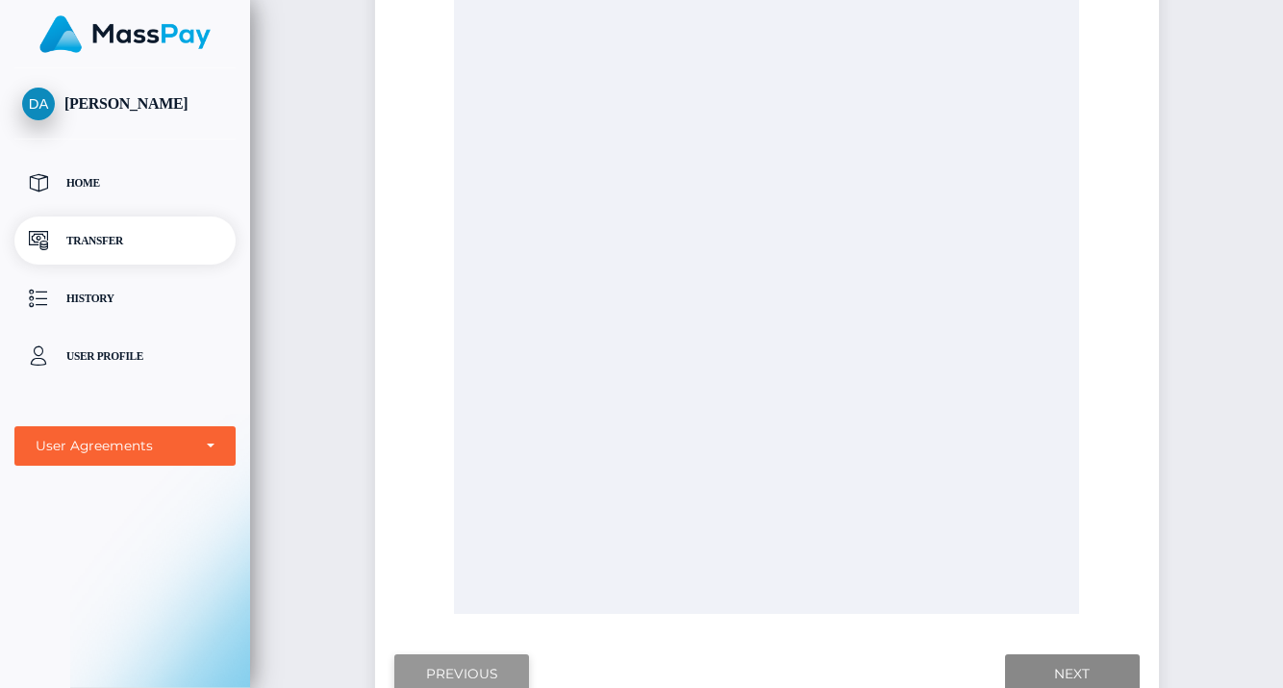
click at [481, 666] on input "Previous" at bounding box center [461, 673] width 135 height 39
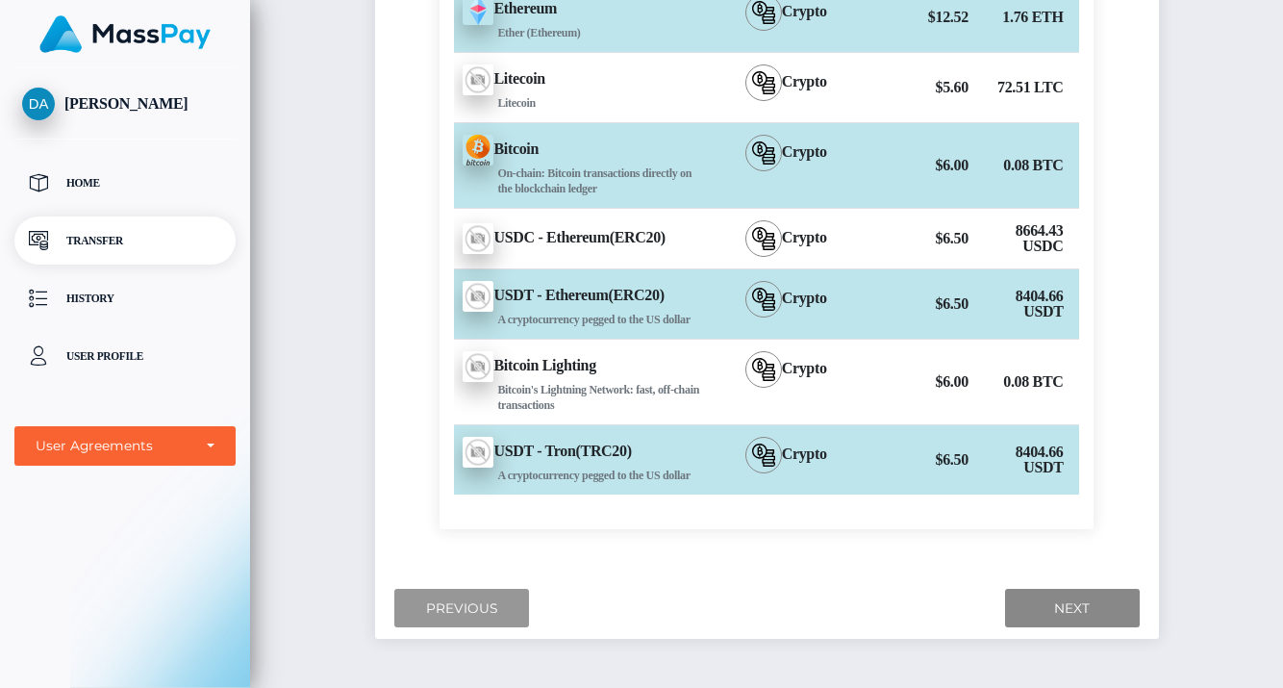
scroll to position [598, 0]
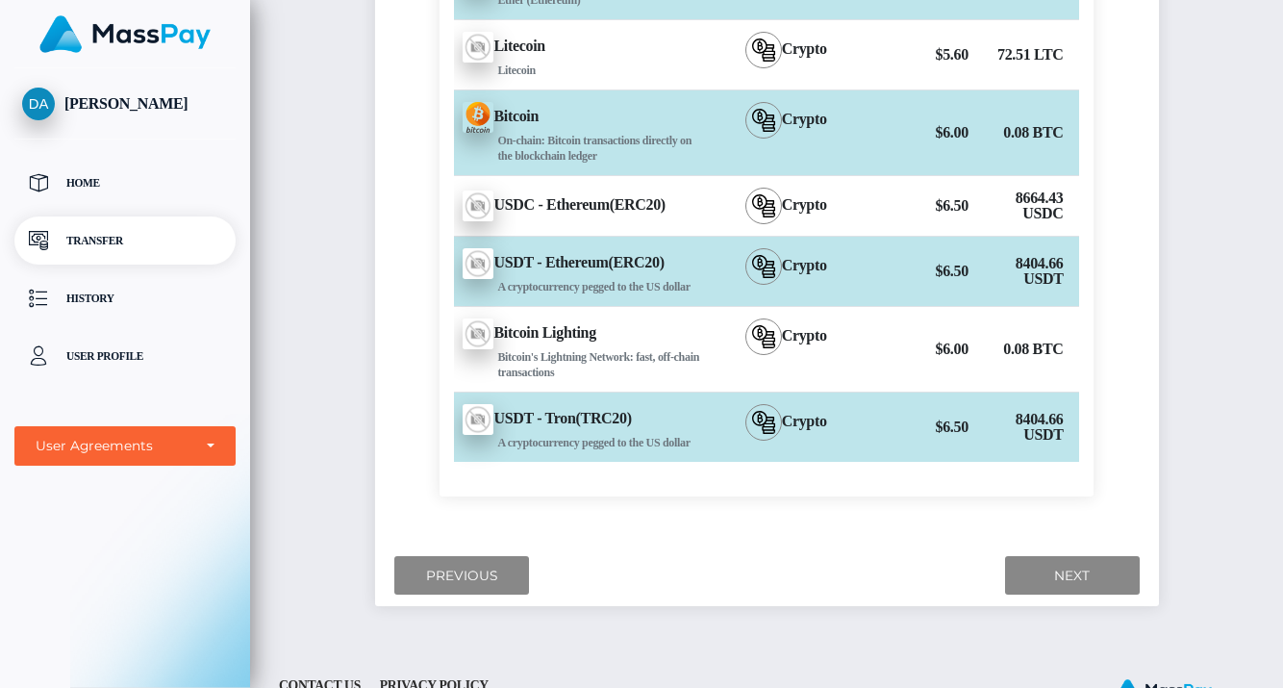
click at [880, 446] on div "$6.50" at bounding box center [918, 427] width 107 height 38
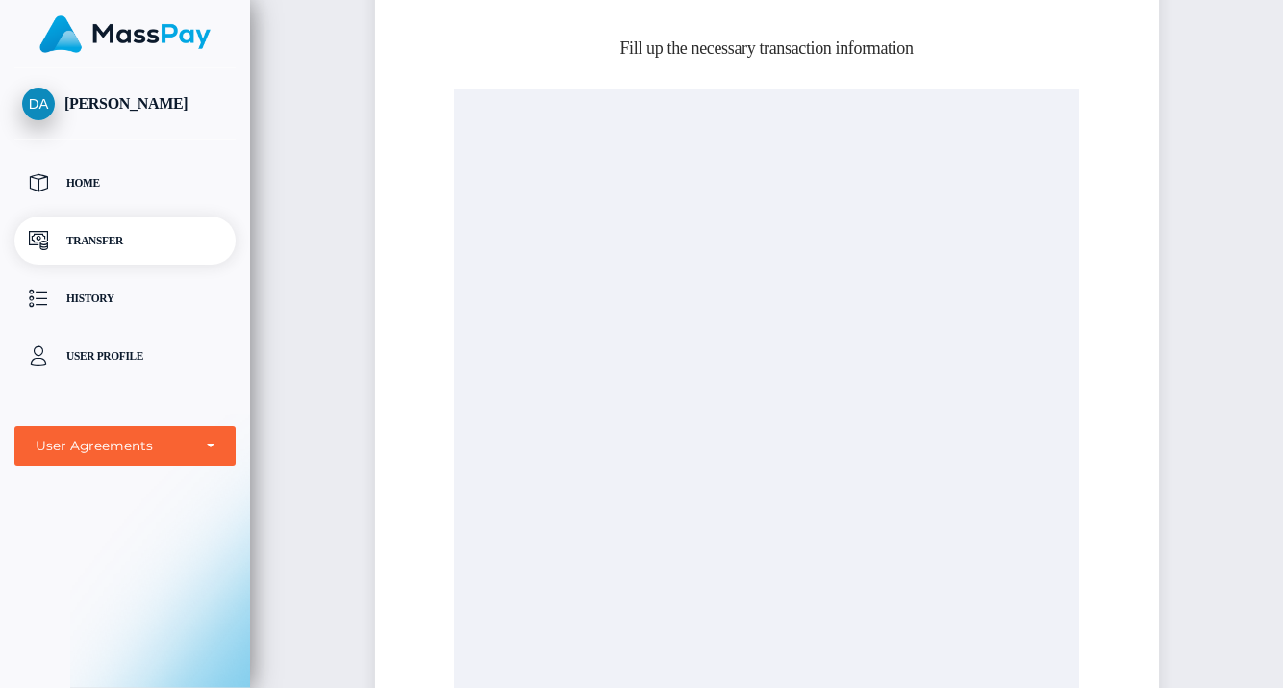
scroll to position [338, 0]
click at [851, 315] on div at bounding box center [766, 425] width 624 height 688
click at [38, 519] on div "[PERSON_NAME] Home Transfer History User Profile MassPay Card - USD MassPay Car…" at bounding box center [125, 375] width 250 height 615
click at [27, 532] on div "[PERSON_NAME] Home Transfer History User Profile MassPay Card - USD MassPay Car…" at bounding box center [125, 375] width 250 height 615
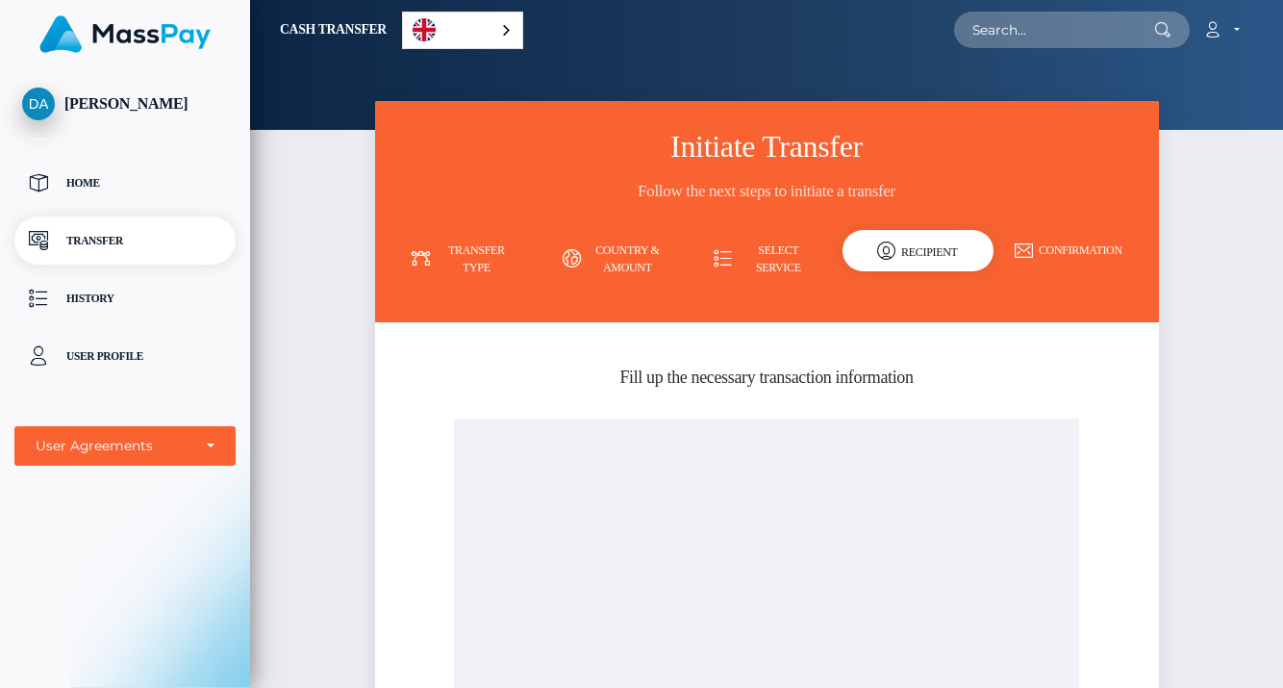
scroll to position [655, 0]
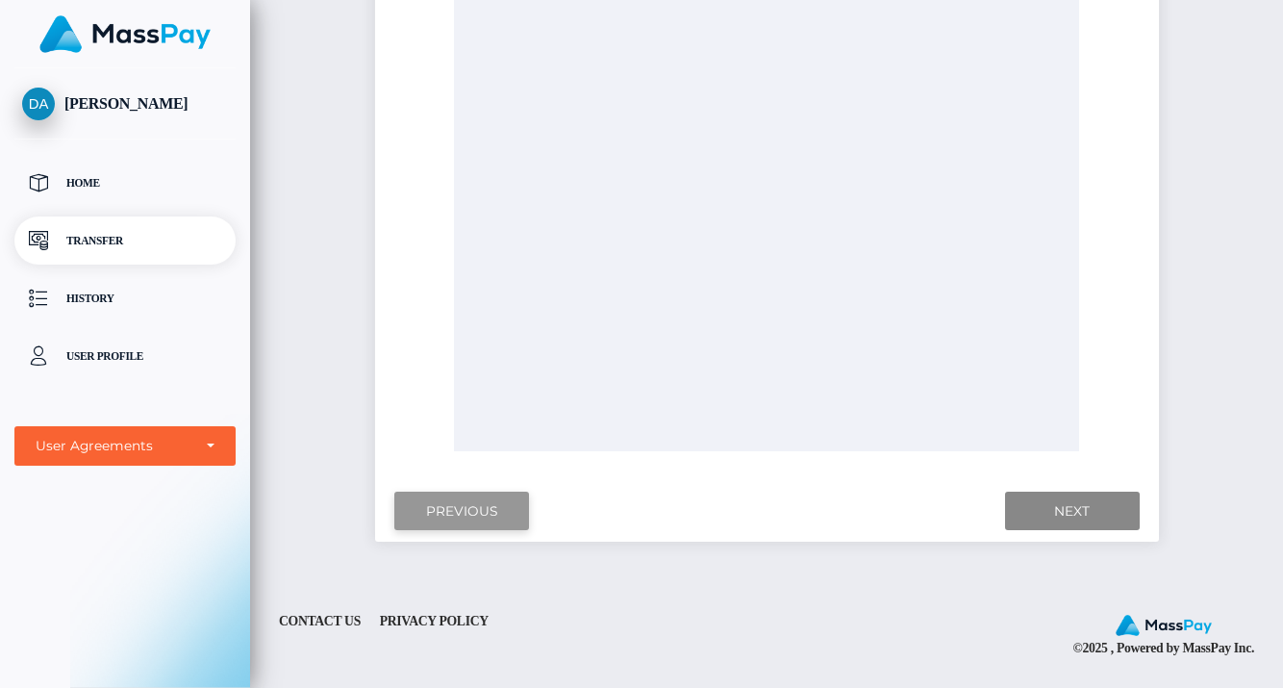
click at [467, 522] on input "Previous" at bounding box center [461, 510] width 135 height 39
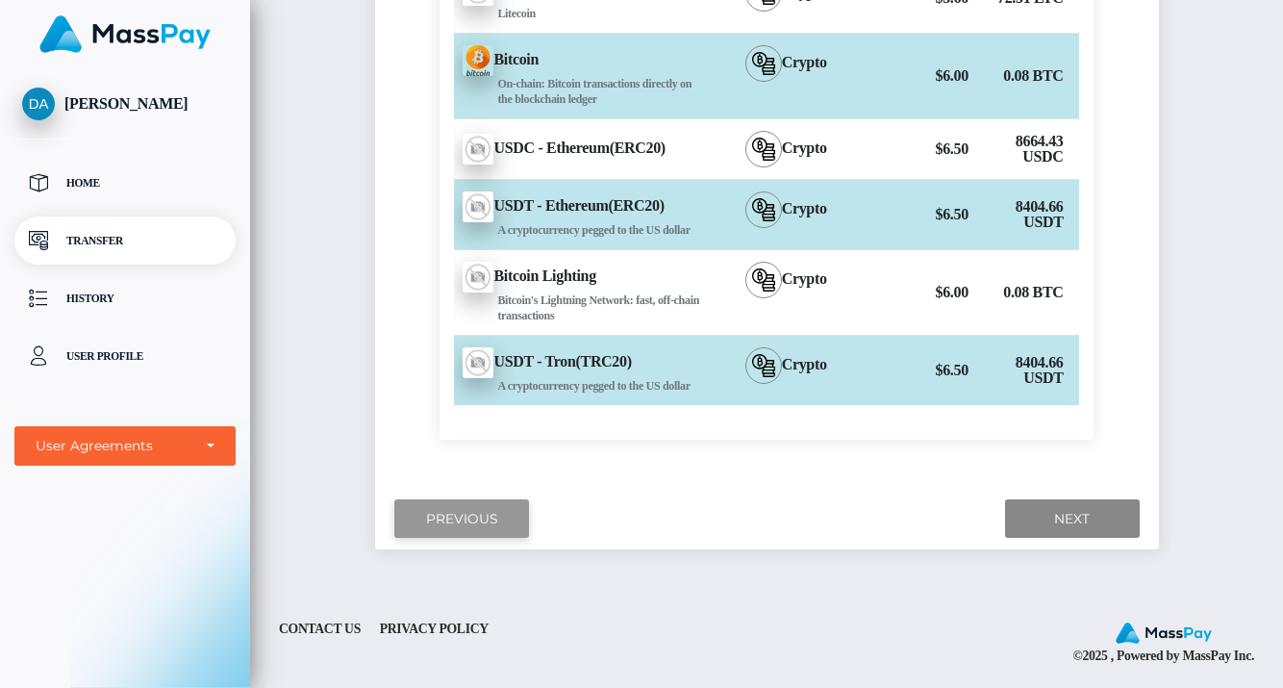
click at [473, 539] on input "Previous" at bounding box center [461, 518] width 135 height 39
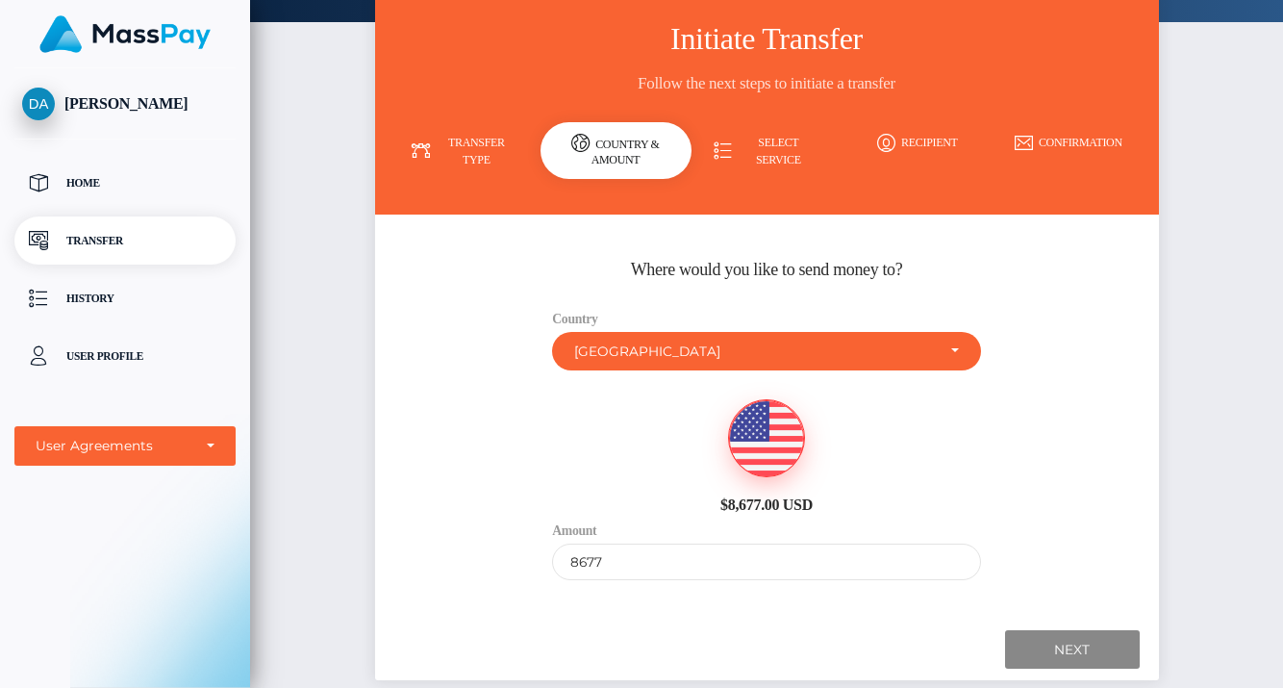
scroll to position [0, 0]
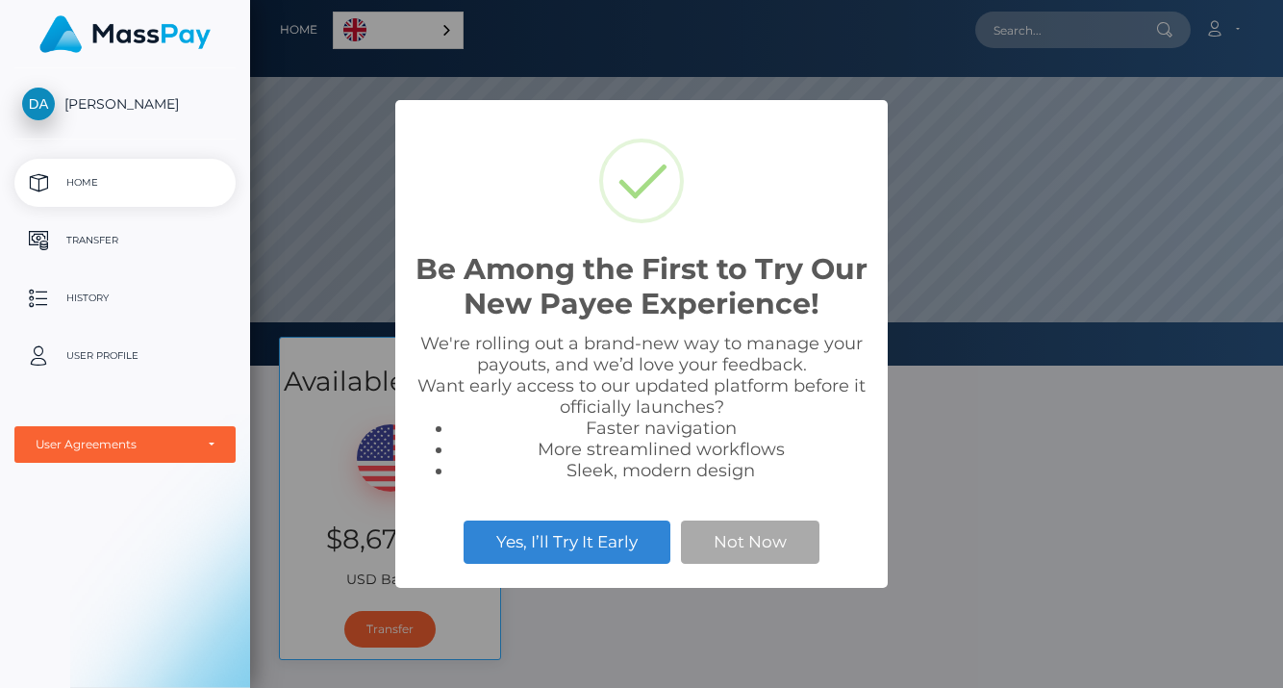
scroll to position [365, 1033]
click at [762, 537] on button "Not Now" at bounding box center [750, 541] width 138 height 42
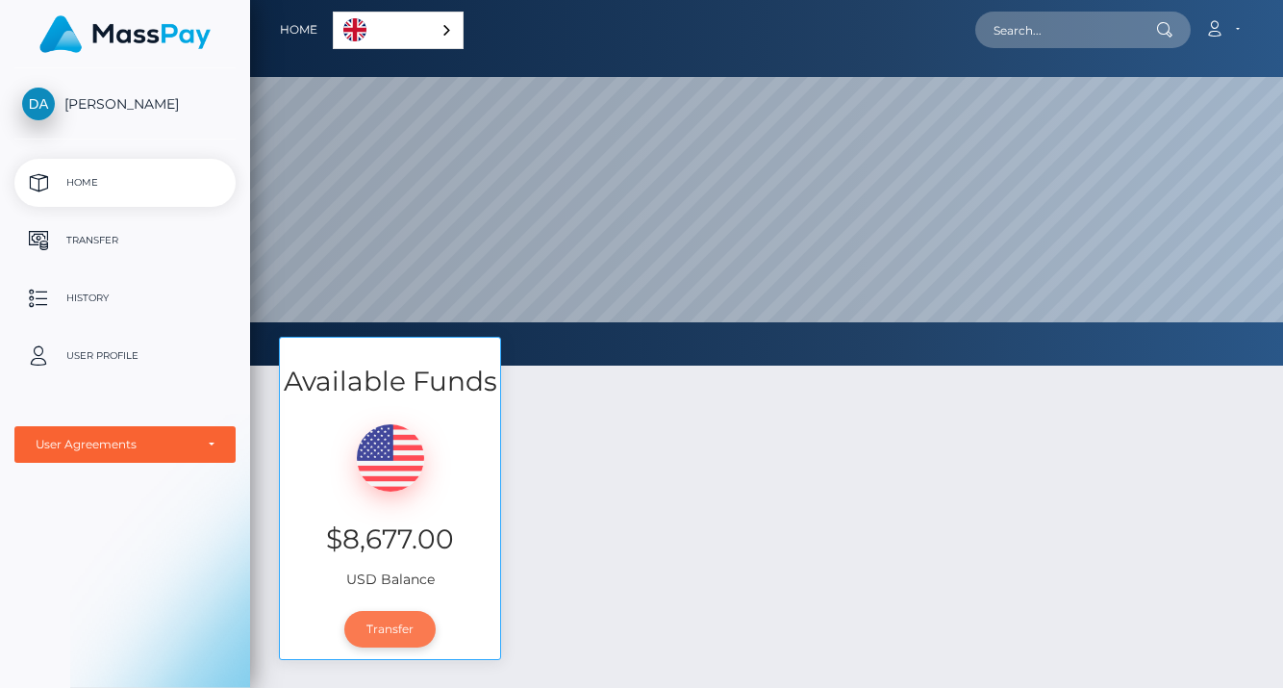
click at [396, 629] on link "Transfer" at bounding box center [389, 629] width 91 height 37
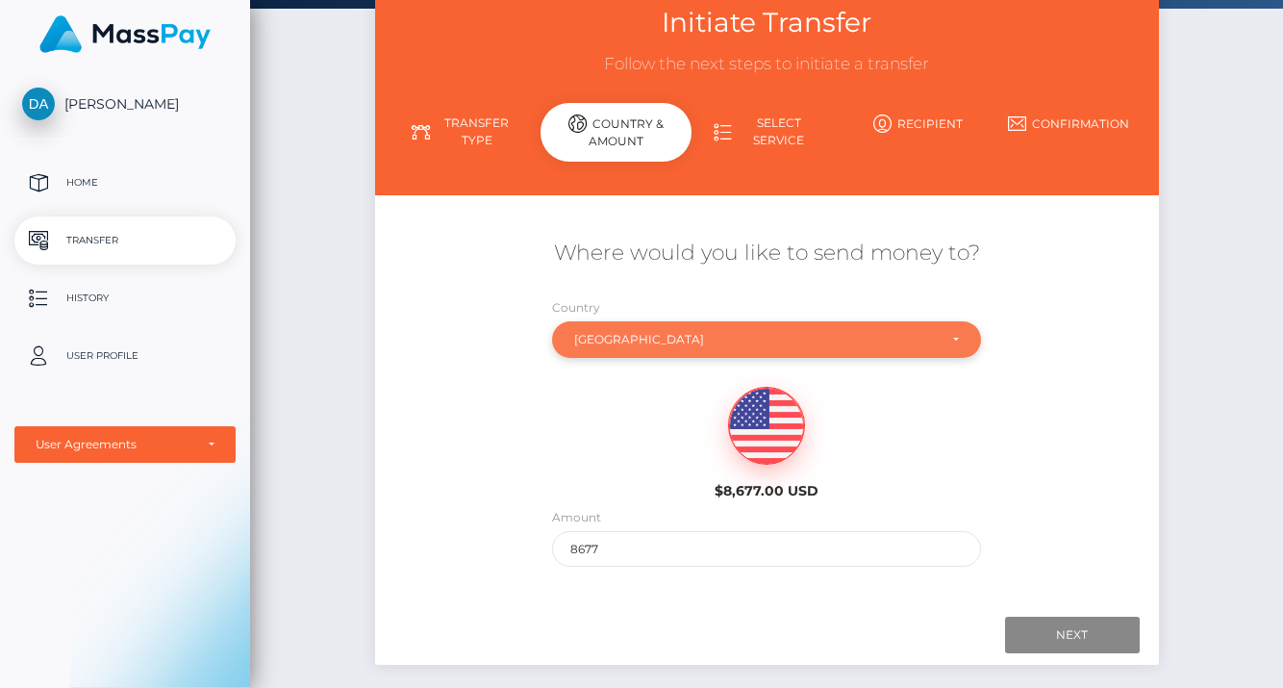
scroll to position [138, 0]
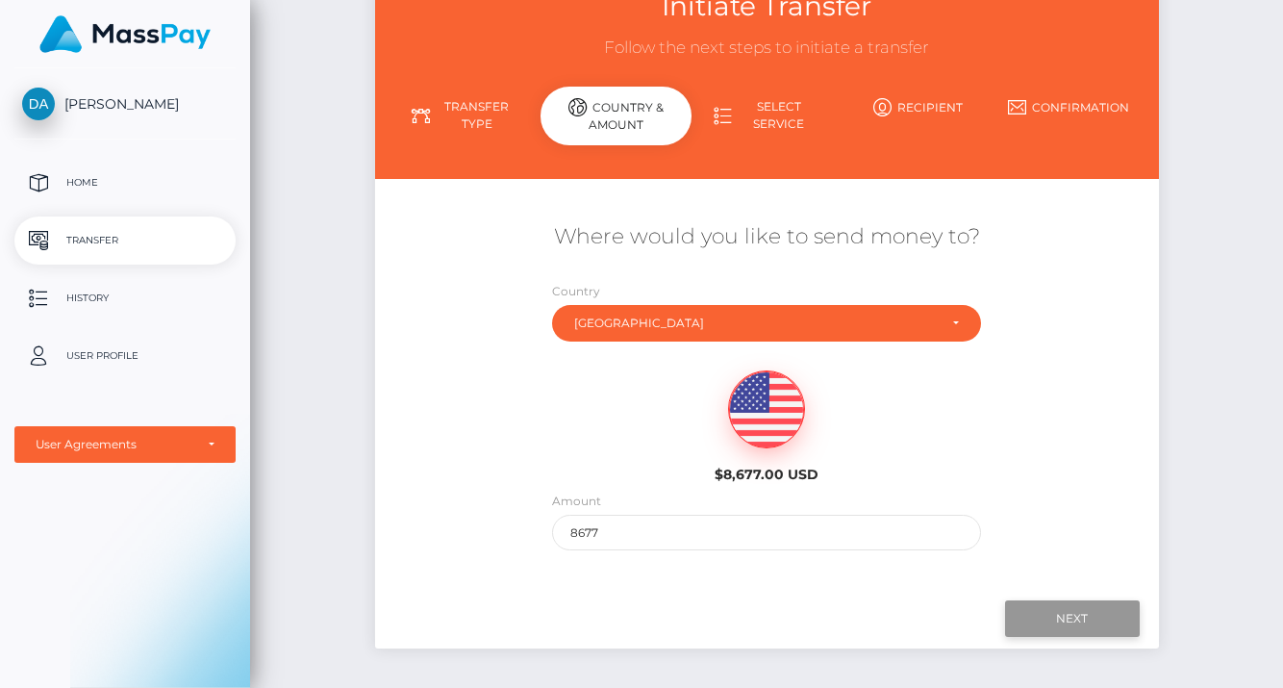
click at [1069, 622] on input "Next" at bounding box center [1072, 618] width 135 height 37
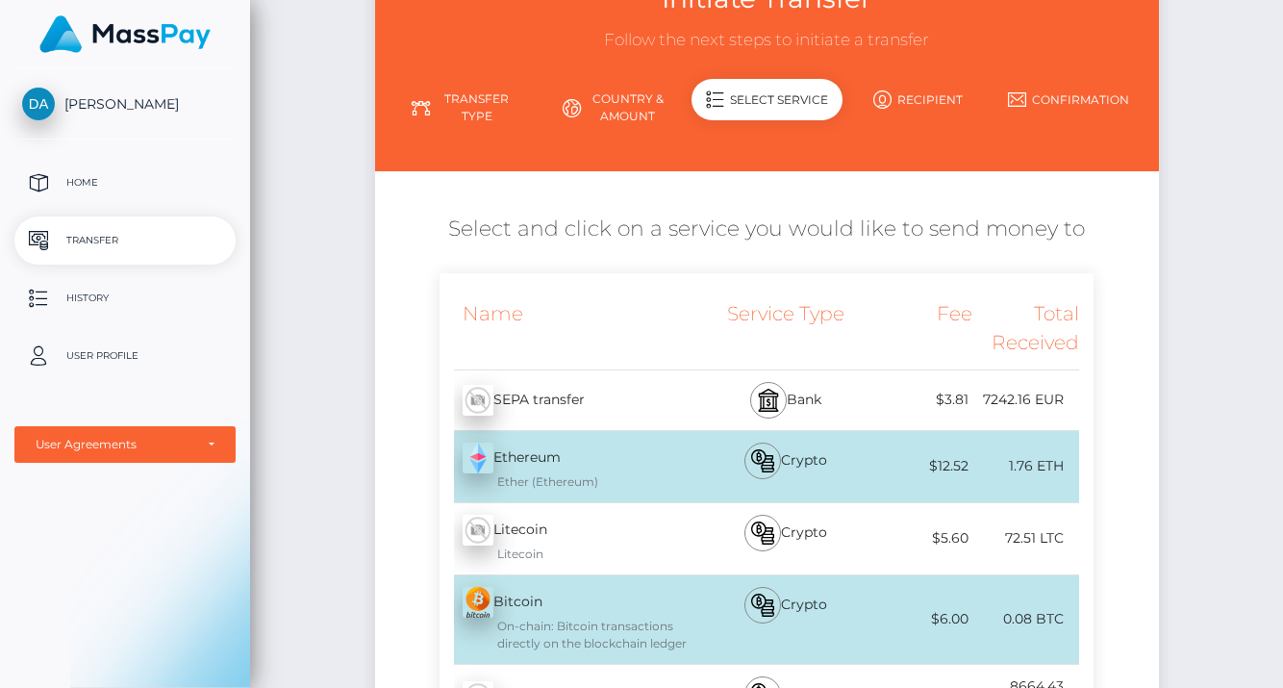
scroll to position [737, 0]
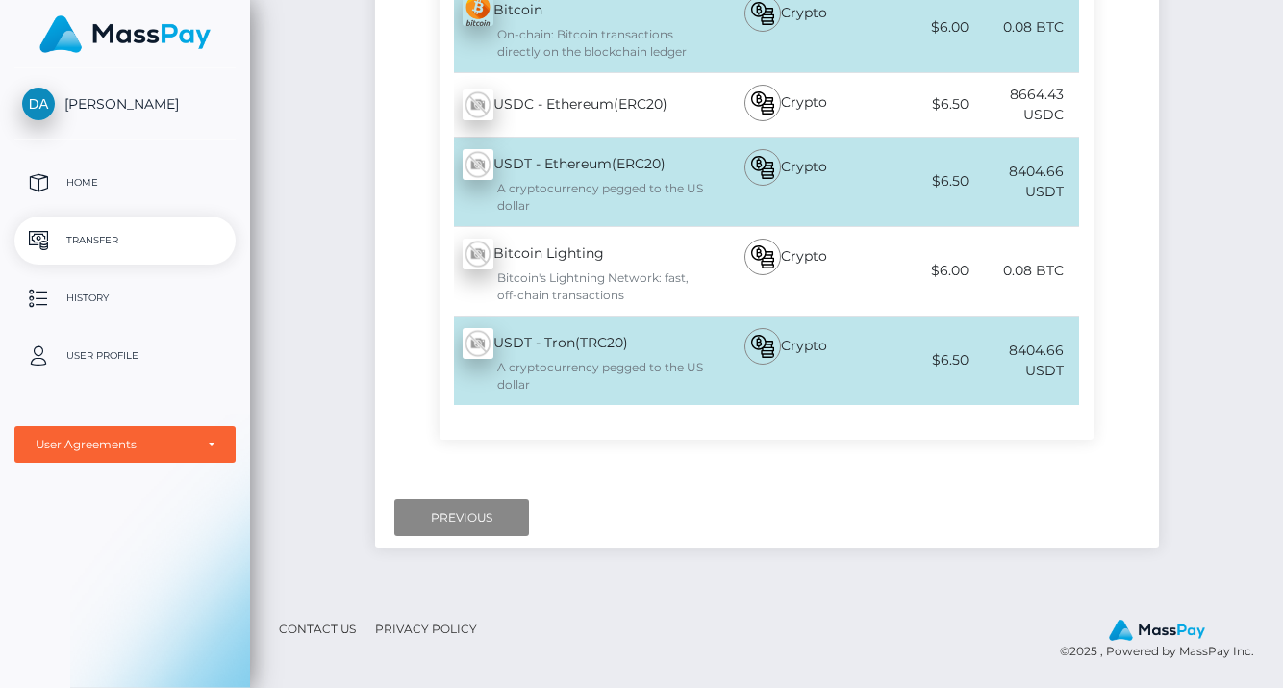
click at [690, 359] on div "A cryptocurrency pegged to the US dollar" at bounding box center [584, 376] width 243 height 35
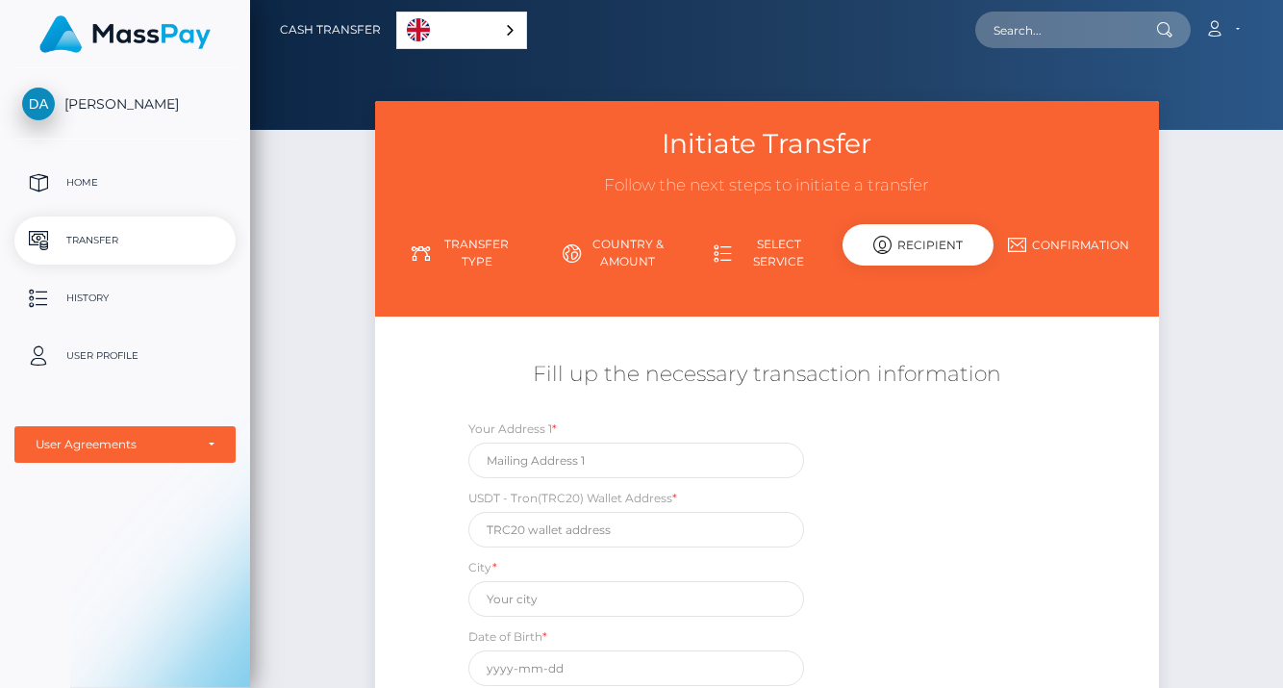
scroll to position [29, 0]
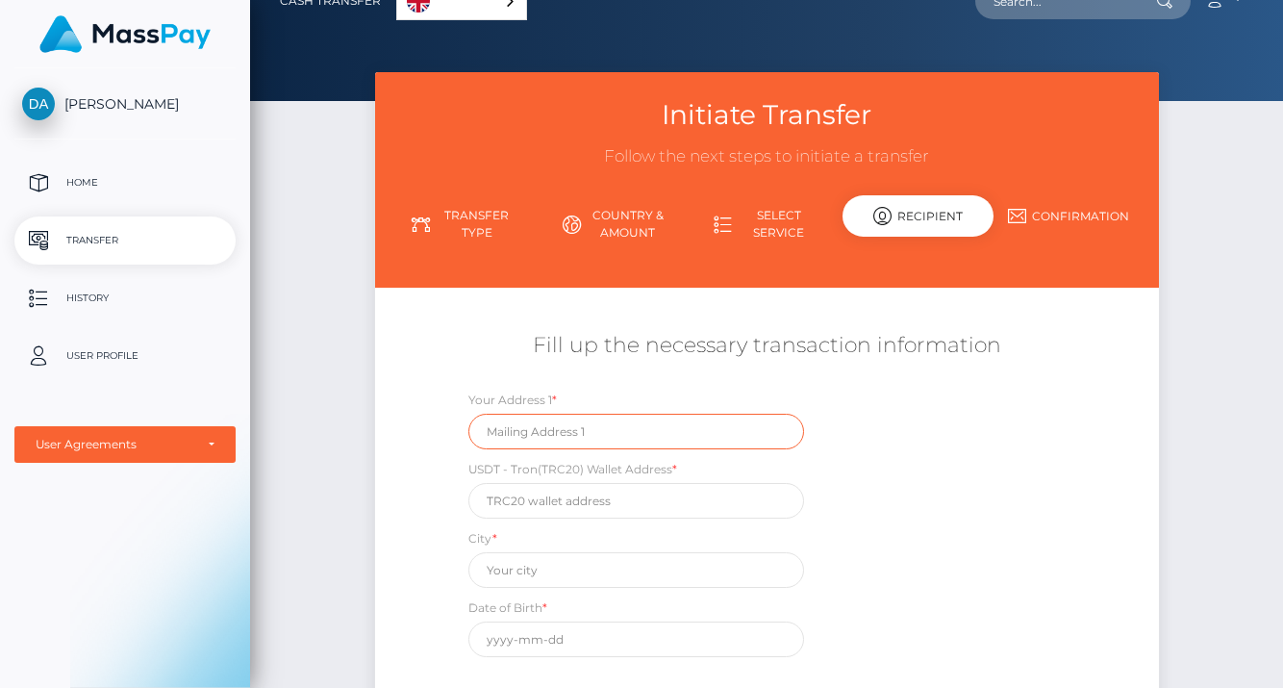
click at [664, 429] on input "text" at bounding box center [636, 432] width 336 height 36
type input "[EMAIL_ADDRESS][DOMAIN_NAME]"
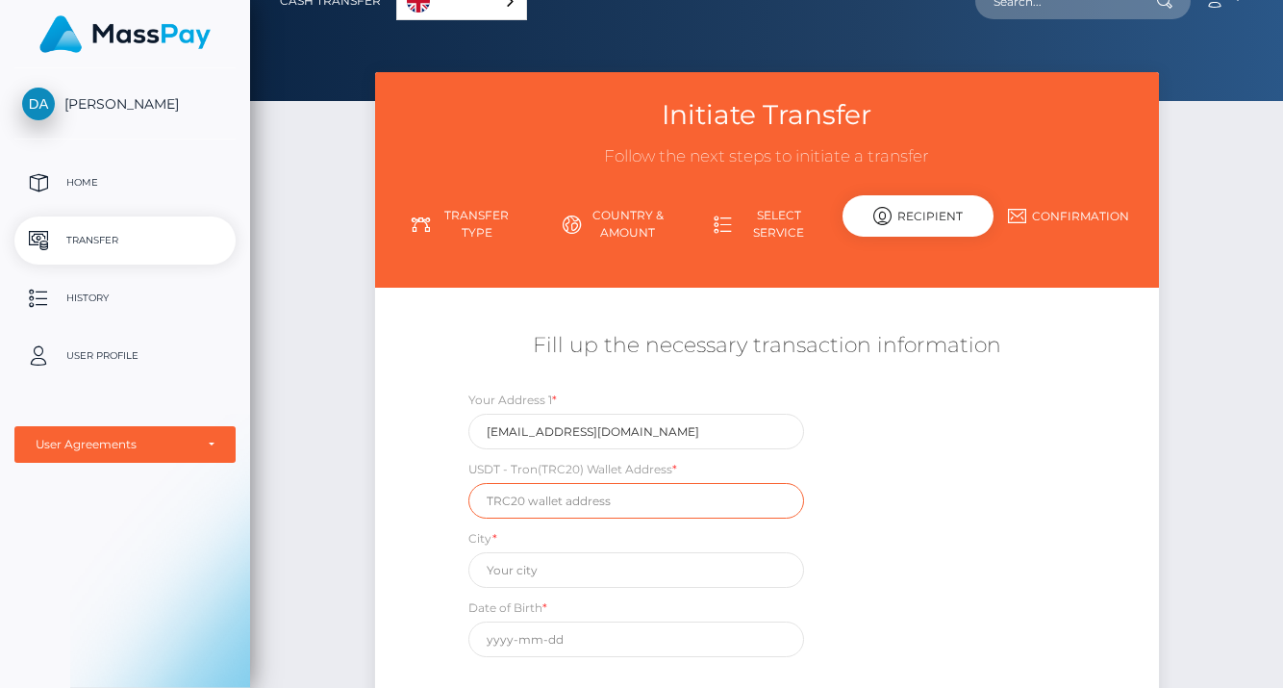
paste input "TTq5zuN1vEVyrYqY5vhUcn9iwUKHttcFeM"
type input "TTq5zuN1vEVyrYqY5vhUcn9iwUKHttcFeM"
click at [927, 460] on div "Your Address 1 * [EMAIL_ADDRESS][DOMAIN_NAME] USDT - Tron(TRC20) Wallet Address…" at bounding box center [765, 527] width 653 height 277
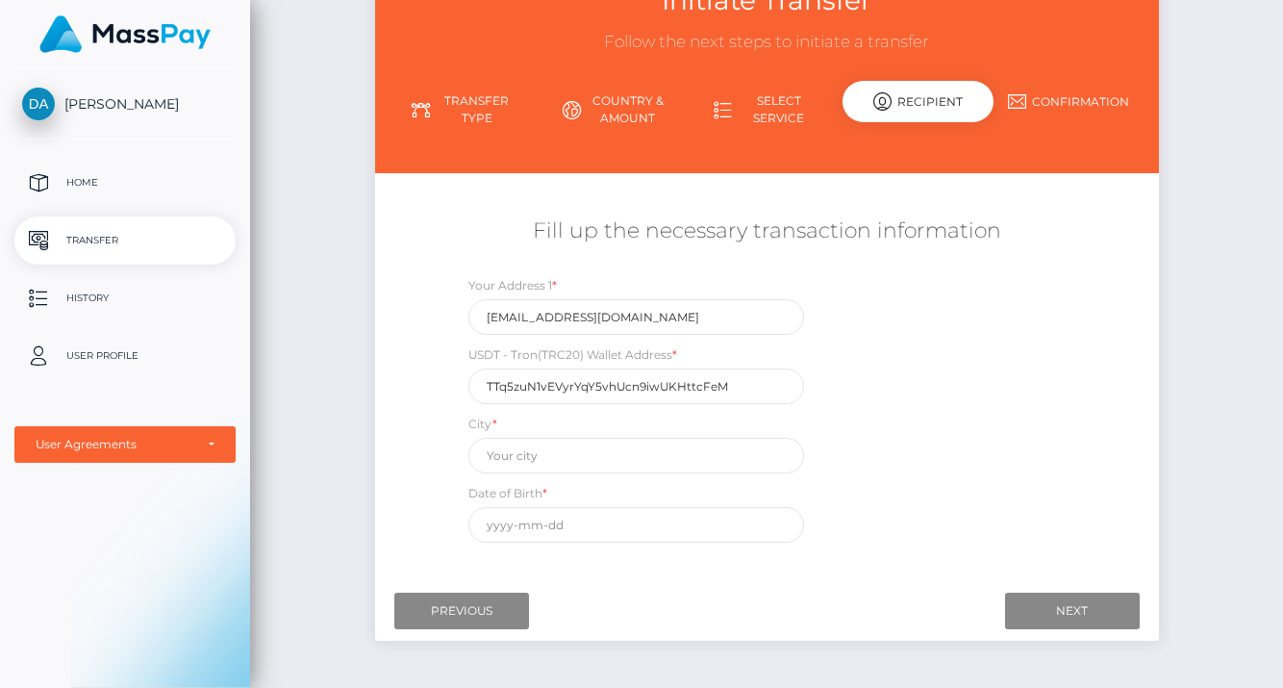
scroll to position [199, 0]
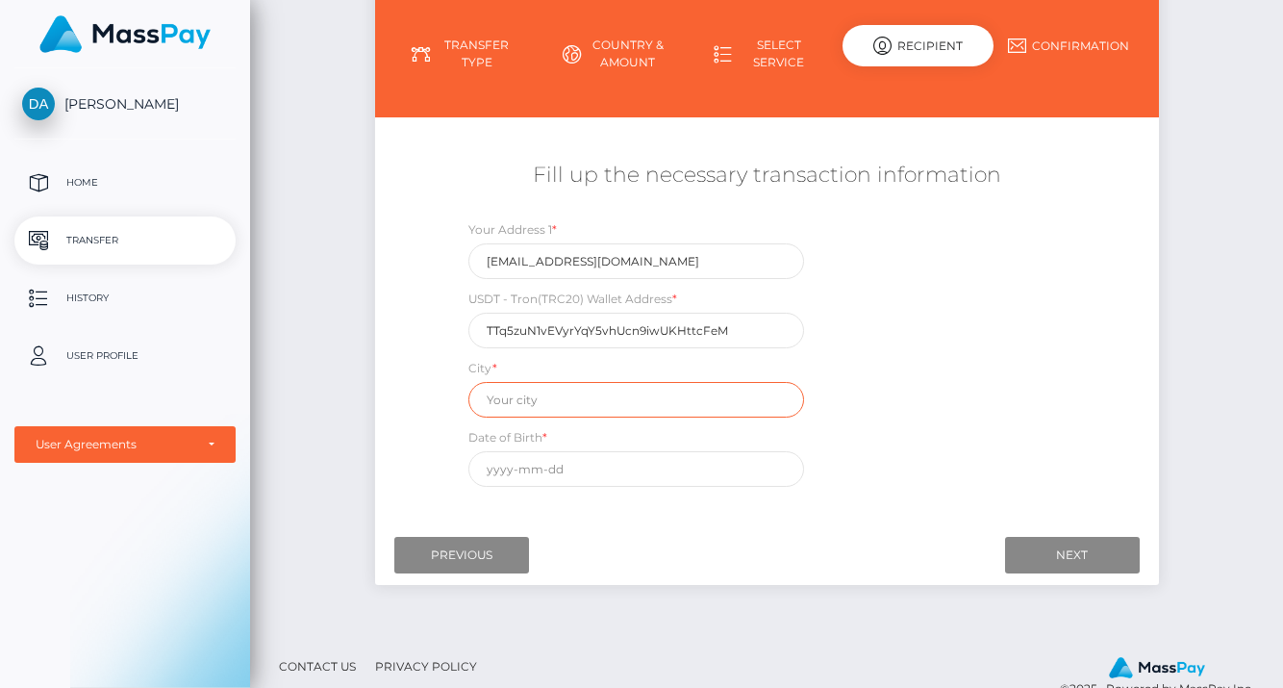
click at [616, 394] on input "text" at bounding box center [636, 400] width 336 height 36
type input "[GEOGRAPHIC_DATA]"
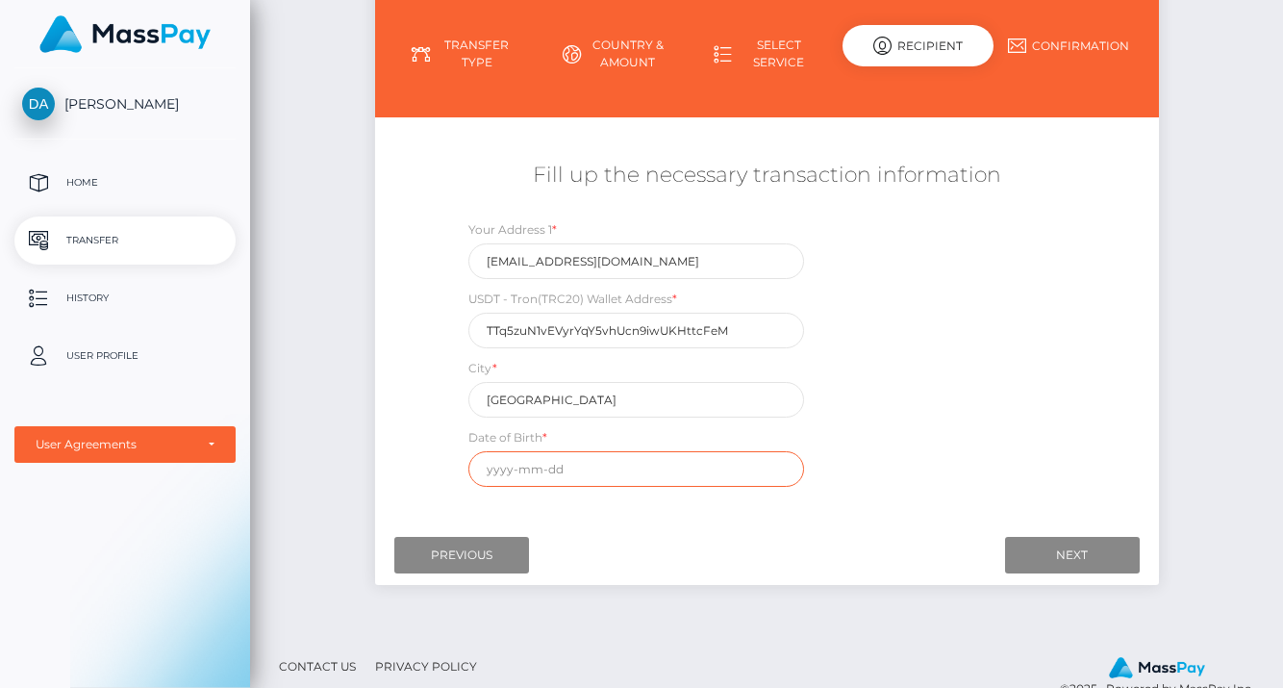
click at [592, 461] on input "text" at bounding box center [636, 469] width 336 height 36
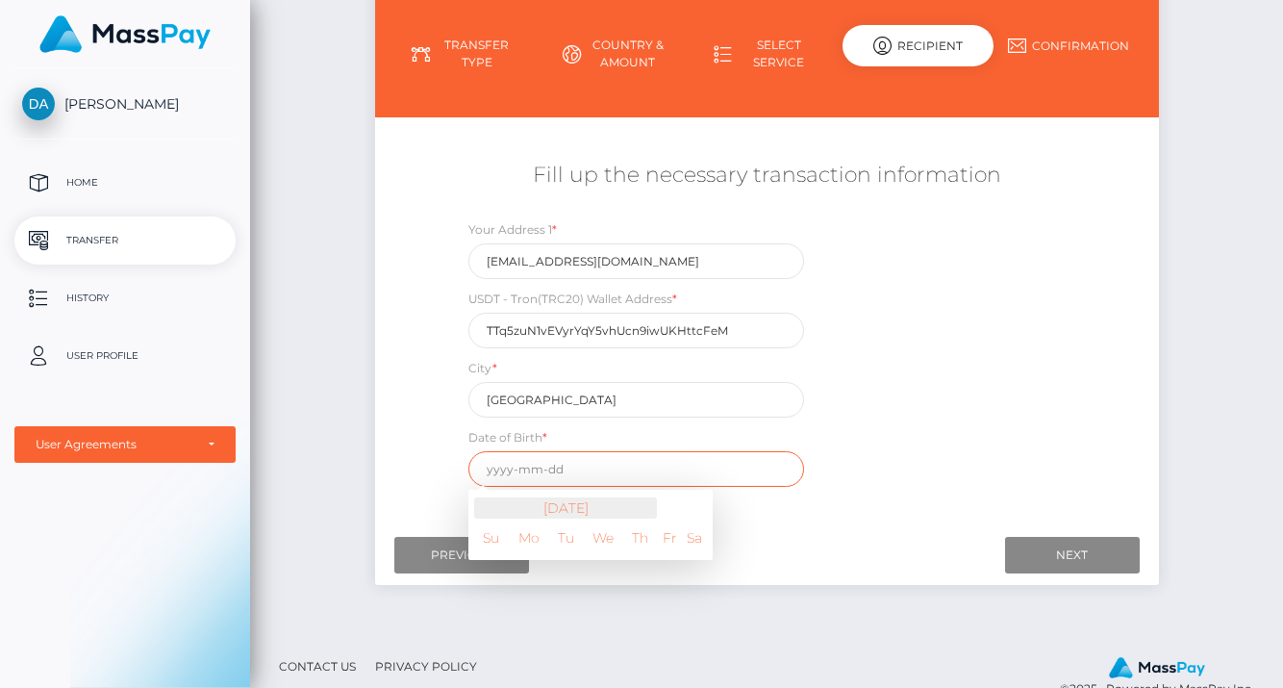
click at [548, 507] on th "[DATE]" at bounding box center [565, 507] width 183 height 21
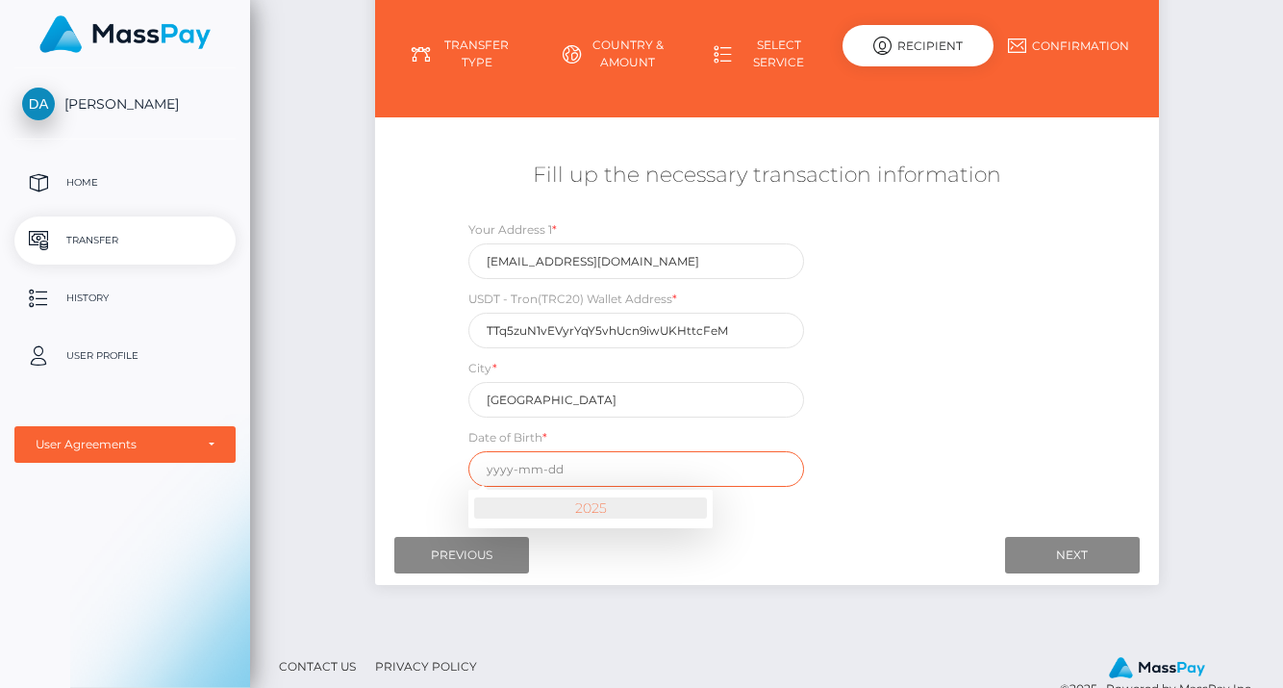
click at [595, 507] on th "2025" at bounding box center [590, 507] width 233 height 21
click at [492, 507] on span at bounding box center [488, 510] width 26 height 26
click at [484, 506] on span at bounding box center [488, 510] width 26 height 26
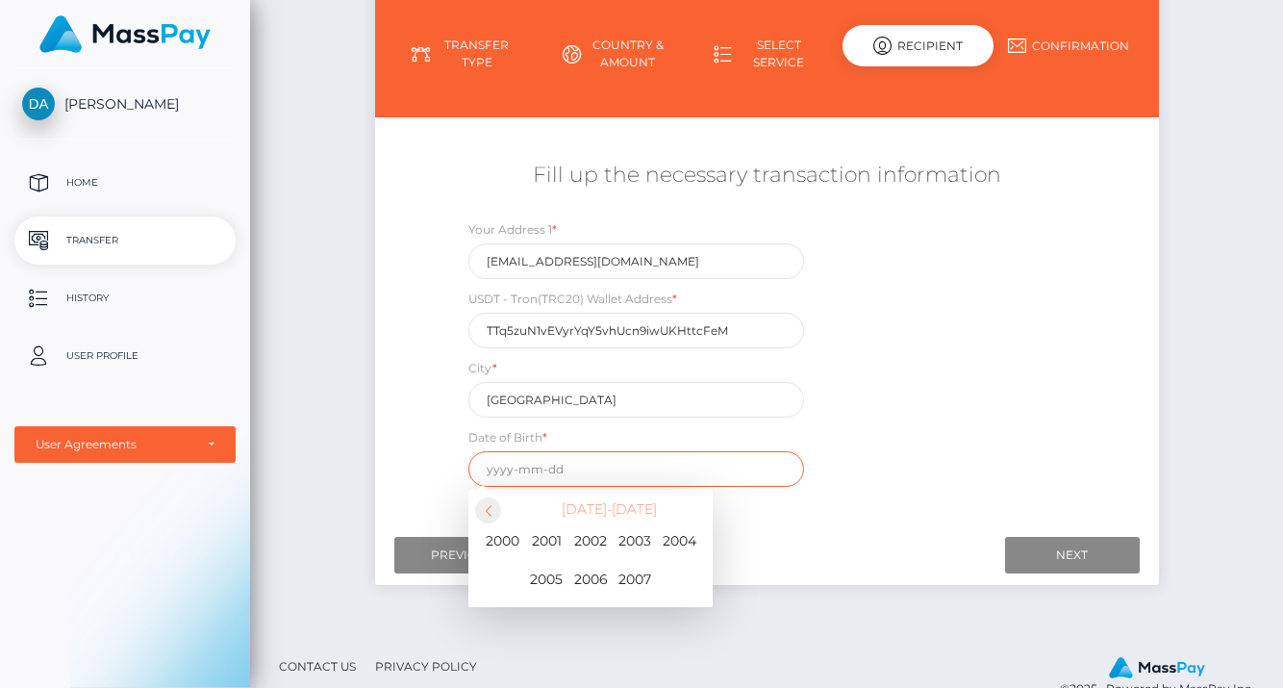
click at [486, 505] on span at bounding box center [488, 510] width 26 height 26
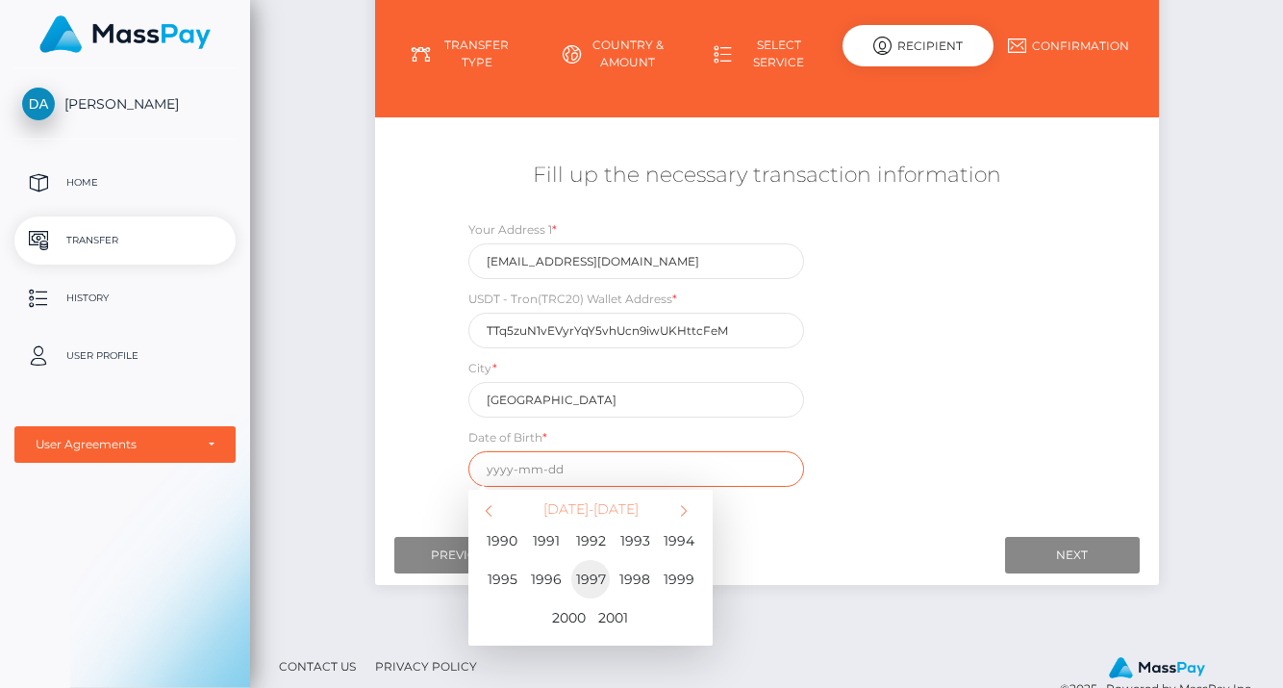
click at [600, 577] on span "1997" at bounding box center [590, 579] width 38 height 38
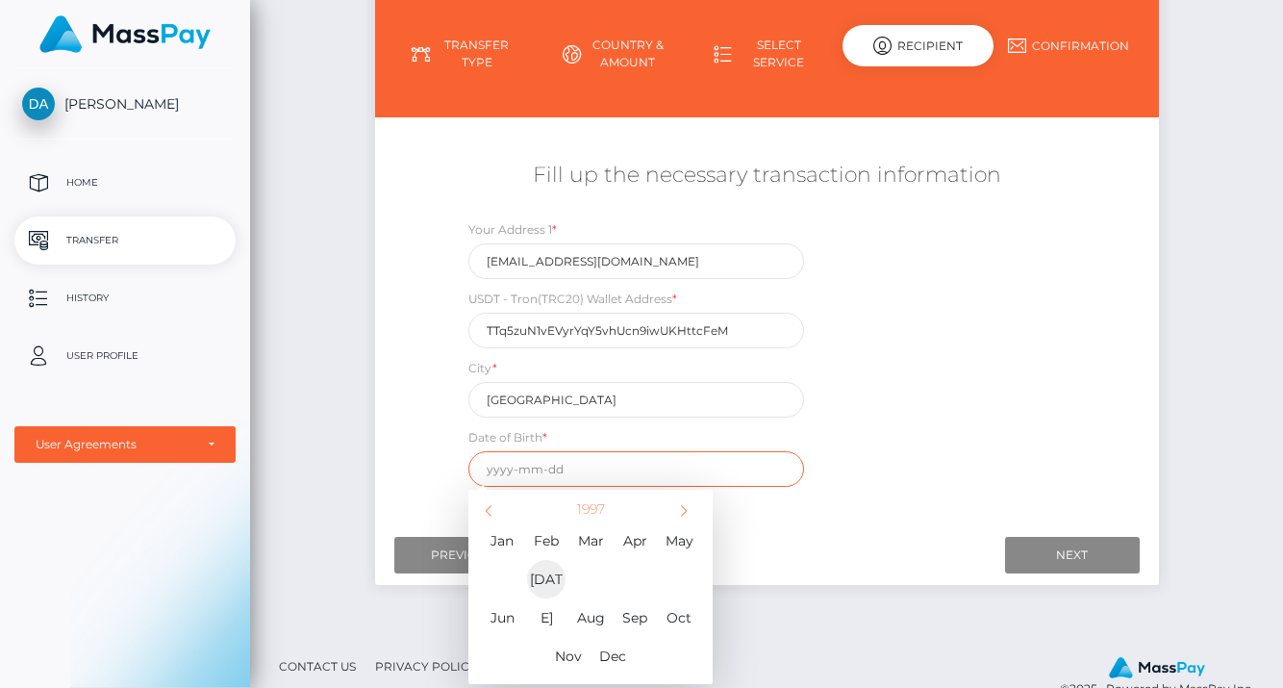
click at [557, 577] on span "[DATE]" at bounding box center [546, 579] width 38 height 38
click at [624, 600] on td "10" at bounding box center [623, 600] width 32 height 31
type input "[DATE]"
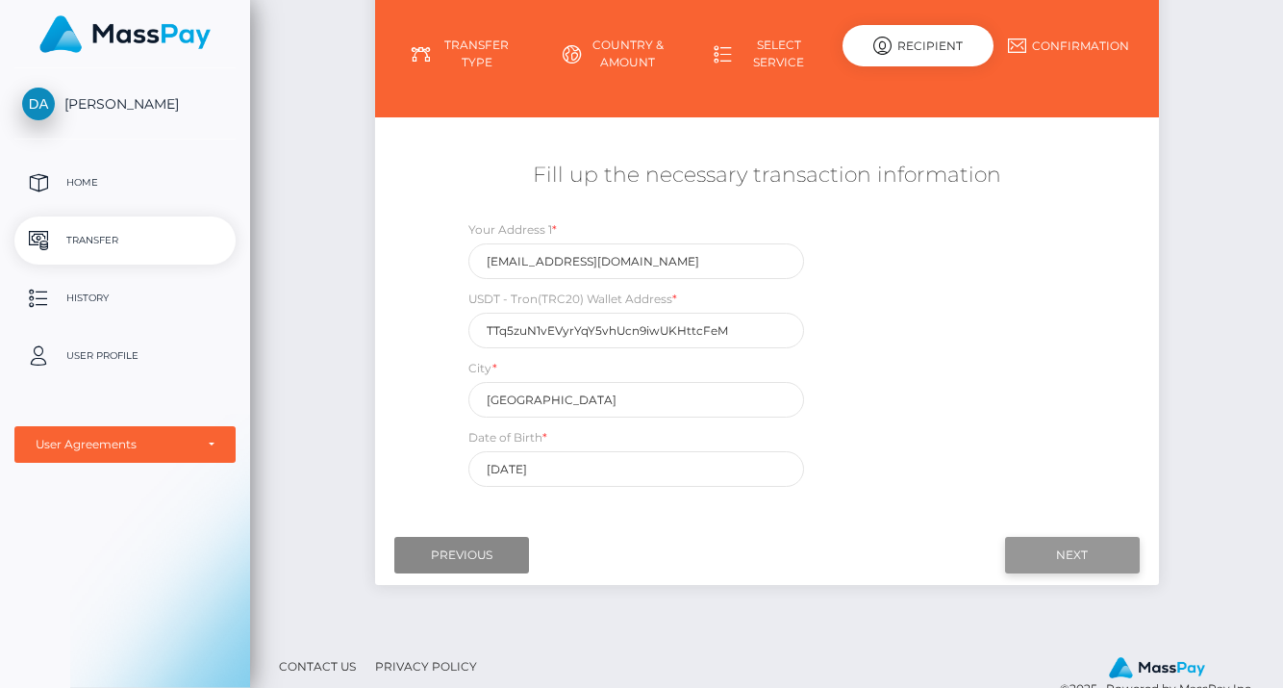
click at [1060, 555] on input "Next" at bounding box center [1072, 555] width 135 height 37
click at [897, 283] on div "Your Address 1 * [EMAIL_ADDRESS][DOMAIN_NAME] USDT - Tron(TRC20) Wallet Address…" at bounding box center [765, 357] width 653 height 277
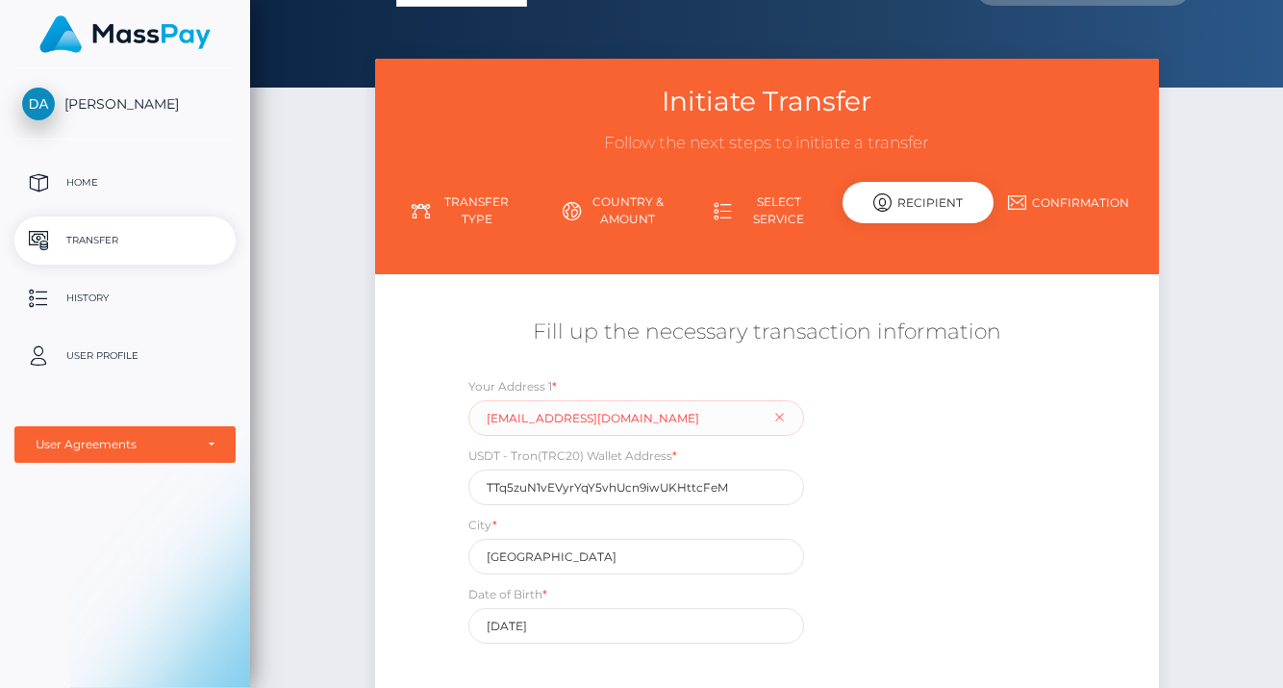
scroll to position [26, 0]
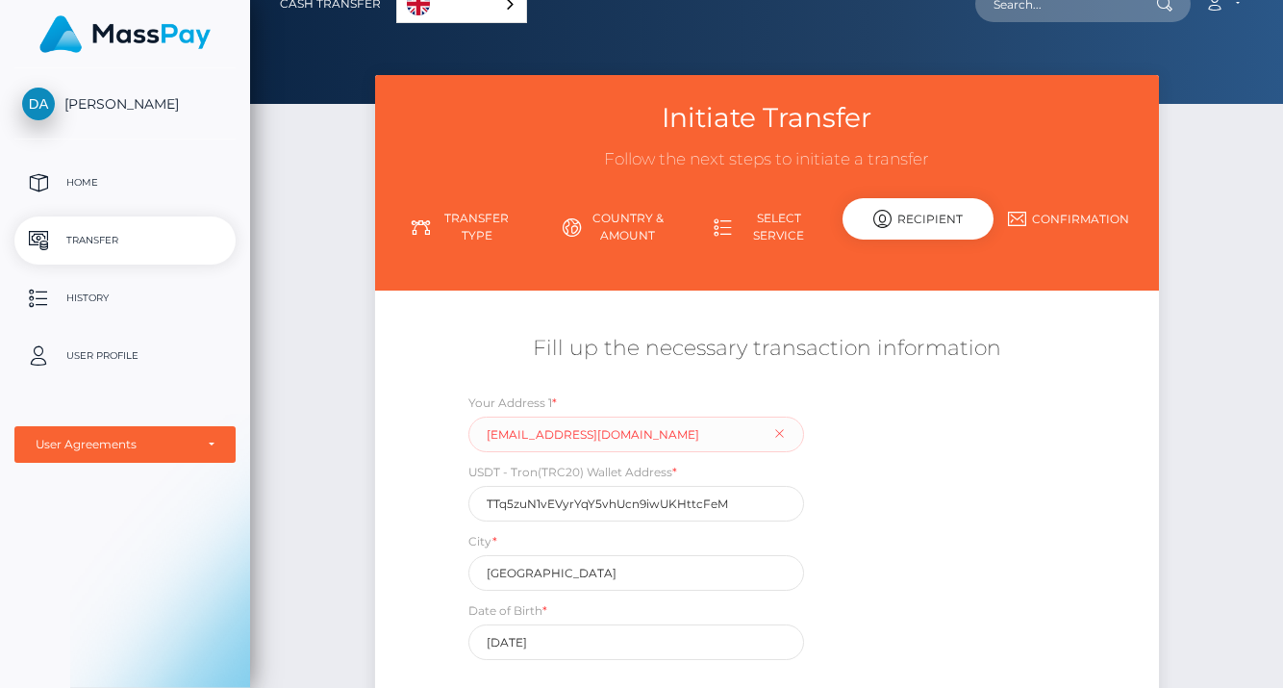
click at [30, 539] on div "[PERSON_NAME] Home Transfer History User Profile MassPay Card - USD MassPay Car…" at bounding box center [125, 375] width 250 height 615
click at [657, 428] on input "[EMAIL_ADDRESS][DOMAIN_NAME]" at bounding box center [636, 434] width 336 height 36
click at [896, 458] on div "Your Address 1 * USDT - Tron(TRC20) Wallet Address * TTq5zuN1vEVyrYqY5vhUcn9iwU…" at bounding box center [765, 530] width 653 height 277
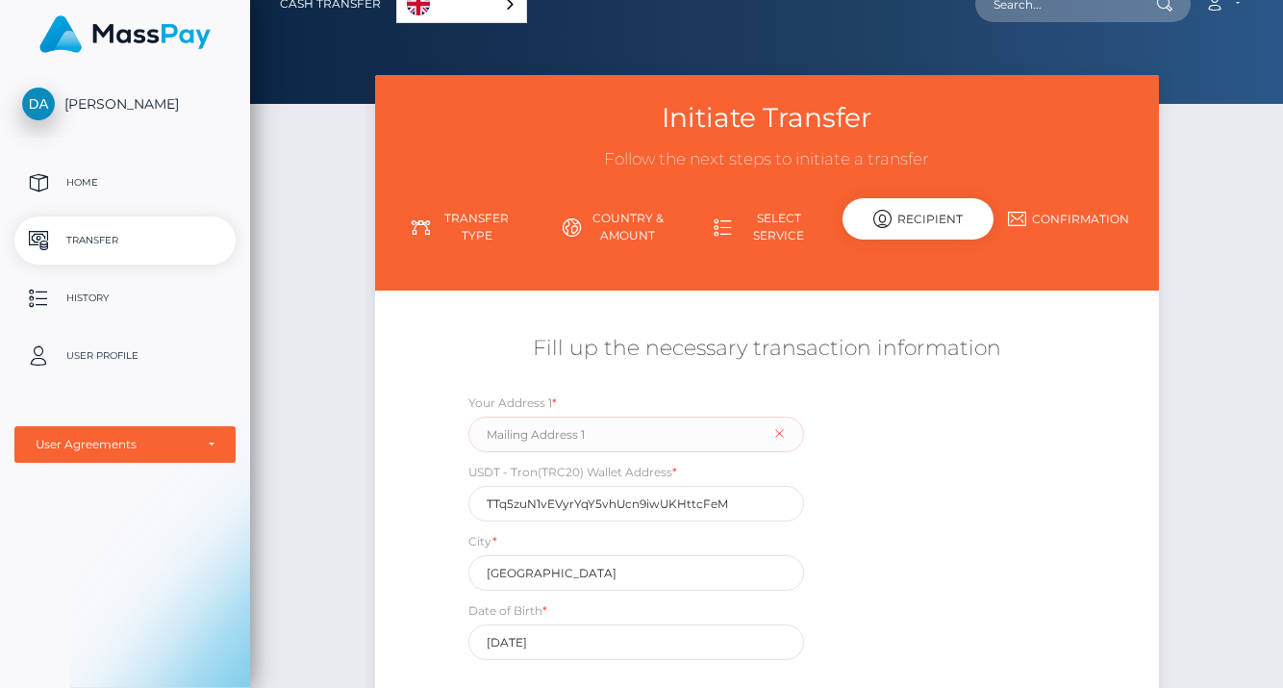
scroll to position [106, 0]
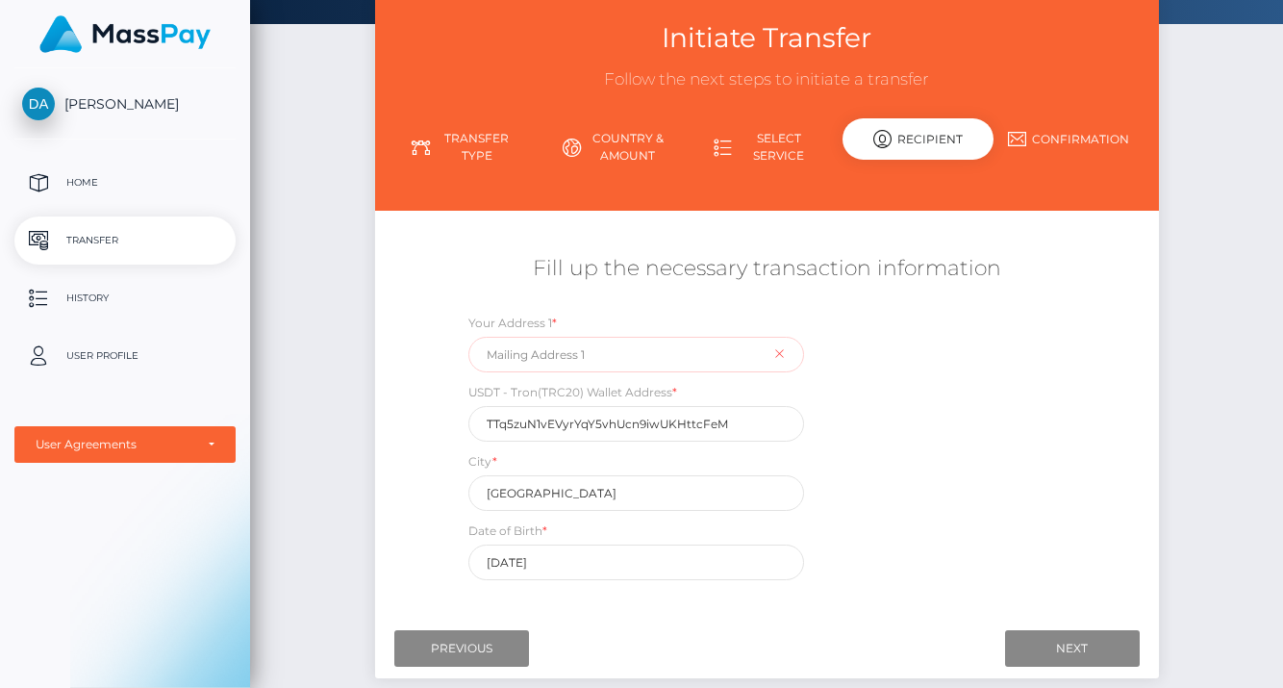
click at [667, 363] on input "text" at bounding box center [636, 355] width 336 height 36
click at [49, 496] on div "[PERSON_NAME] Home Transfer History User Profile MassPay Card - USD MassPay Car…" at bounding box center [125, 375] width 250 height 615
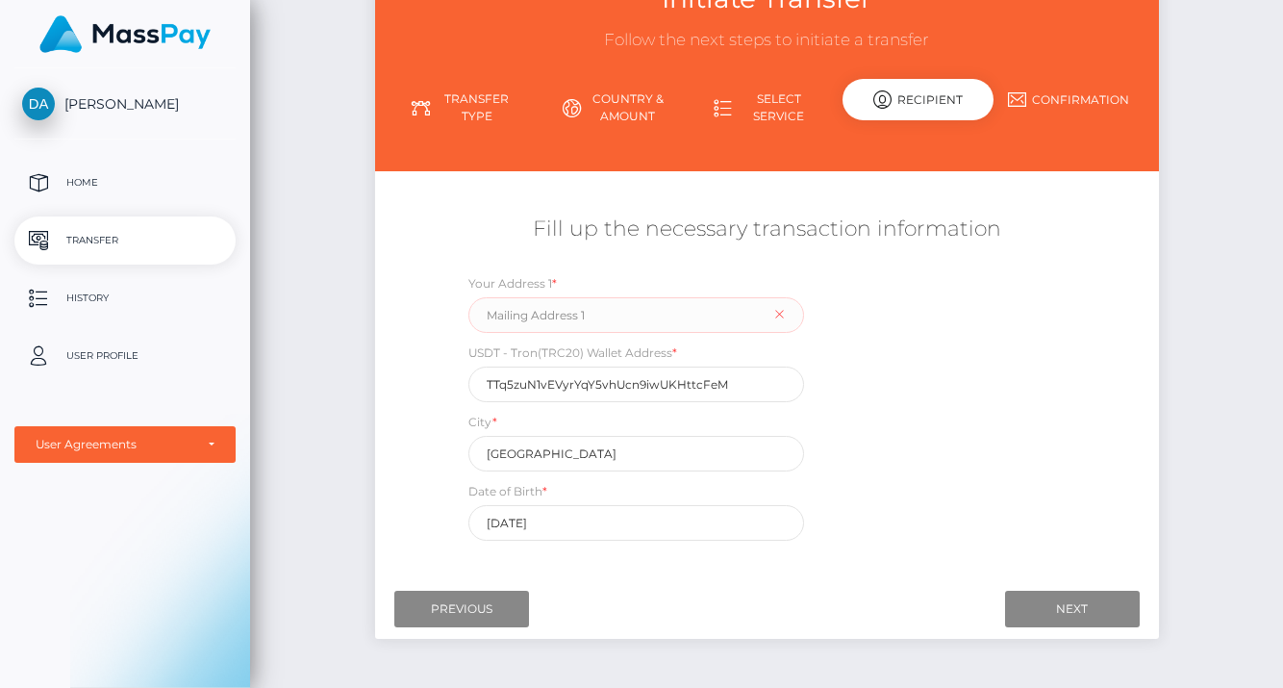
scroll to position [159, 0]
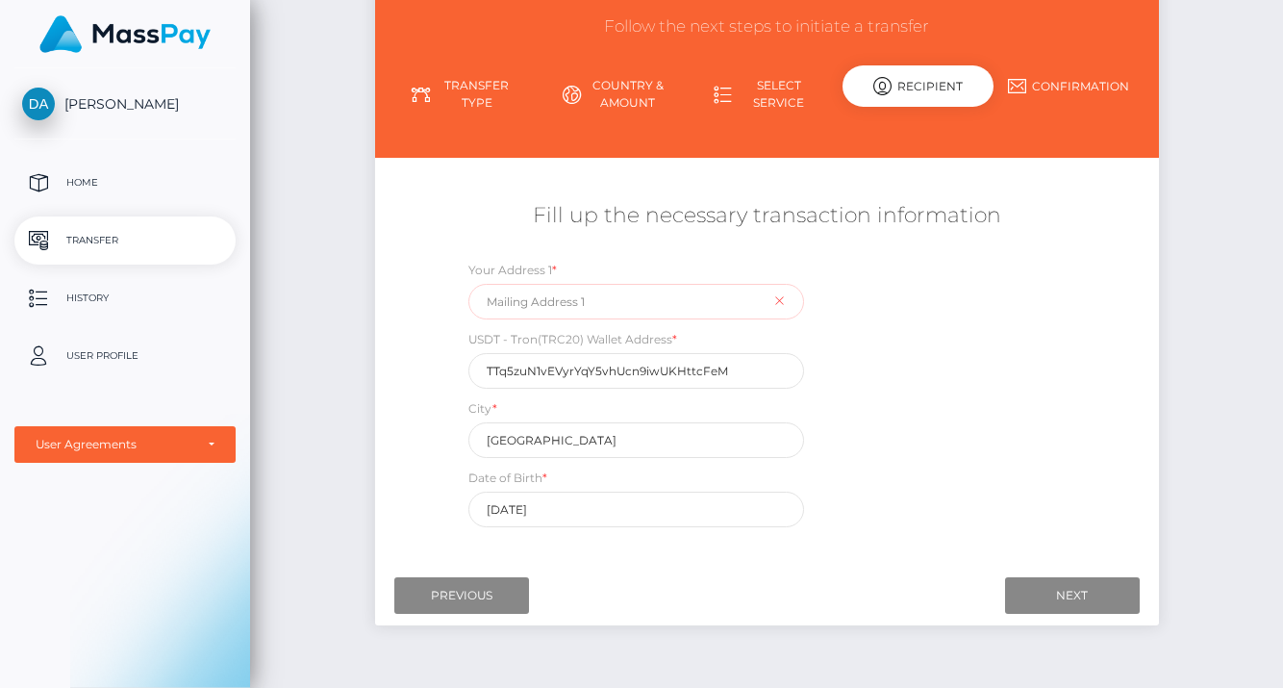
click at [591, 295] on input "text" at bounding box center [636, 302] width 336 height 36
click at [622, 300] on input "text" at bounding box center [636, 302] width 336 height 36
type input "L"
click at [1023, 414] on div "Your Address 1 * Kalverstraat USDT - Tron(TRC20) Wallet Address * TTq5zuN1vEVyr…" at bounding box center [765, 398] width 653 height 277
click at [1057, 596] on input "Next" at bounding box center [1072, 595] width 135 height 37
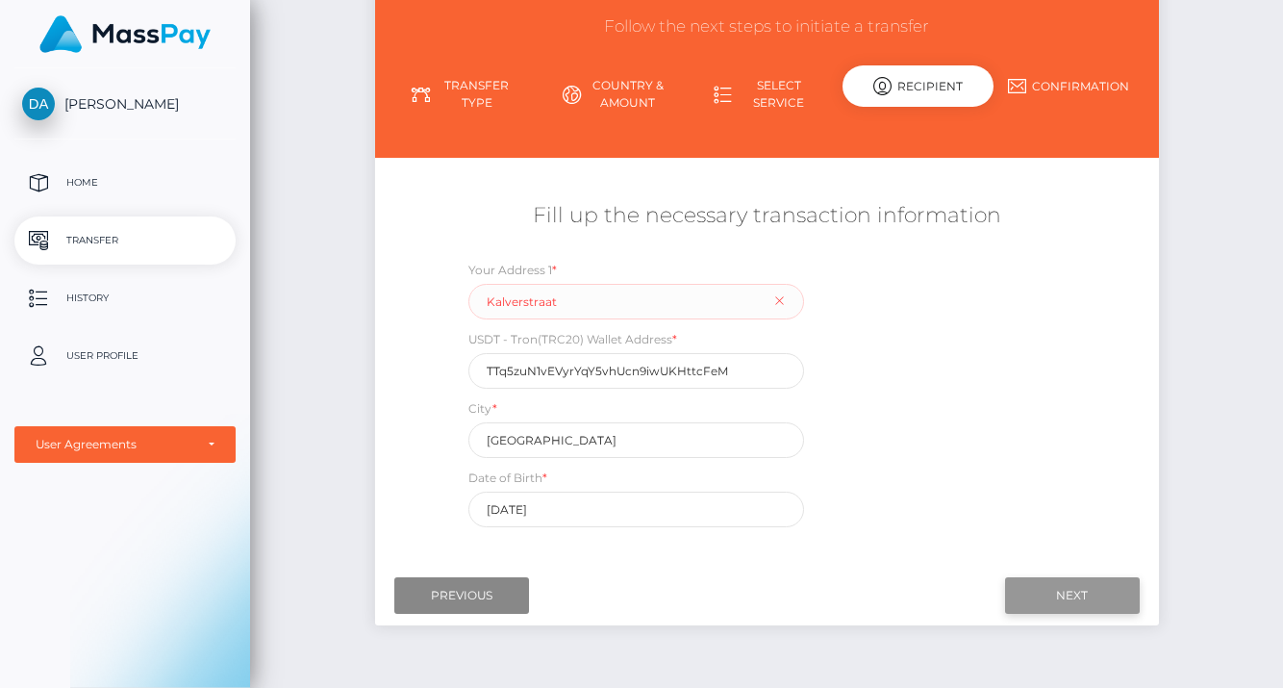
click at [1057, 596] on input "Next" at bounding box center [1072, 595] width 135 height 37
click at [637, 302] on input "Kalverstraat" at bounding box center [636, 302] width 336 height 36
type input "[STREET_ADDRESS]"
click at [1037, 596] on input "Next" at bounding box center [1072, 595] width 135 height 37
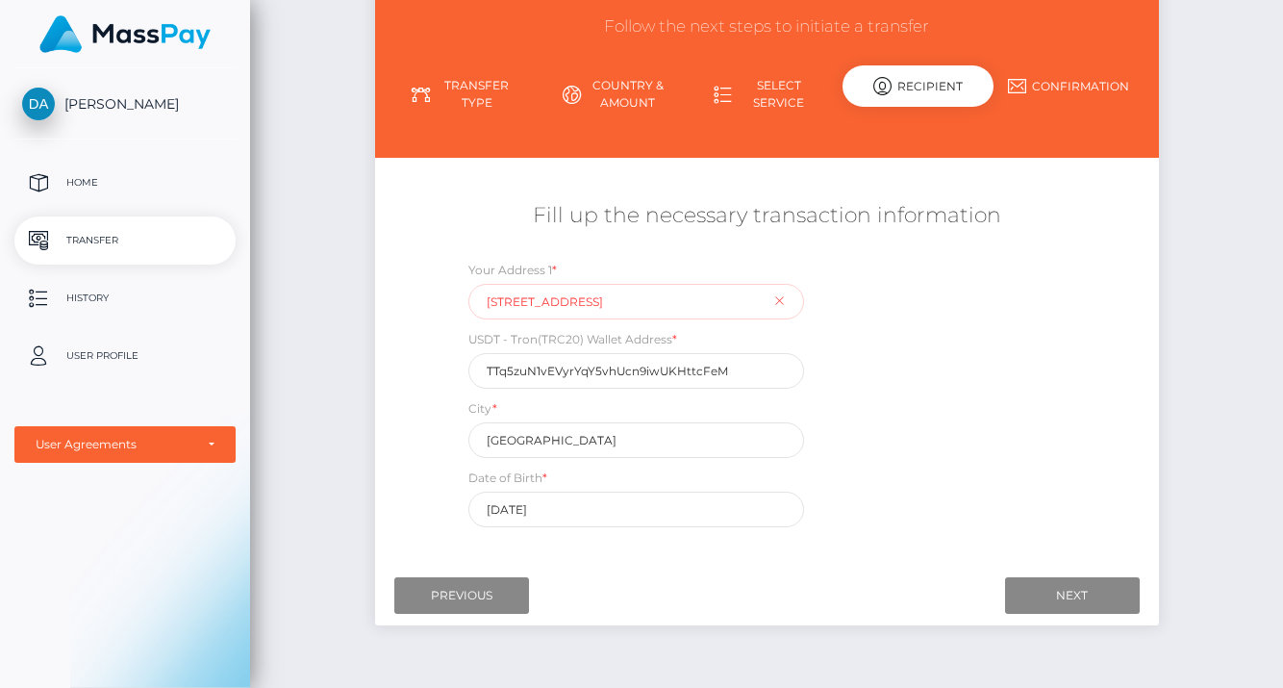
click at [598, 303] on input "[STREET_ADDRESS]" at bounding box center [636, 302] width 336 height 36
click at [33, 564] on div "[PERSON_NAME] Home Transfer History User Profile MassPay Card - USD MassPay Car…" at bounding box center [125, 375] width 250 height 615
click at [470, 588] on input "Previous" at bounding box center [461, 595] width 135 height 37
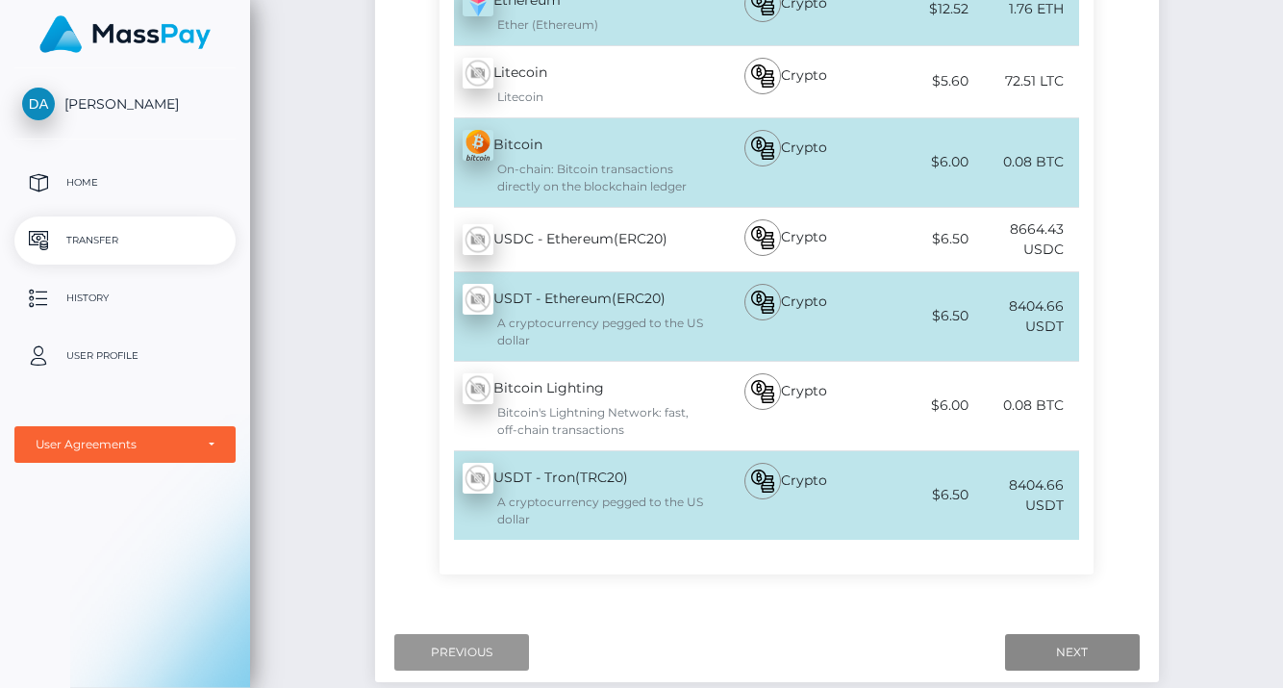
scroll to position [585, 0]
